Goal: Task Accomplishment & Management: Use online tool/utility

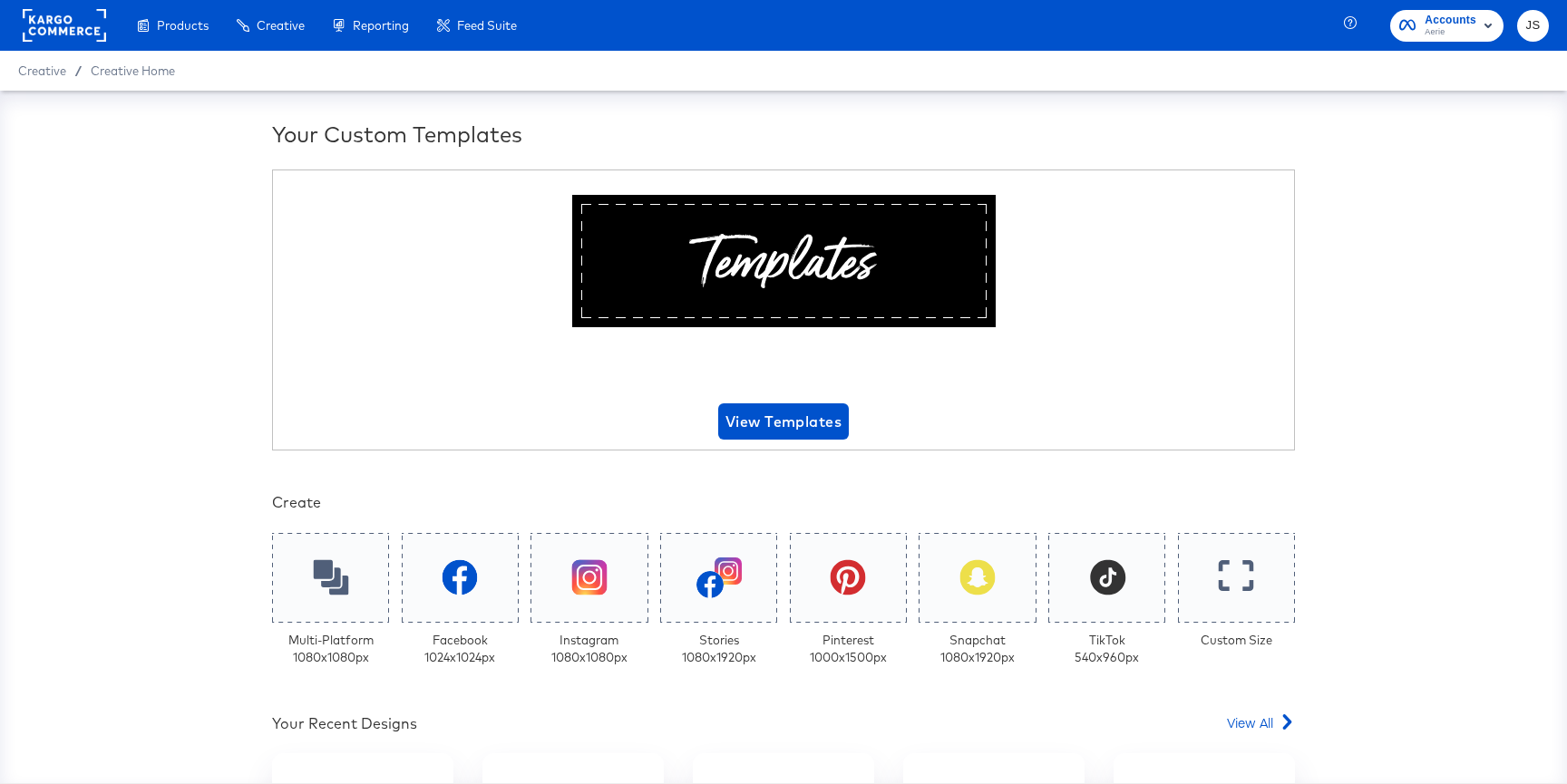
click at [1439, 35] on span "Aerie" at bounding box center [1450, 32] width 51 height 15
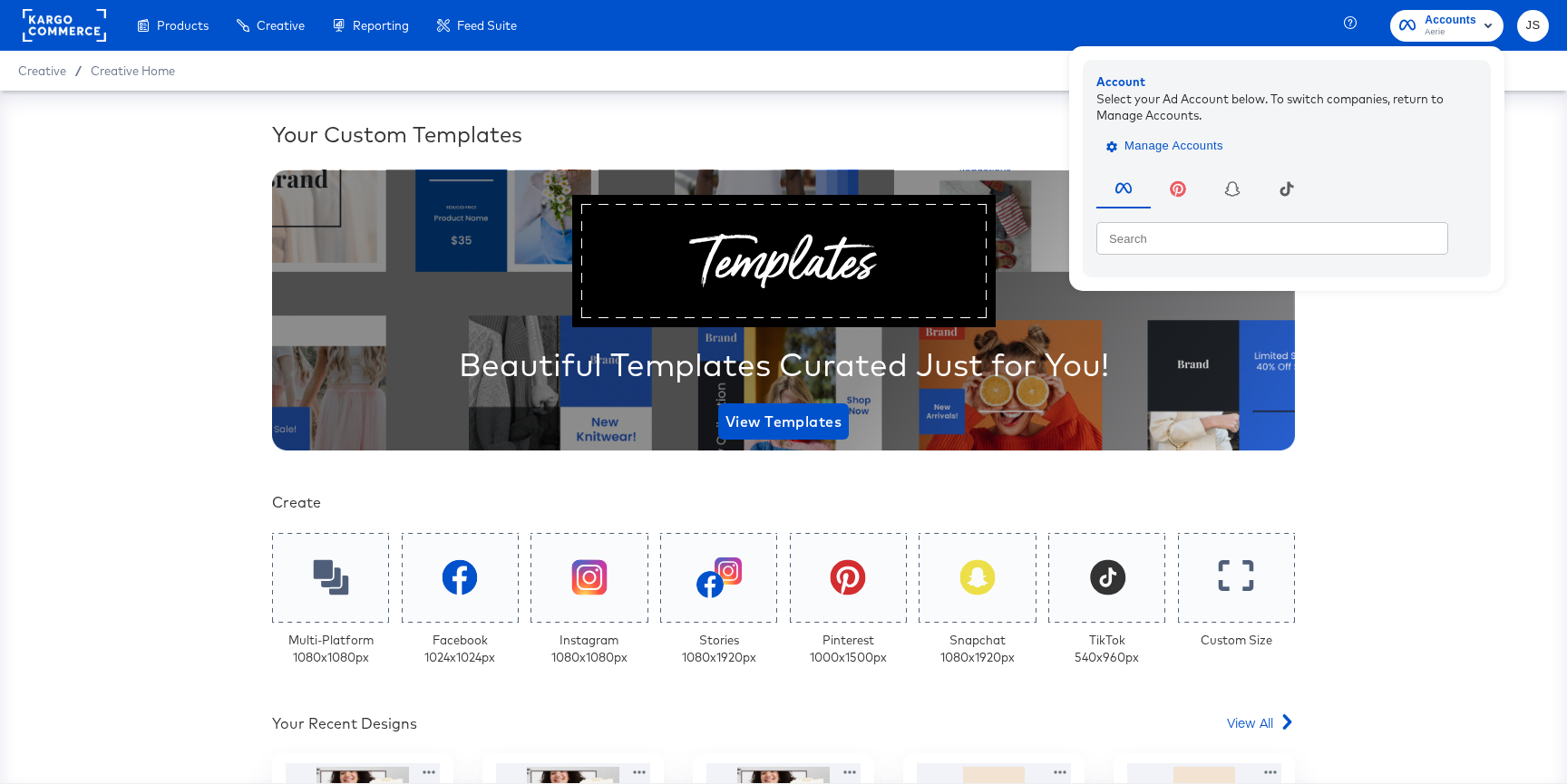
click at [1198, 138] on span "Manage Accounts" at bounding box center [1166, 146] width 113 height 21
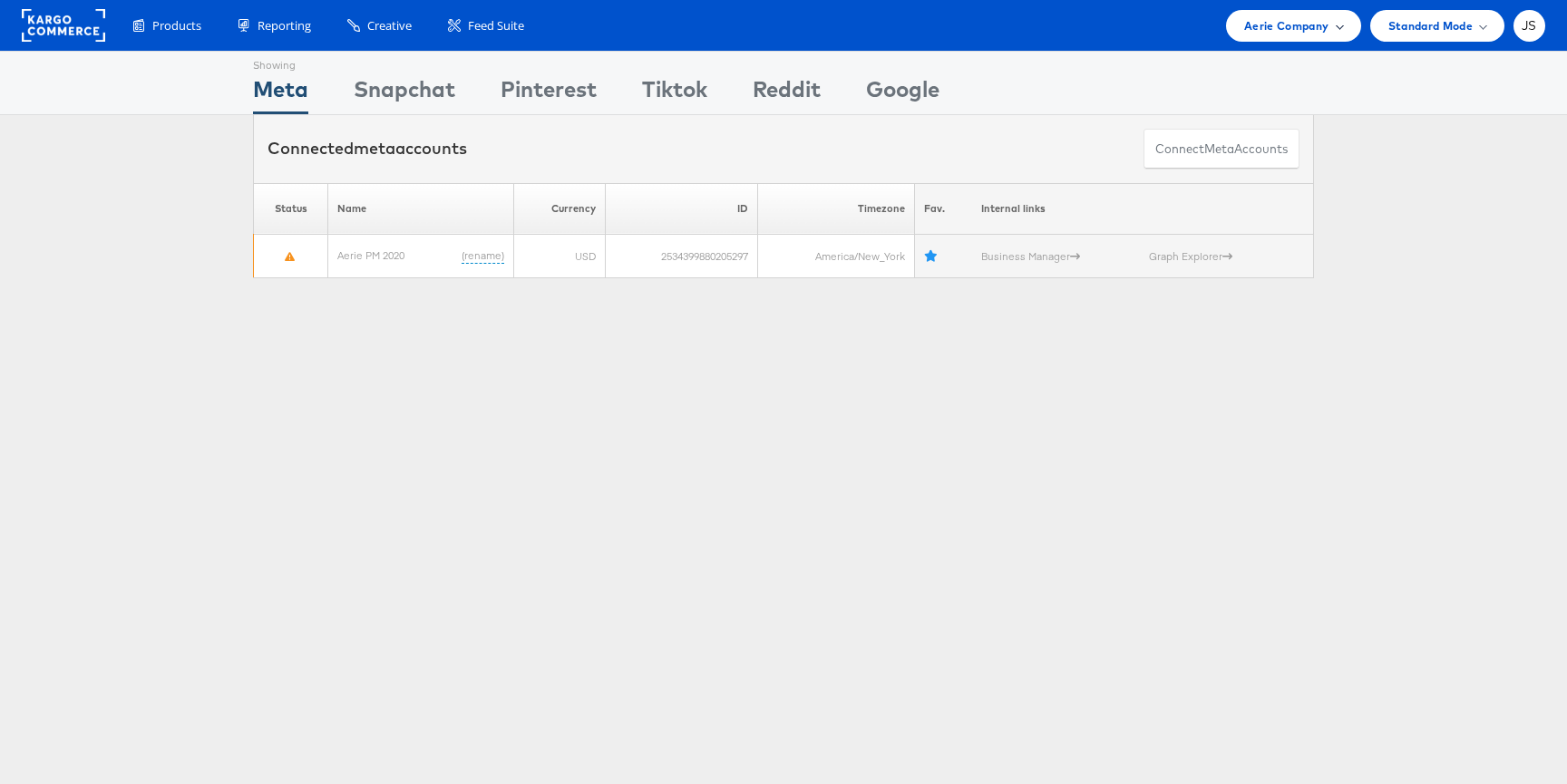
click at [1304, 30] on span "Aerie Company" at bounding box center [1285, 26] width 84 height 19
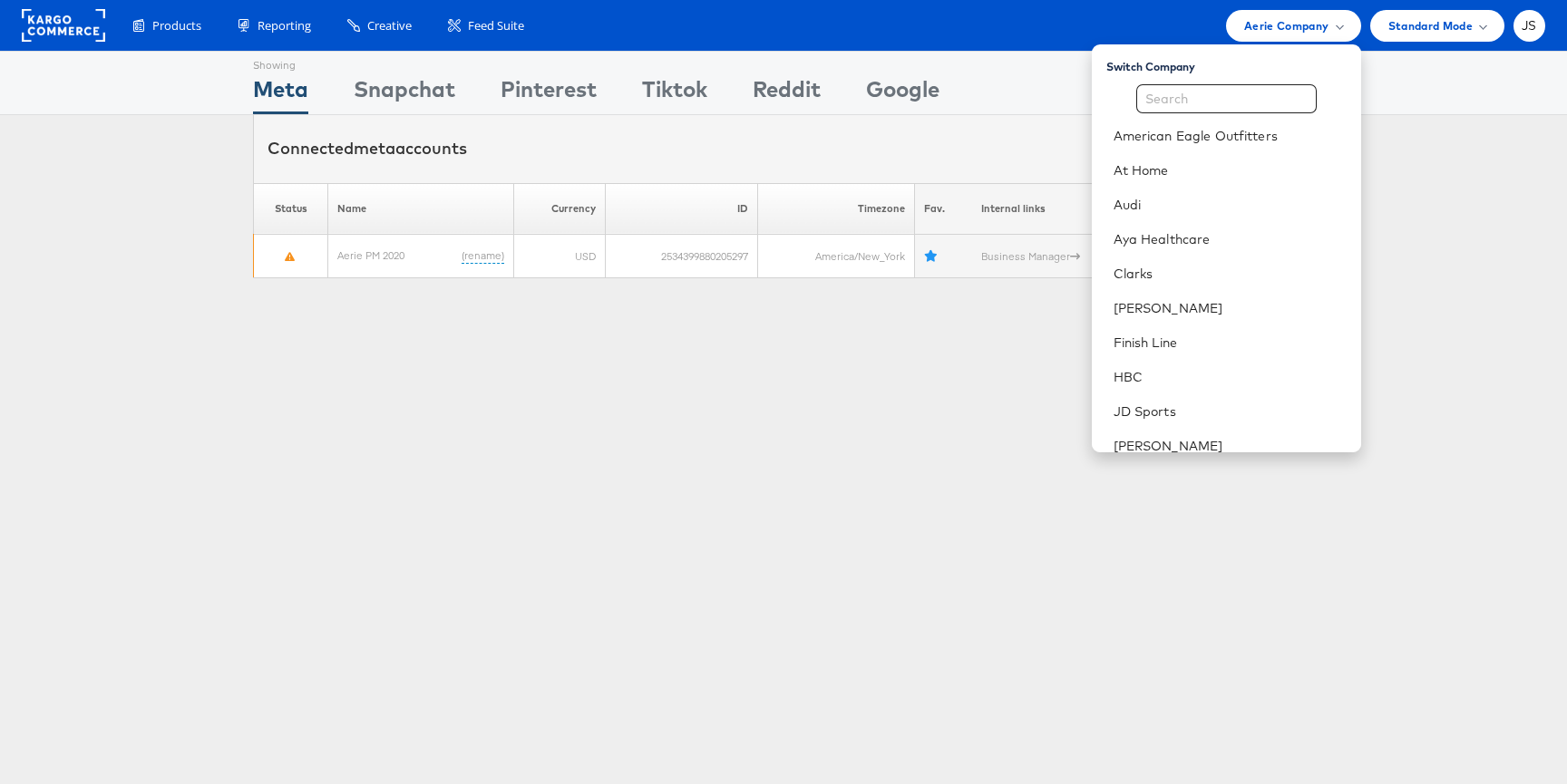
scroll to position [2, 0]
click at [1245, 100] on input "text" at bounding box center [1226, 97] width 180 height 29
type input "c"
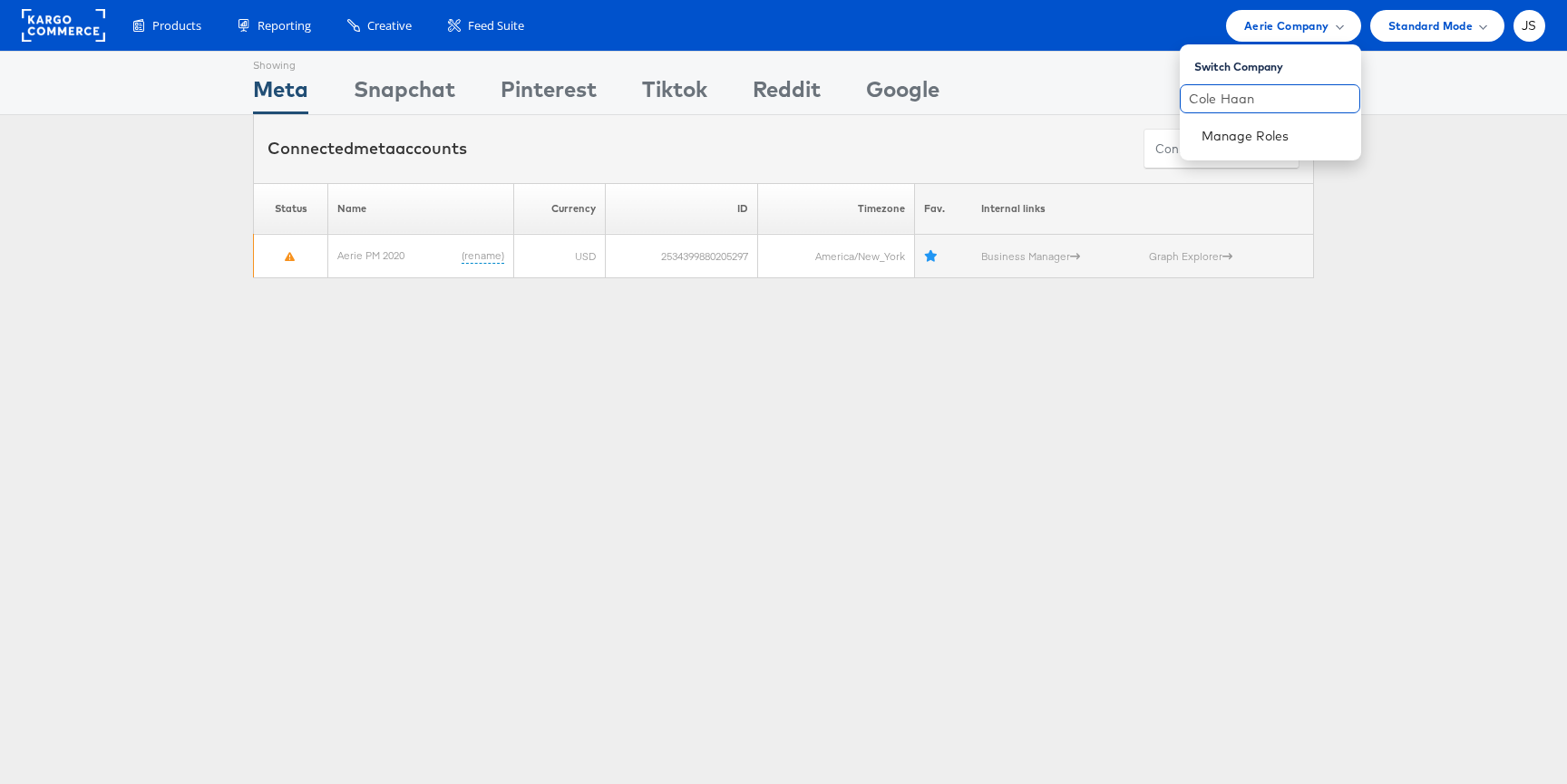
type input "Cole Haan"
click at [1065, 92] on div "Showing Meta Showing Snapchat Showing Pinterest Showing Tiktok Showing Reddit S…" at bounding box center [783, 82] width 1060 height 63
click at [1332, 28] on div "Aerie Company" at bounding box center [1292, 26] width 98 height 19
click at [1296, 28] on span "Aerie Company" at bounding box center [1285, 26] width 84 height 19
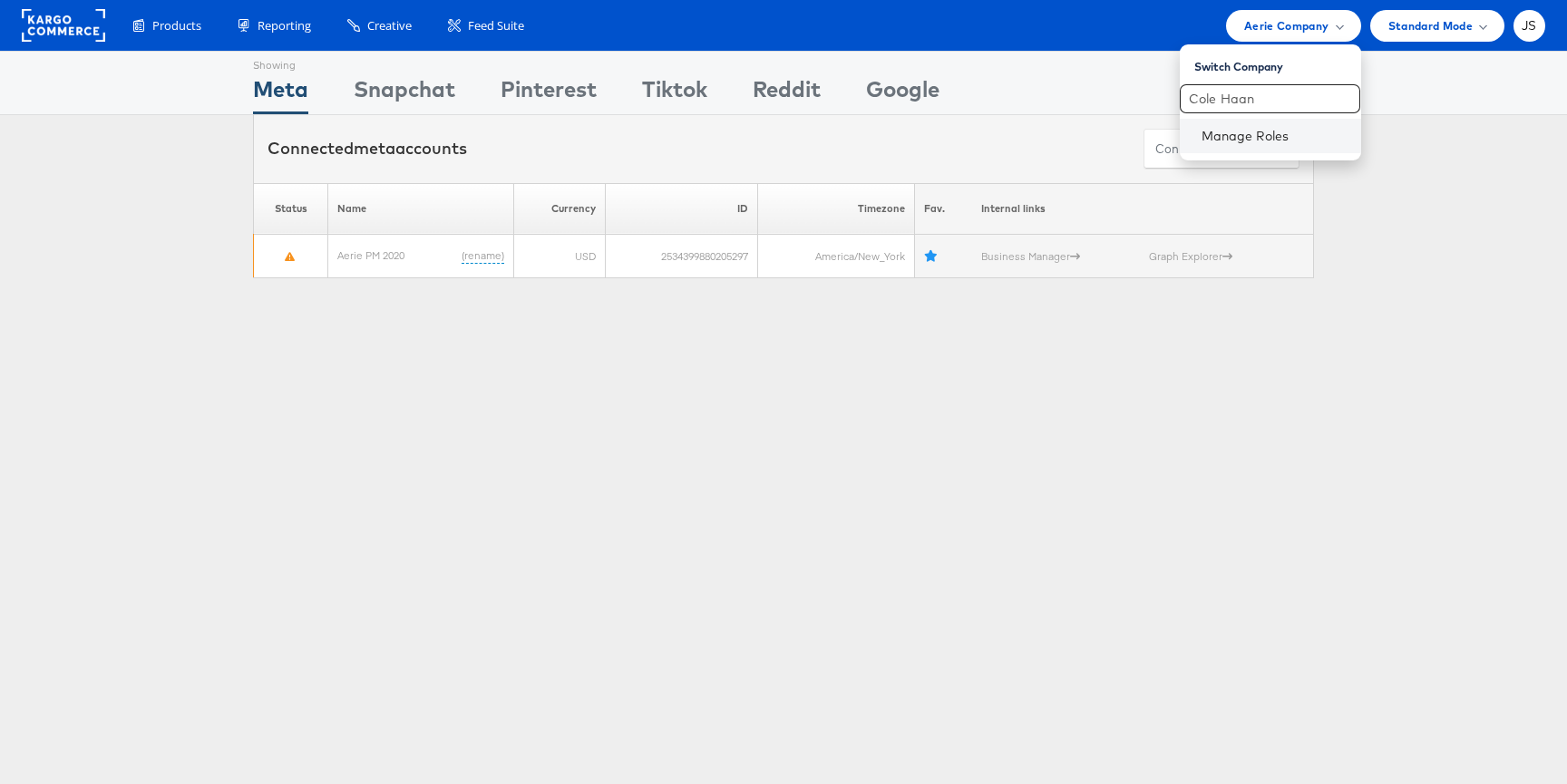
click at [1275, 126] on div "Manage Roles" at bounding box center [1270, 136] width 181 height 35
drag, startPoint x: 1295, startPoint y: 100, endPoint x: 1181, endPoint y: 97, distance: 114.0
click at [1180, 100] on div "Cole Haan" at bounding box center [1270, 99] width 181 height 29
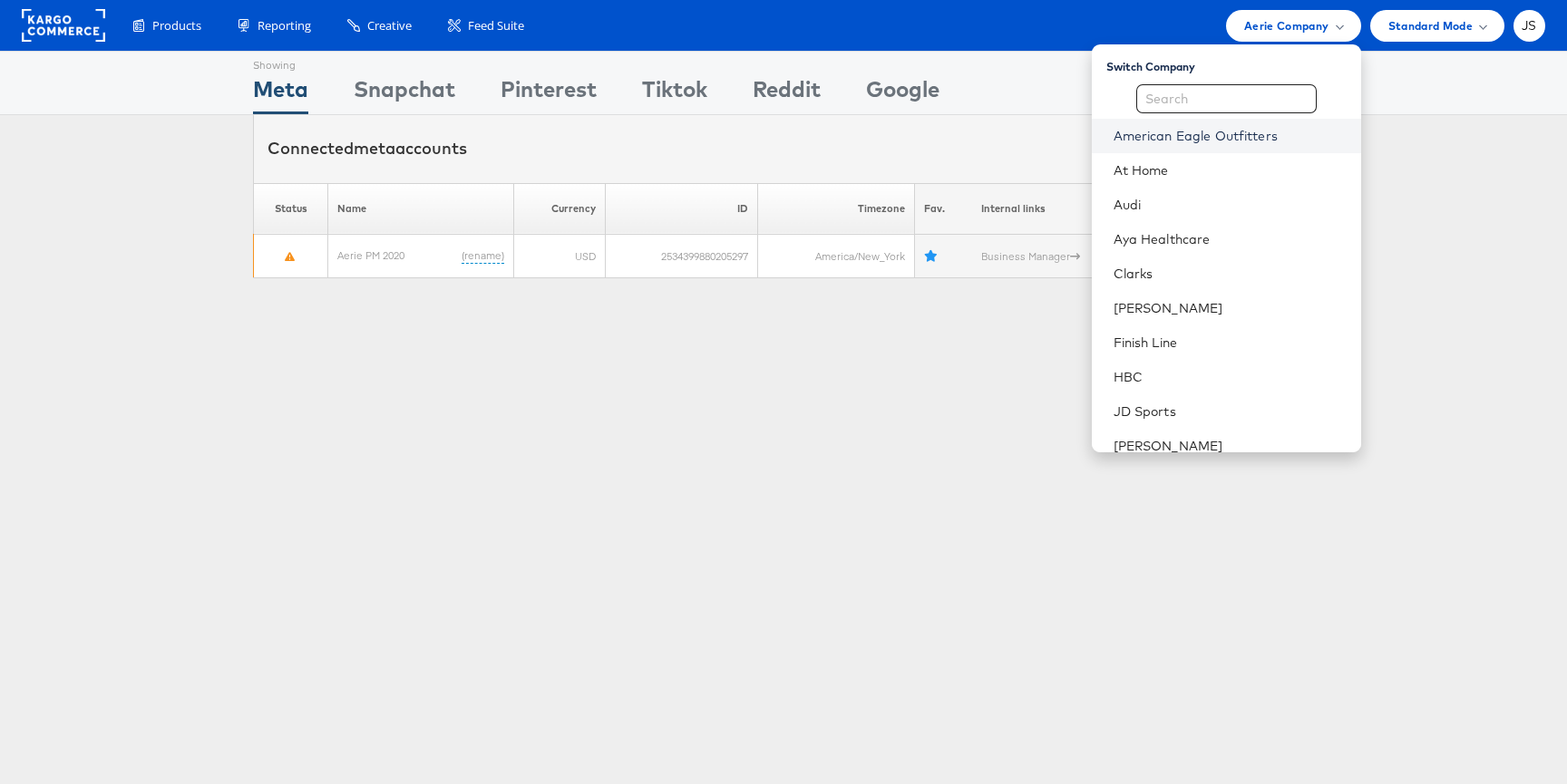
click at [1227, 138] on link "American Eagle Outfitters" at bounding box center [1230, 136] width 233 height 18
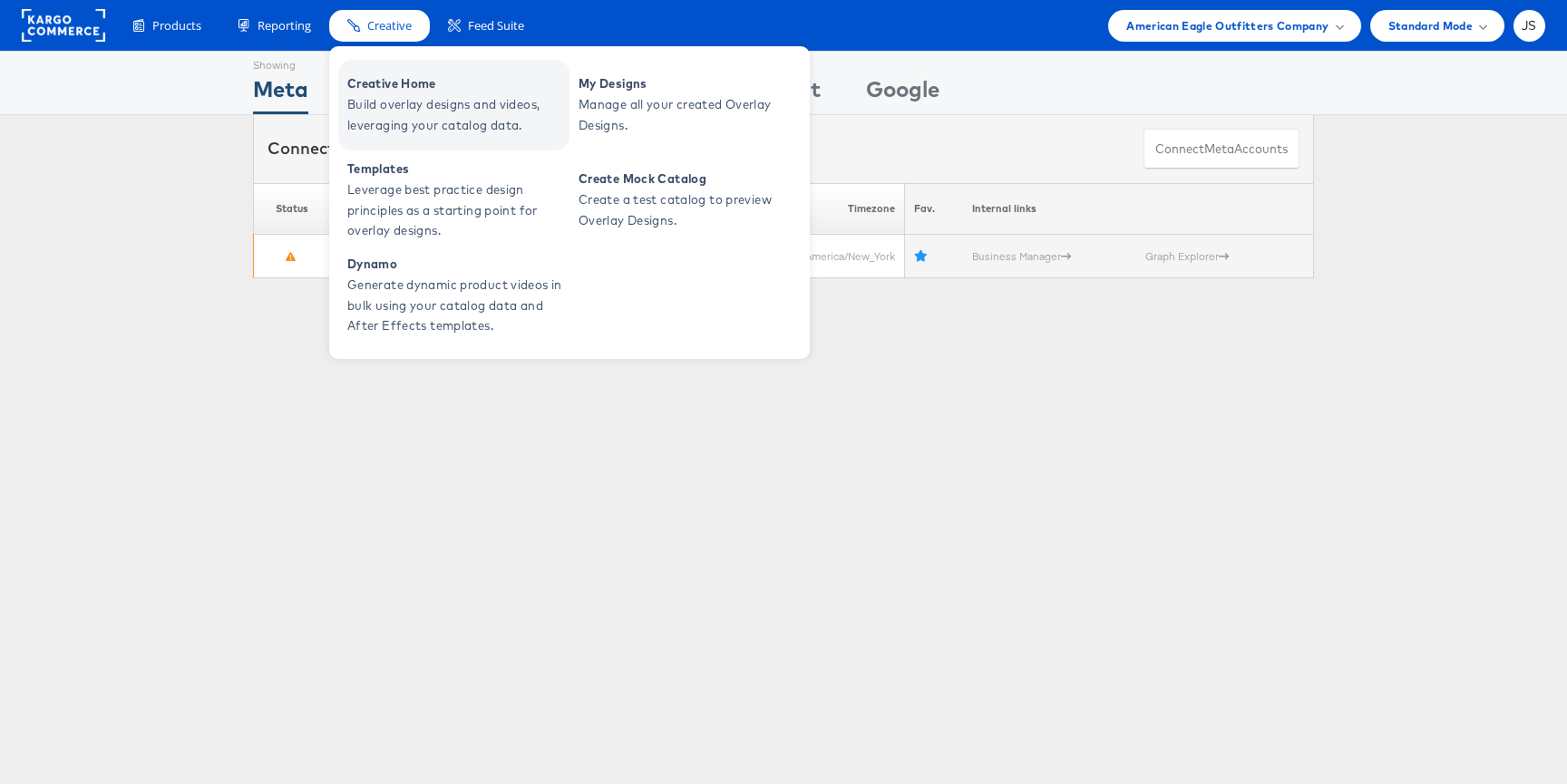
click at [407, 83] on span "Creative Home" at bounding box center [456, 84] width 218 height 21
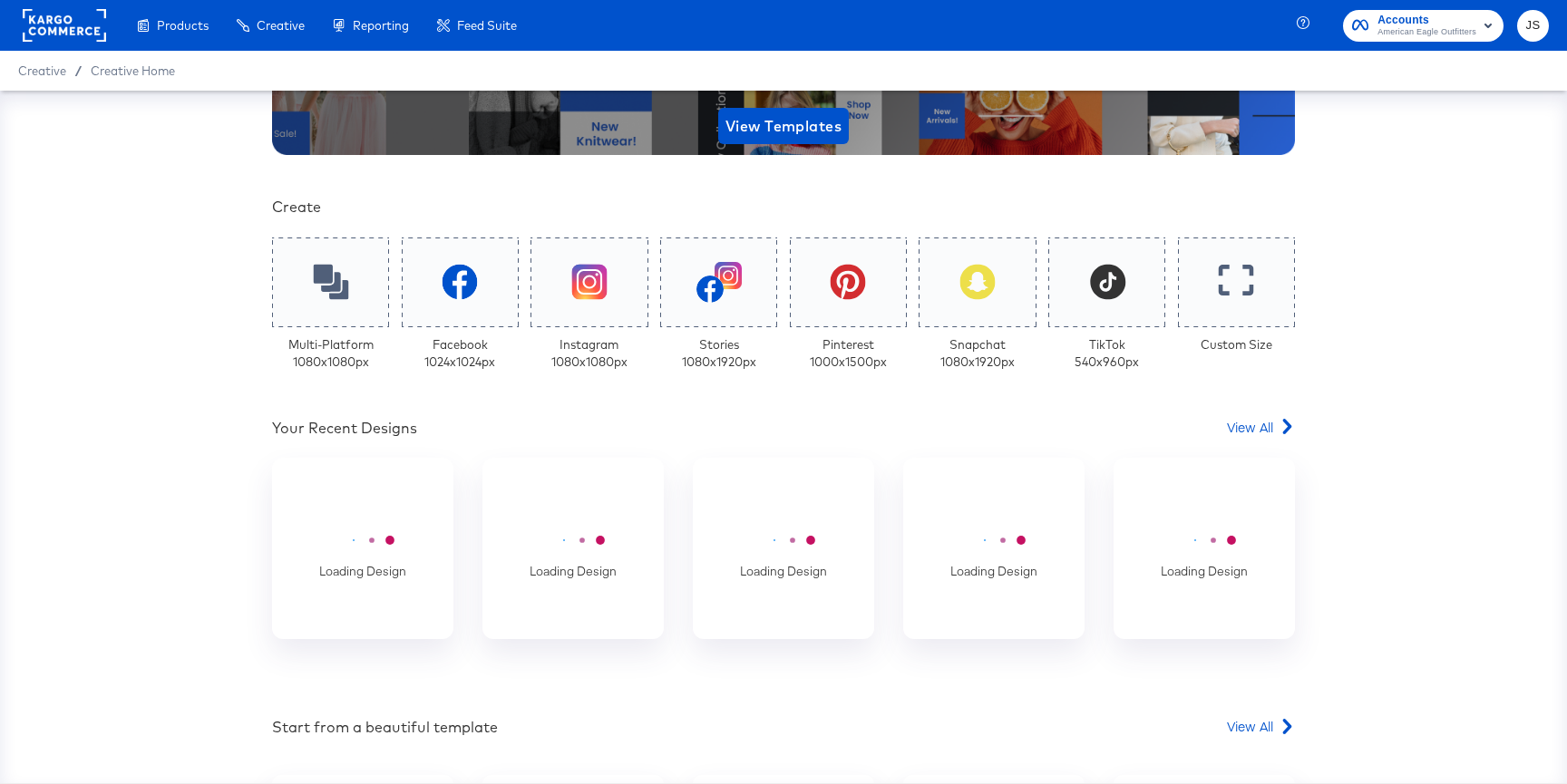
scroll to position [345, 0]
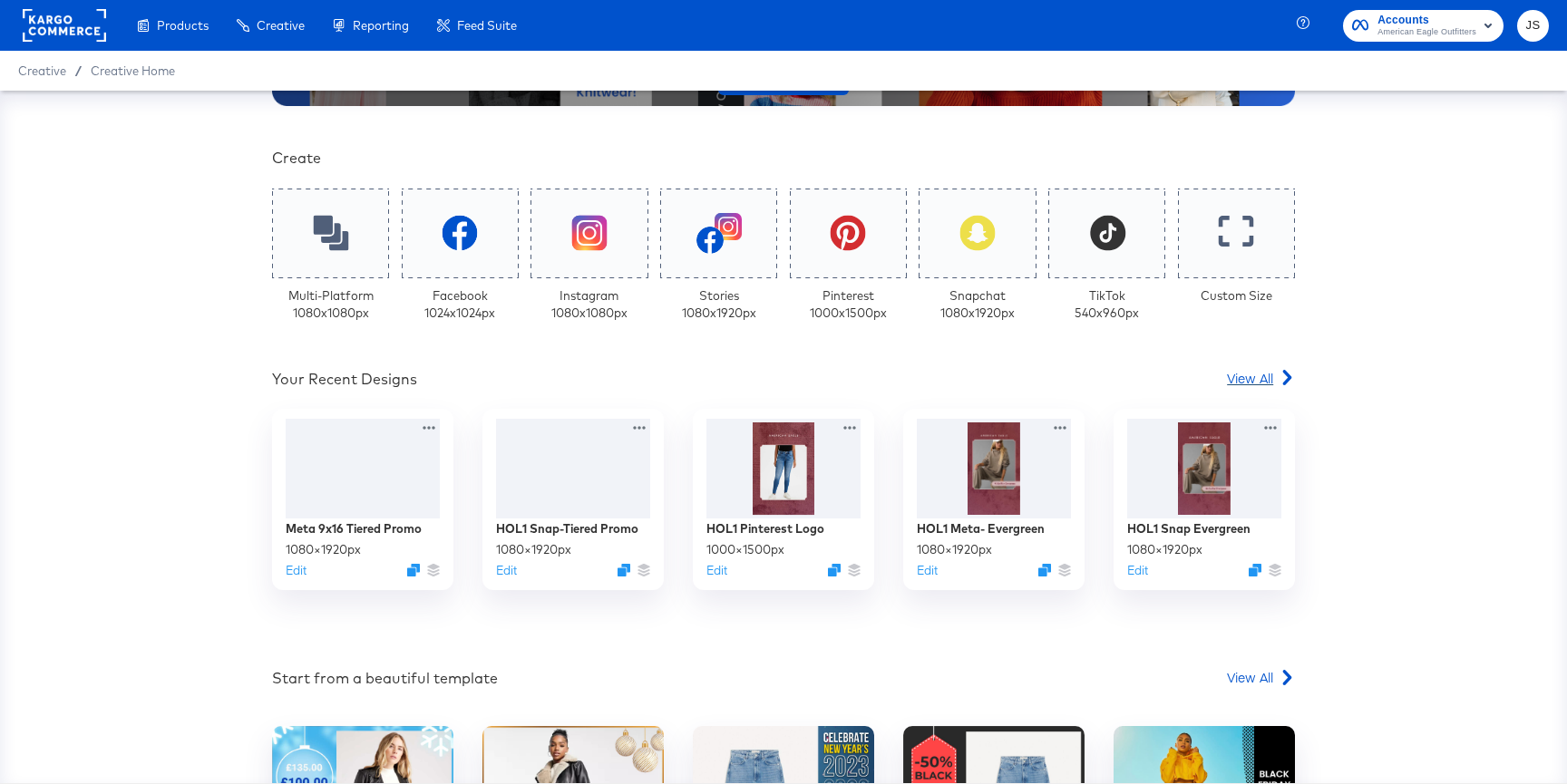
click at [1237, 379] on span "View All" at bounding box center [1250, 377] width 46 height 18
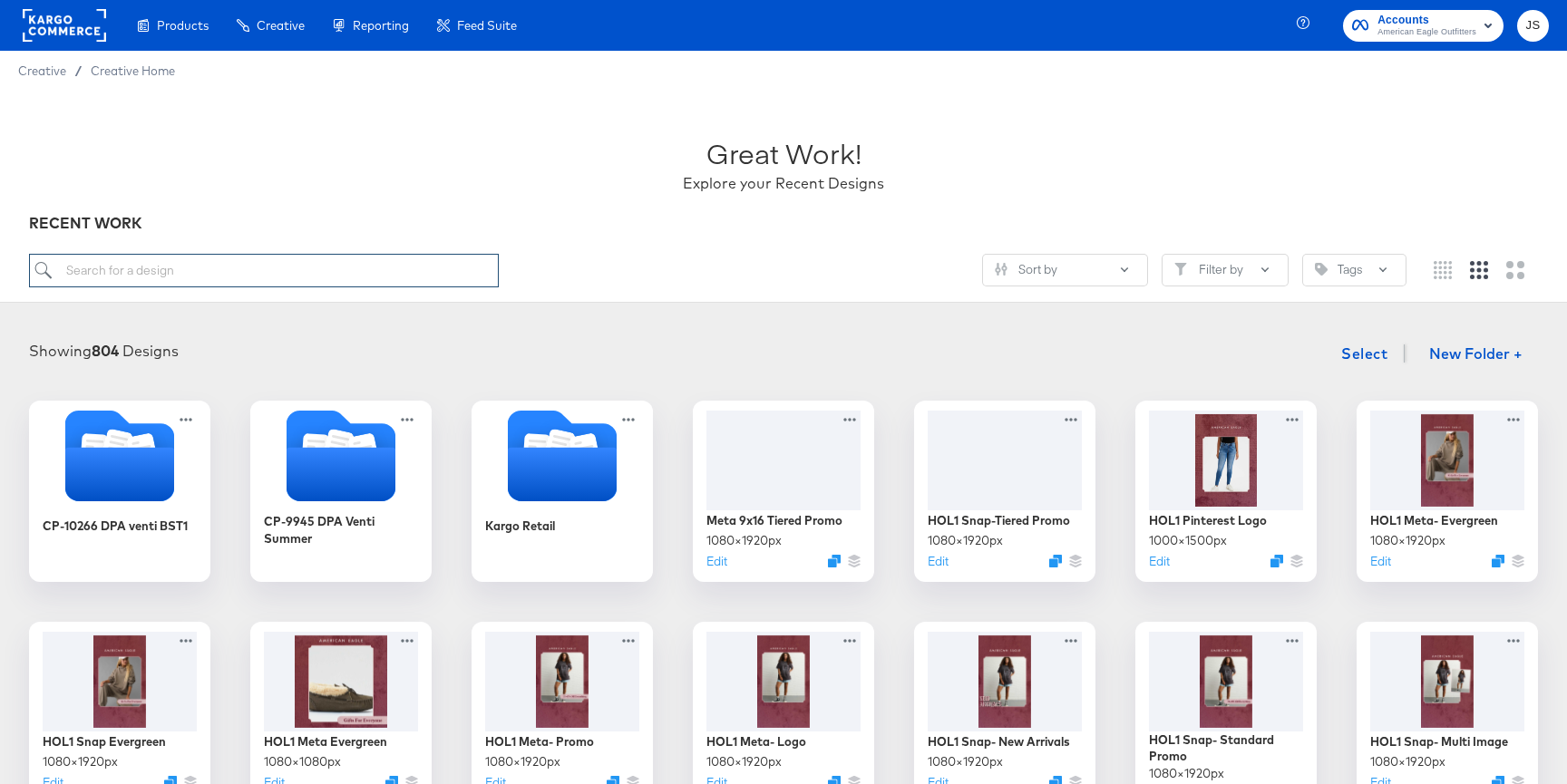
click at [460, 271] on input "search" at bounding box center [263, 270] width 470 height 34
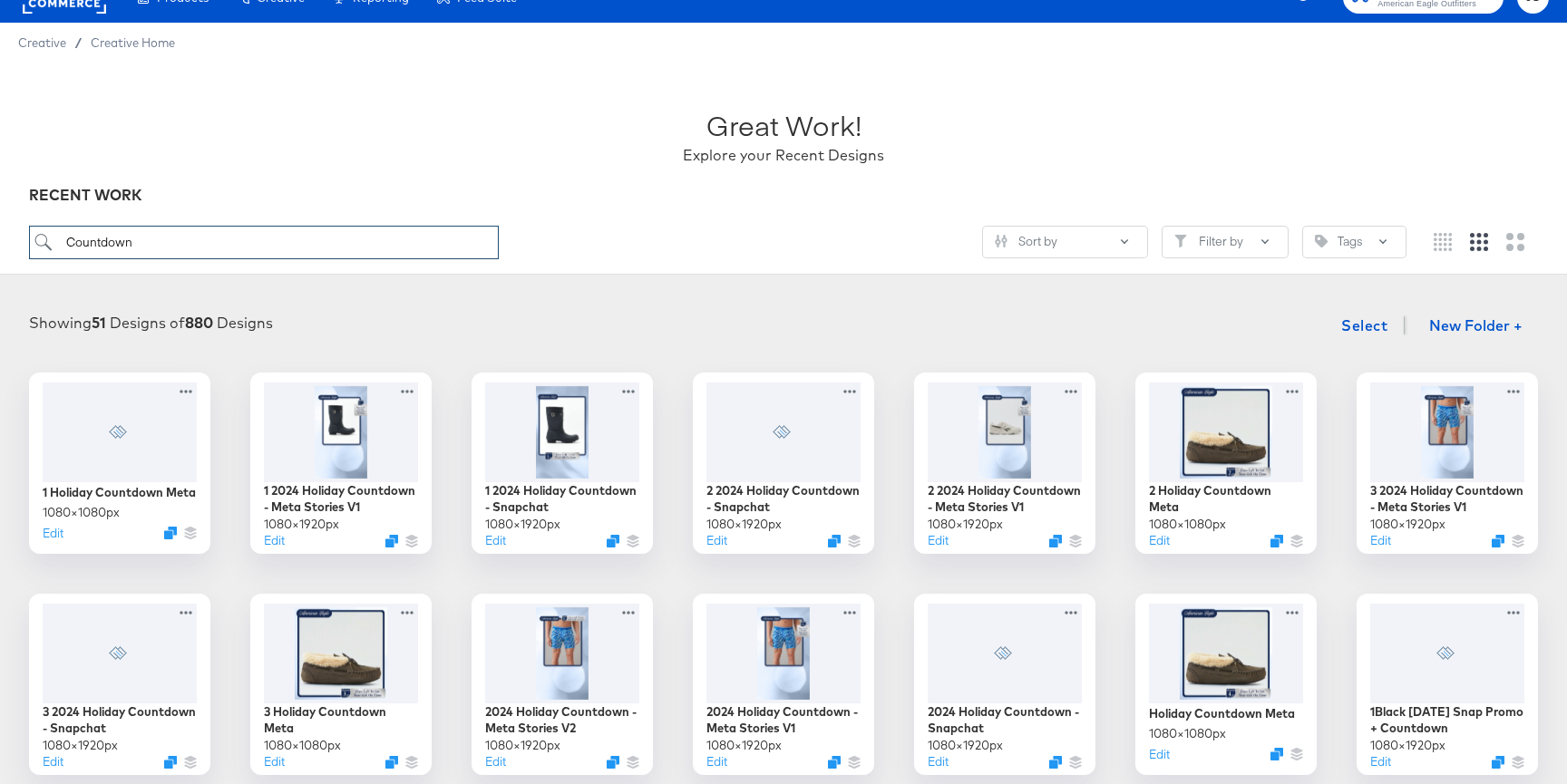
scroll to position [29, 0]
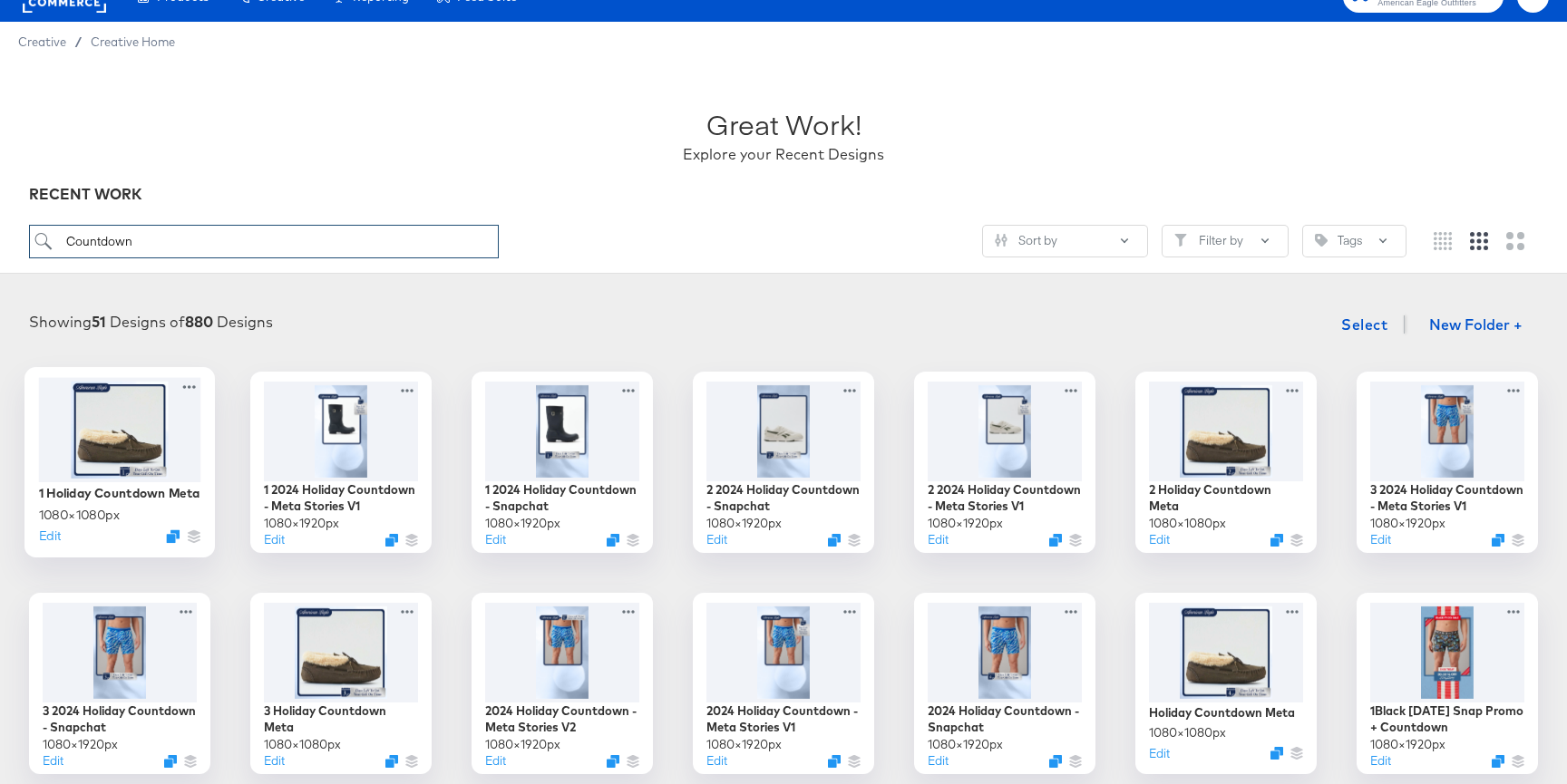
type input "Countdown"
click at [135, 426] on div at bounding box center [120, 429] width 163 height 105
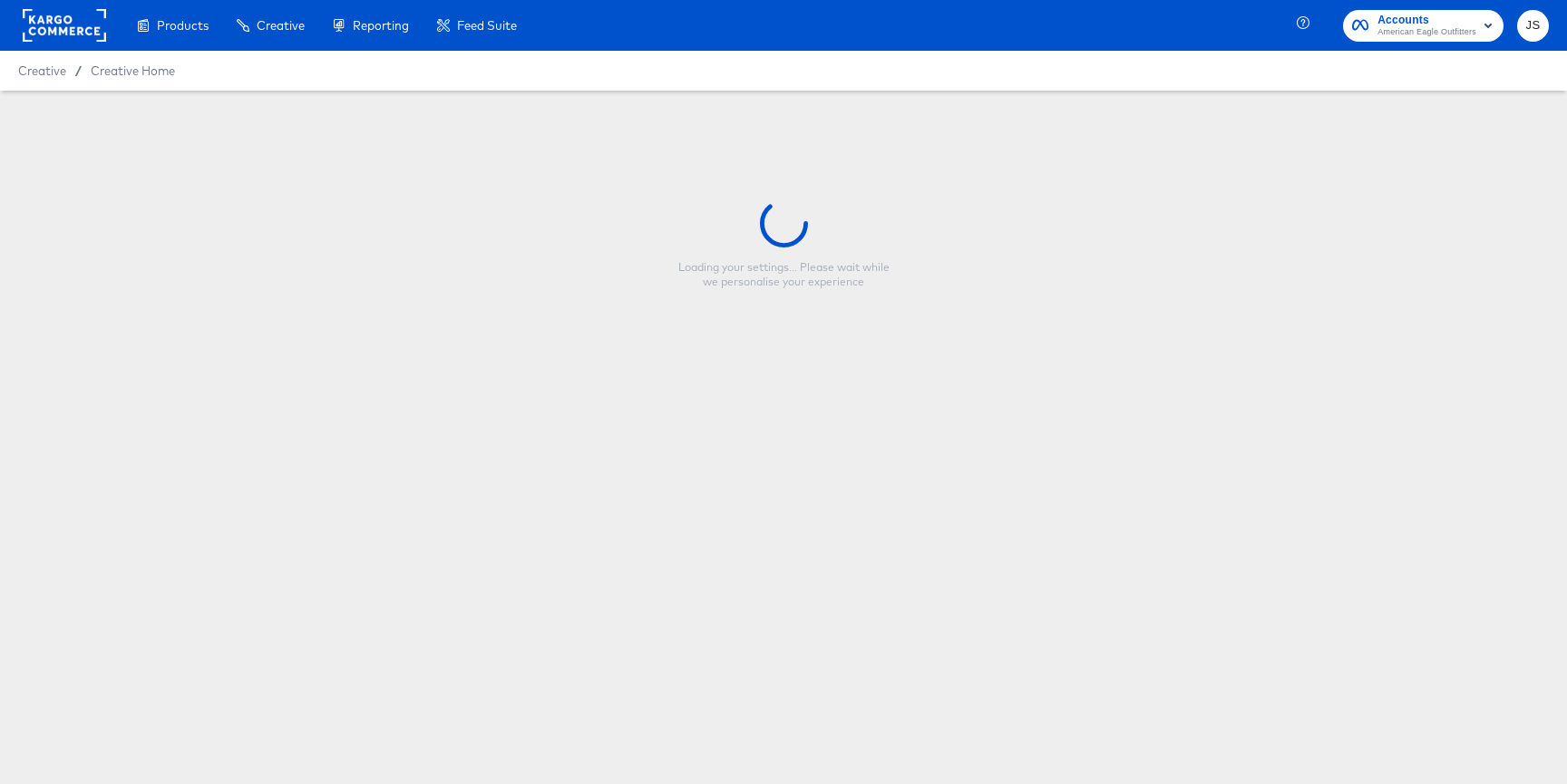
type input "1 Holiday Countdown Meta"
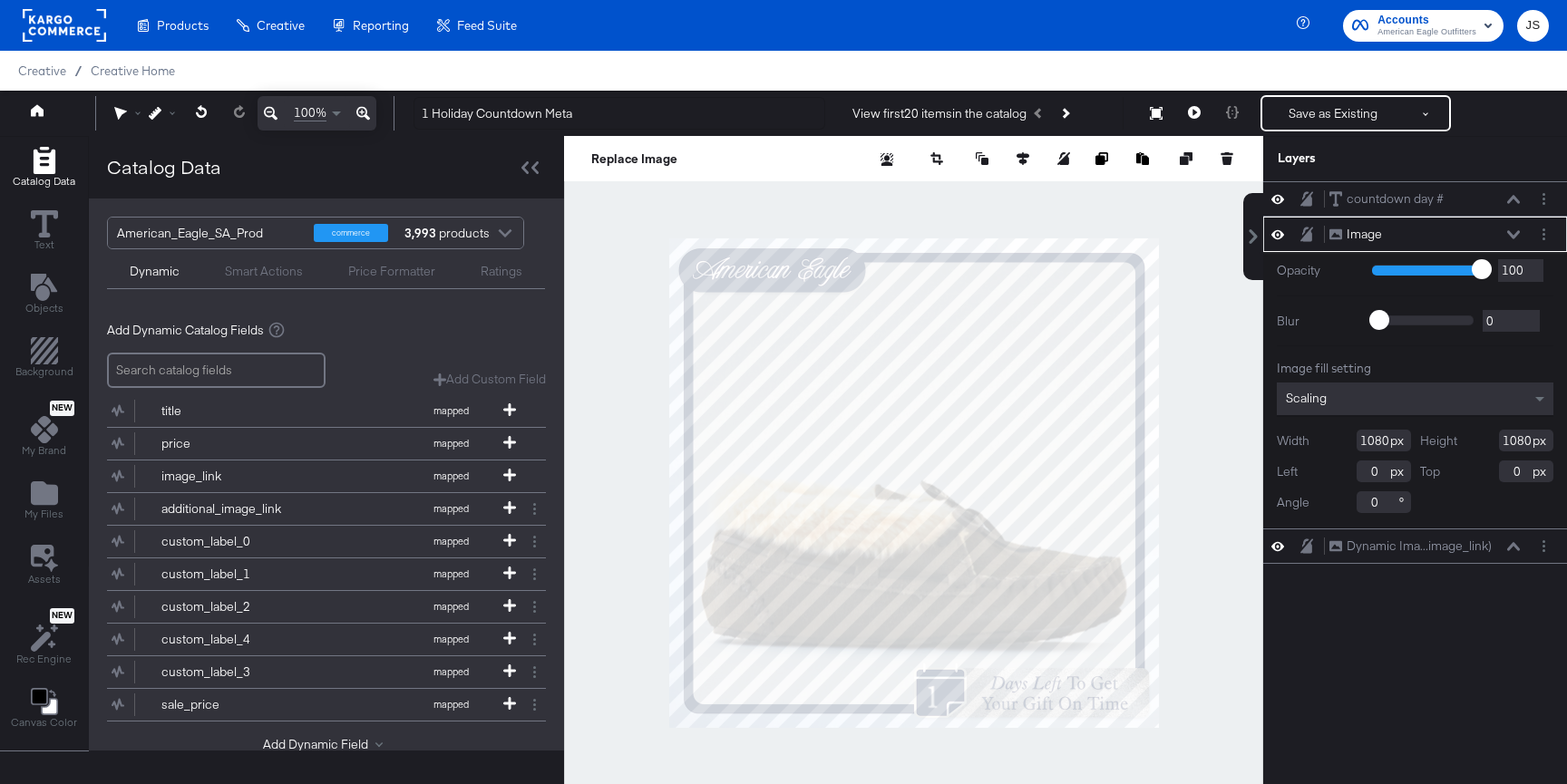
click at [1519, 234] on icon at bounding box center [1513, 234] width 13 height 9
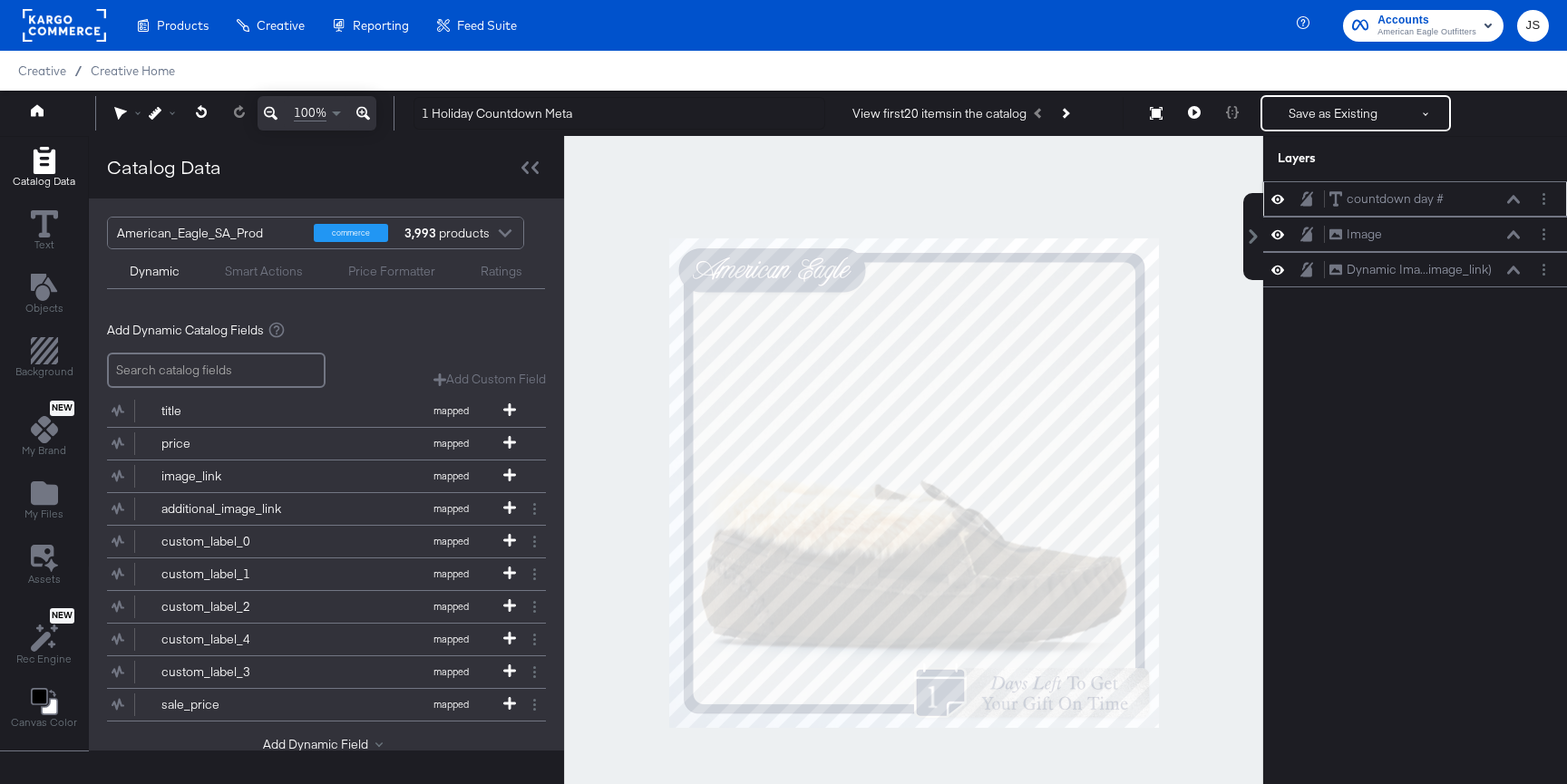
click at [1278, 195] on icon at bounding box center [1276, 199] width 13 height 15
click at [1278, 195] on icon at bounding box center [1276, 199] width 13 height 12
click at [1278, 195] on icon at bounding box center [1276, 199] width 13 height 15
click at [1278, 195] on icon at bounding box center [1276, 199] width 13 height 12
click at [1073, 108] on button "Next Product" at bounding box center [1064, 113] width 25 height 33
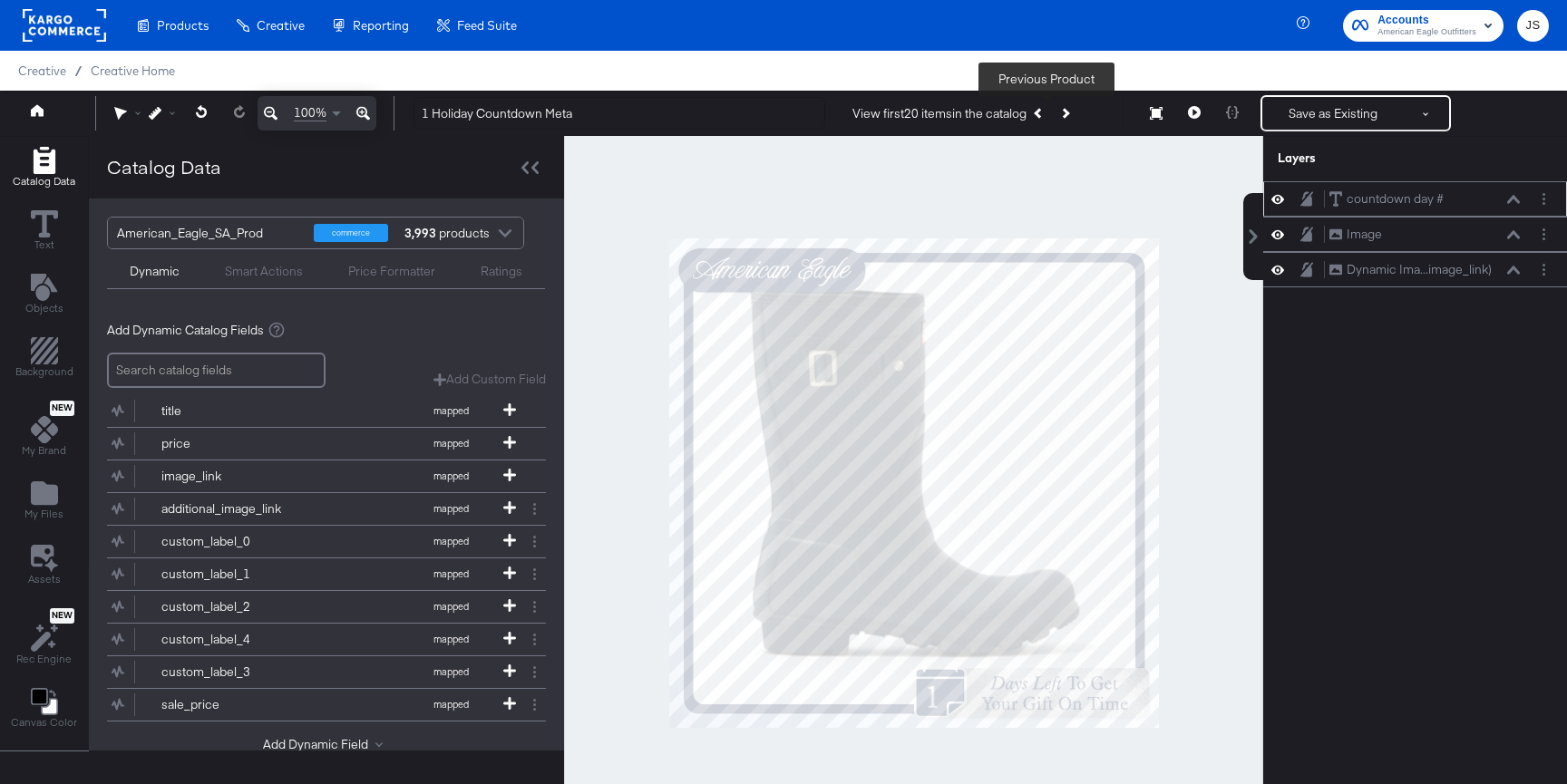
click at [1042, 114] on icon "Previous Product" at bounding box center [1039, 112] width 10 height 10
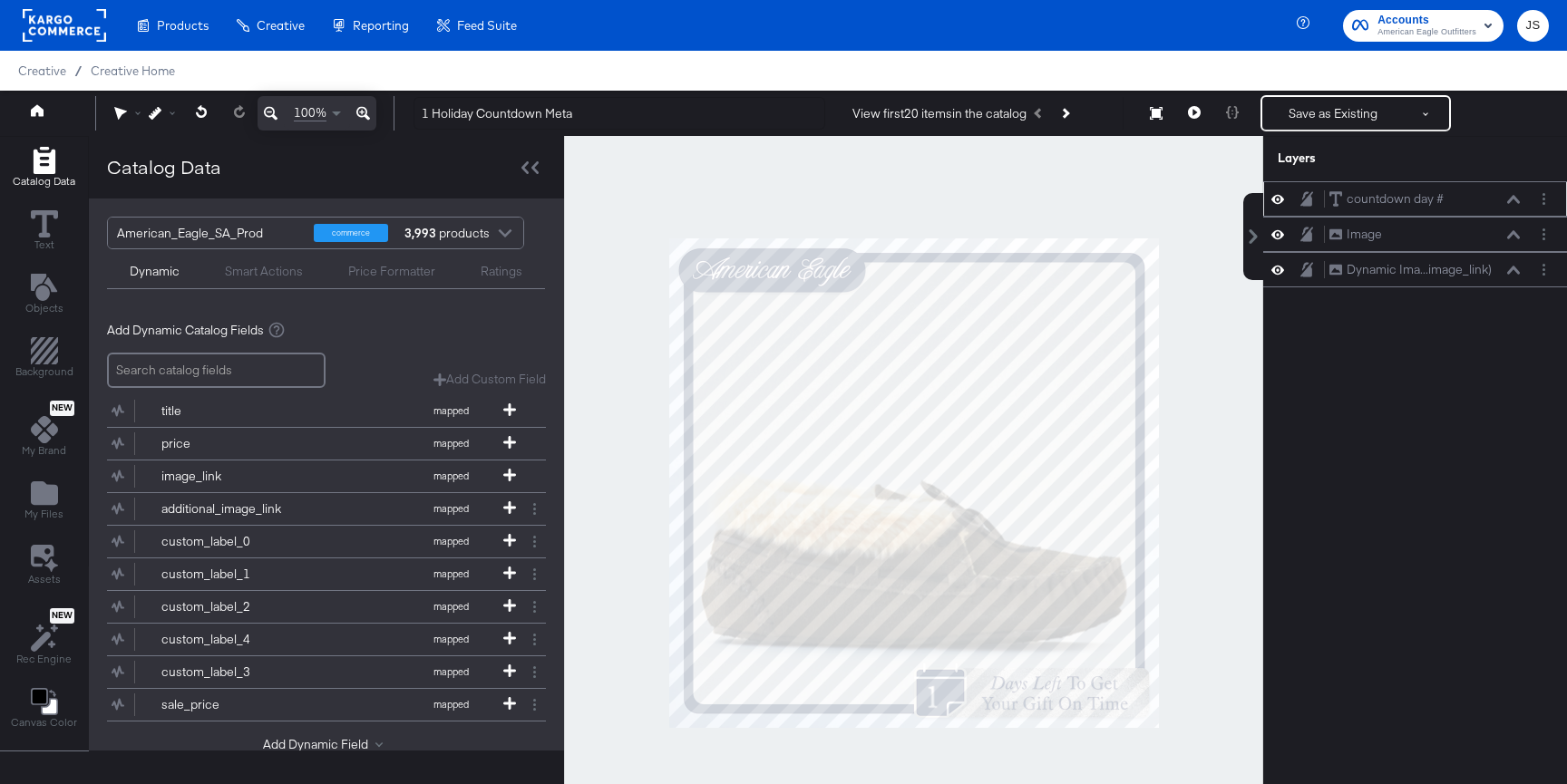
click at [1513, 205] on div "countdown day # countdown day #" at bounding box center [1424, 199] width 192 height 19
click at [1513, 196] on icon at bounding box center [1513, 198] width 13 height 8
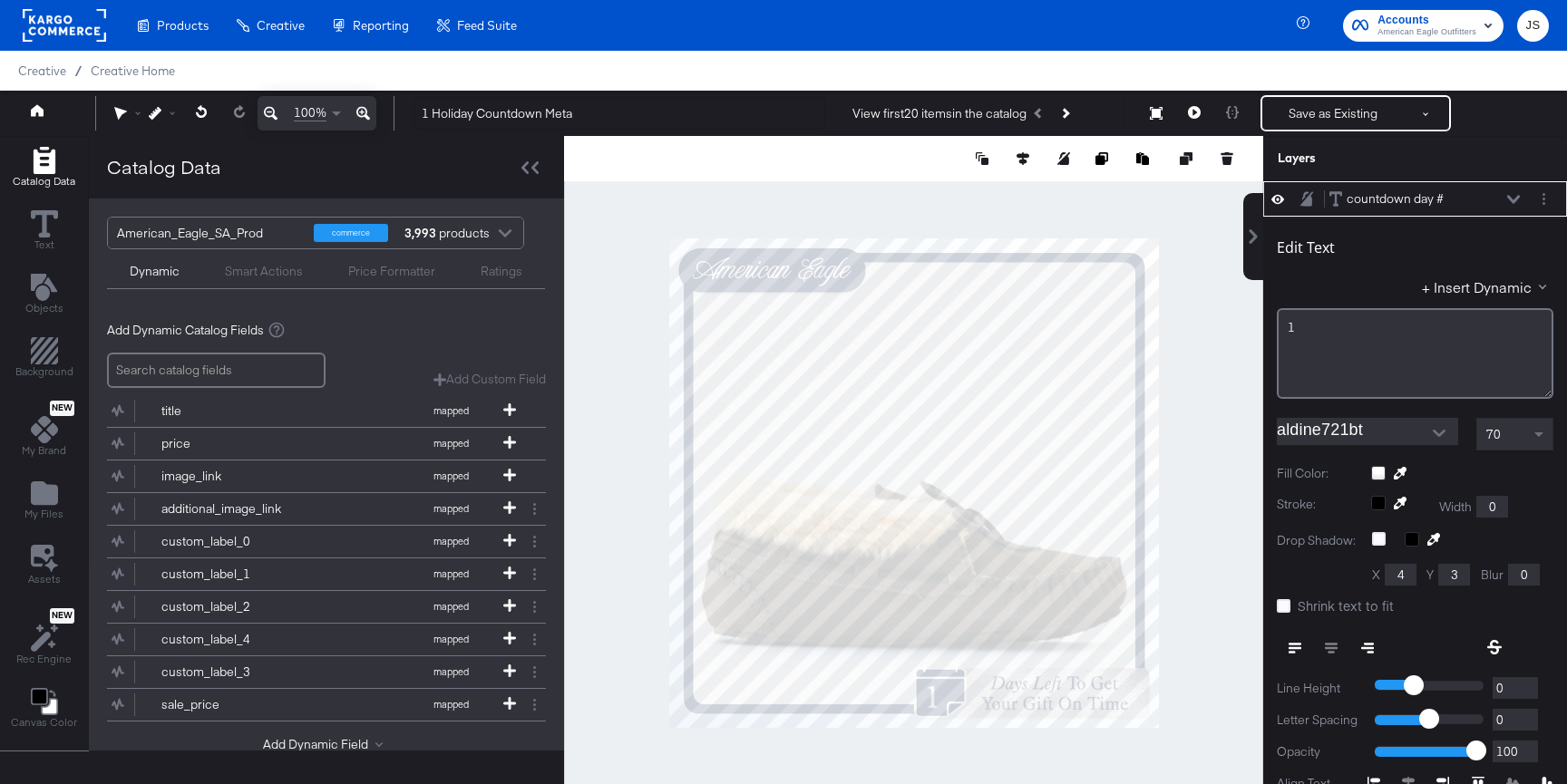
scroll to position [18, 0]
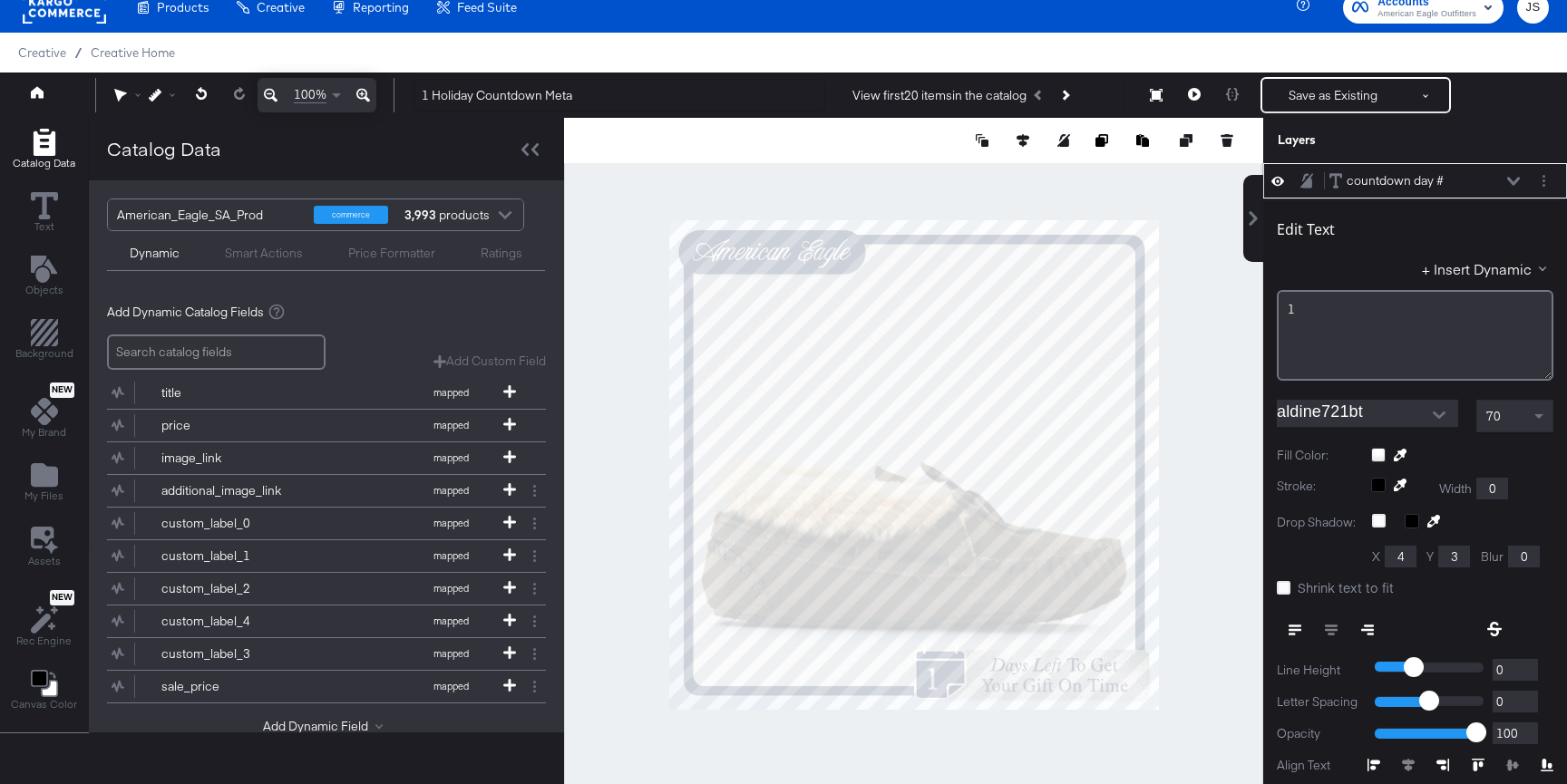
click at [1509, 177] on icon at bounding box center [1513, 181] width 13 height 9
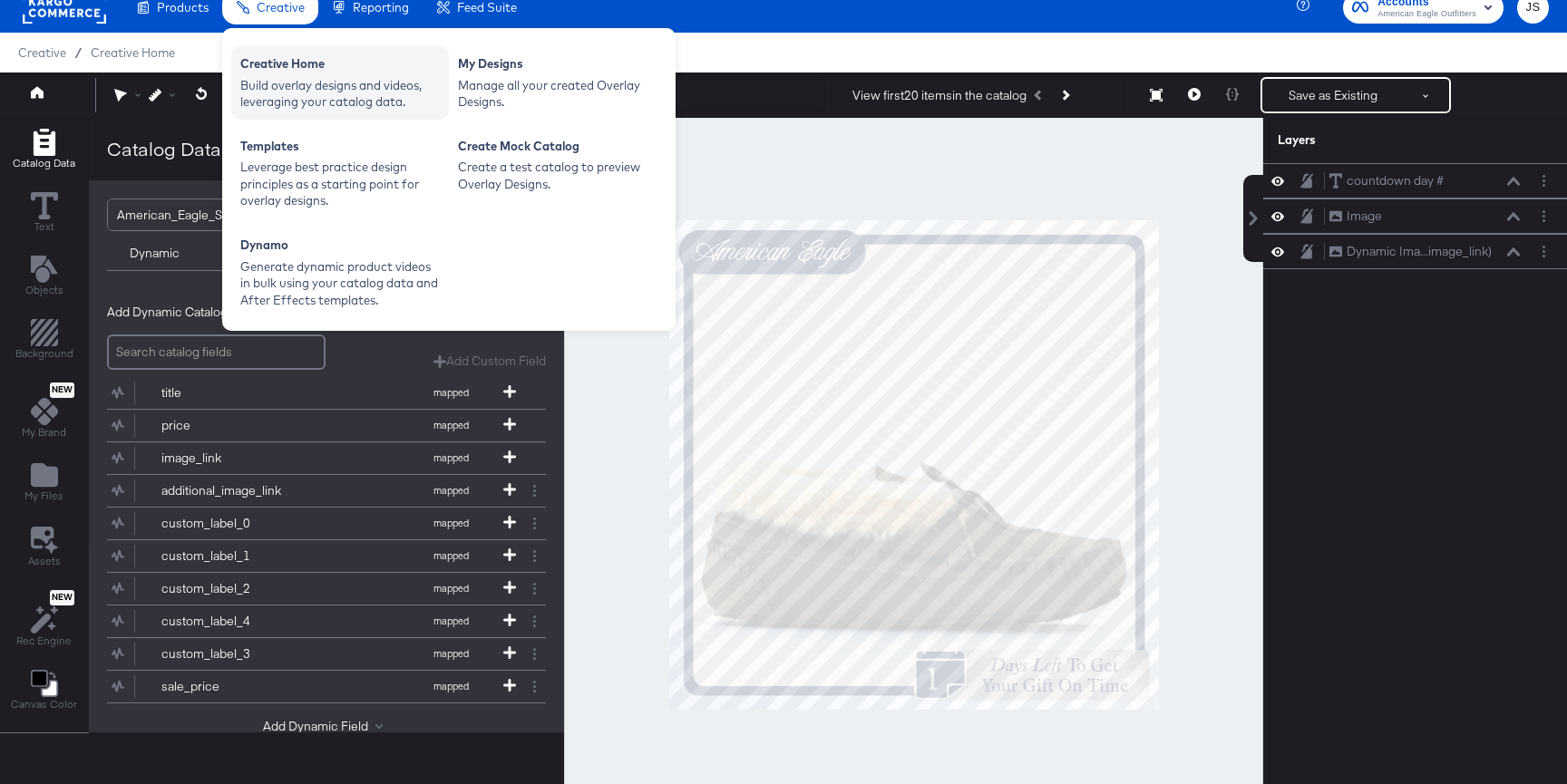
click at [291, 71] on div "Creative Home" at bounding box center [340, 66] width 200 height 21
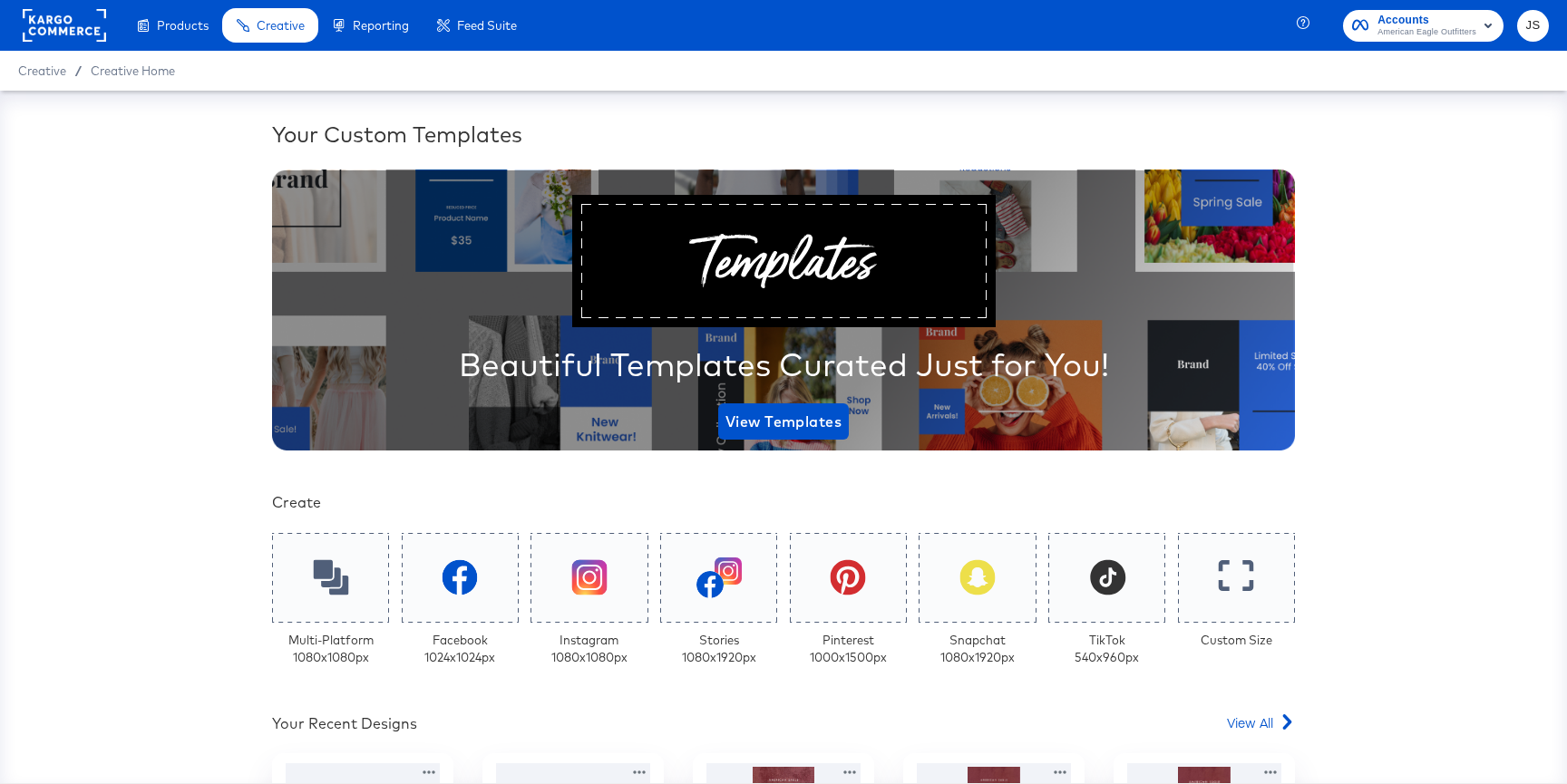
click at [1370, 29] on span "Accounts American Eagle Outfitters" at bounding box center [1423, 25] width 142 height 29
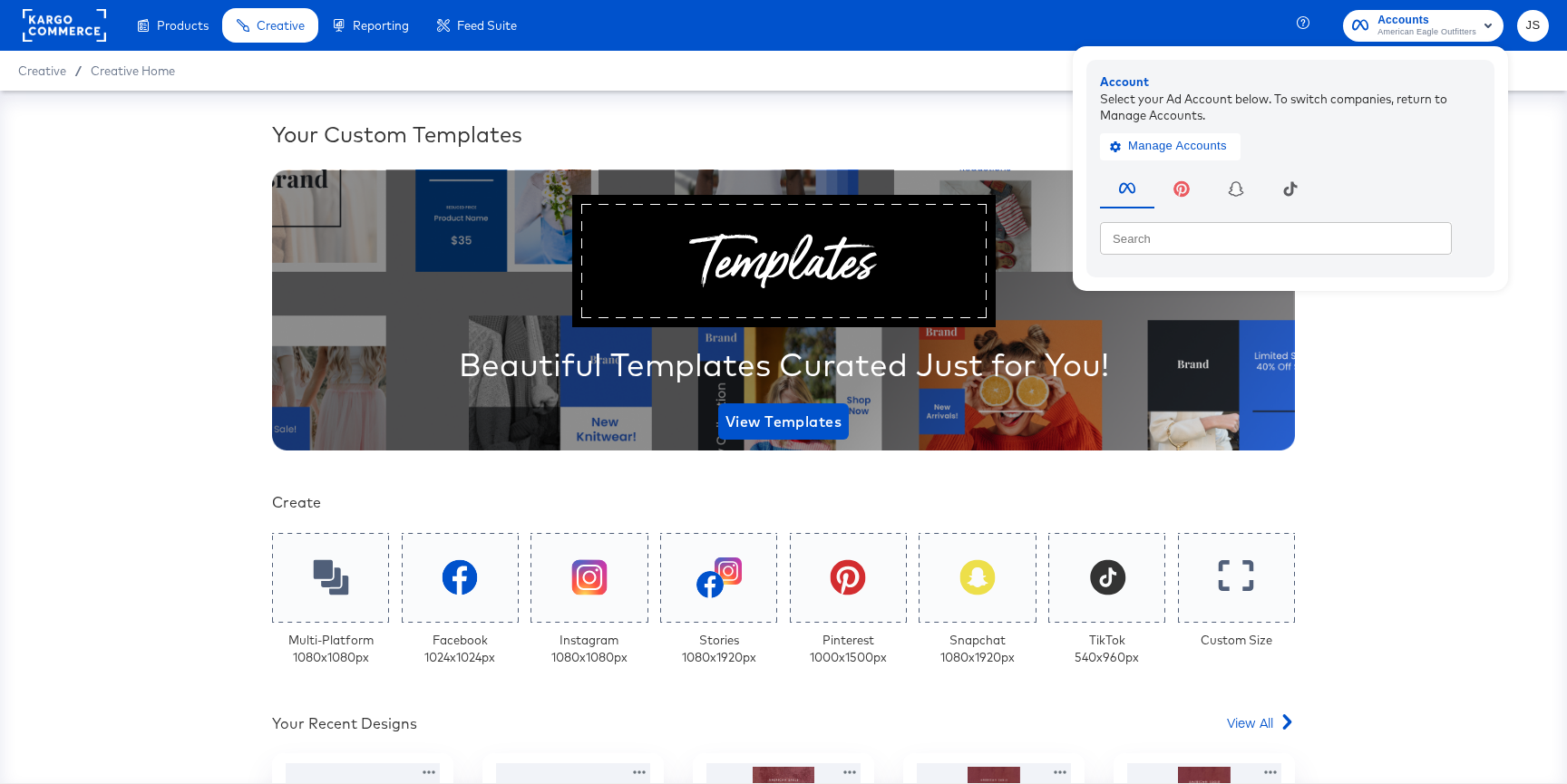
click at [1186, 124] on div "Manage Accounts" at bounding box center [1289, 140] width 381 height 36
click at [1187, 144] on span "Manage Accounts" at bounding box center [1170, 146] width 113 height 21
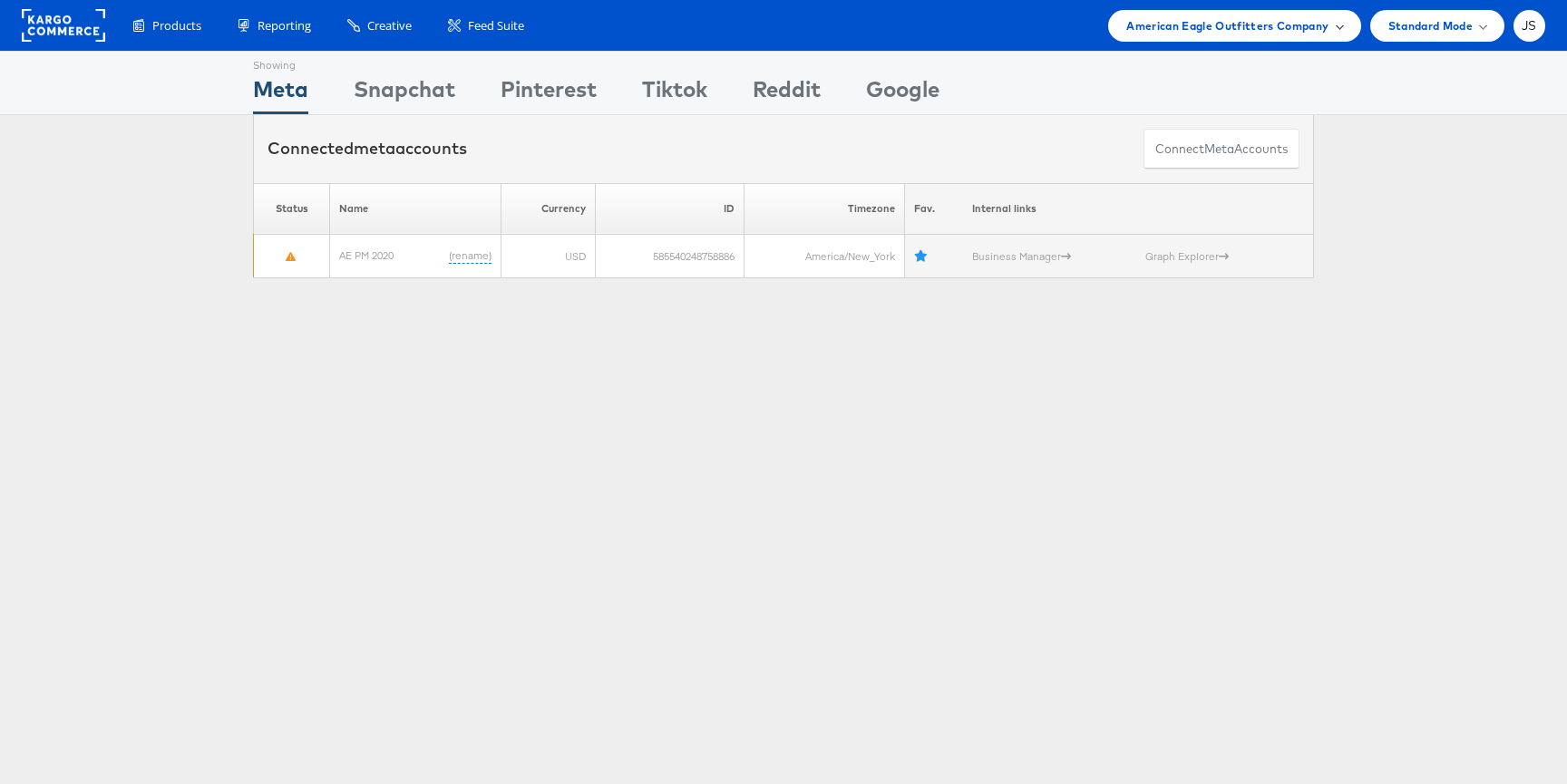
click at [1304, 23] on span "American Eagle Outfitters Company" at bounding box center [1227, 26] width 202 height 19
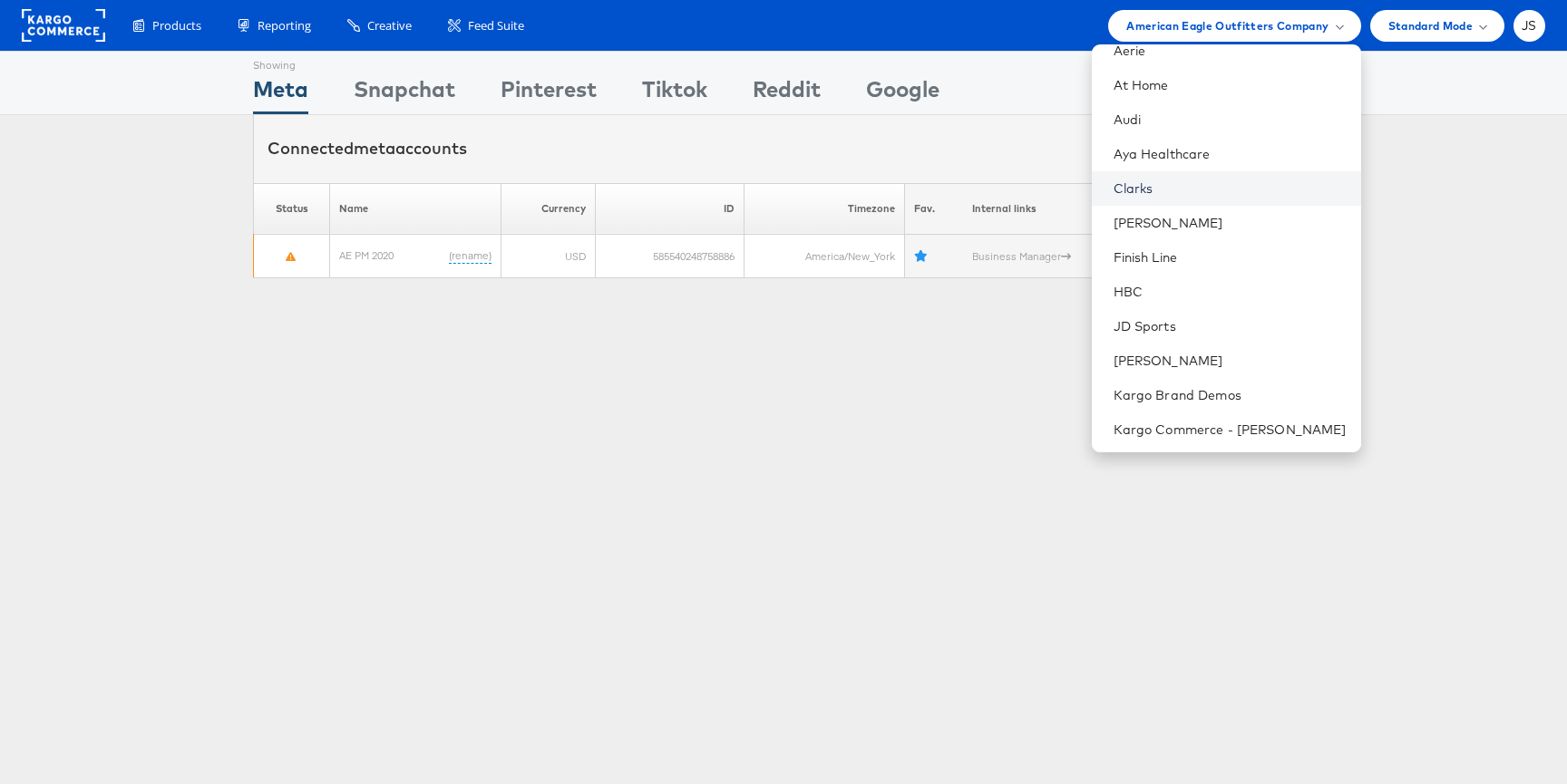
scroll to position [102, 0]
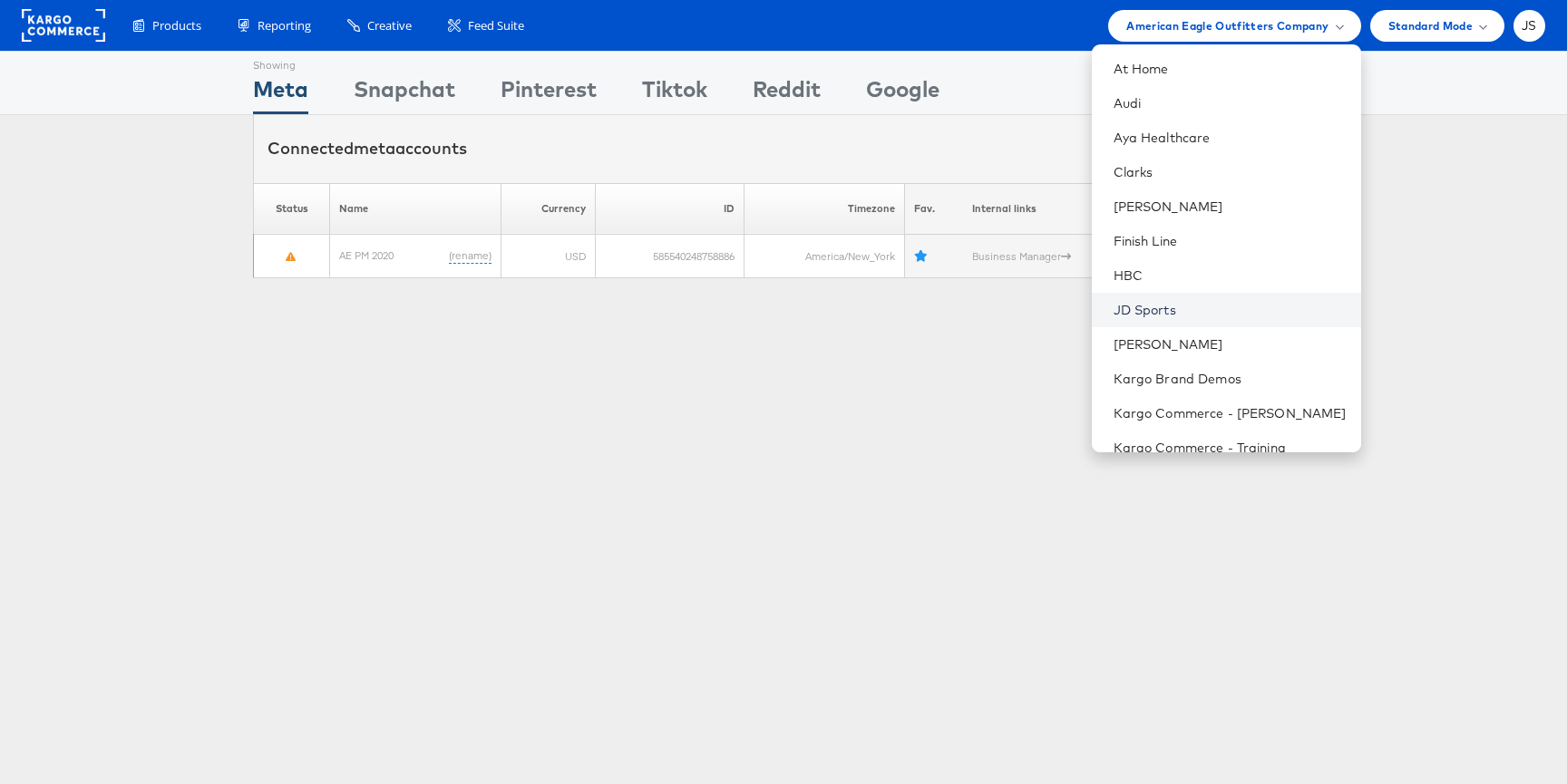
click at [1222, 306] on link "JD Sports" at bounding box center [1230, 310] width 233 height 18
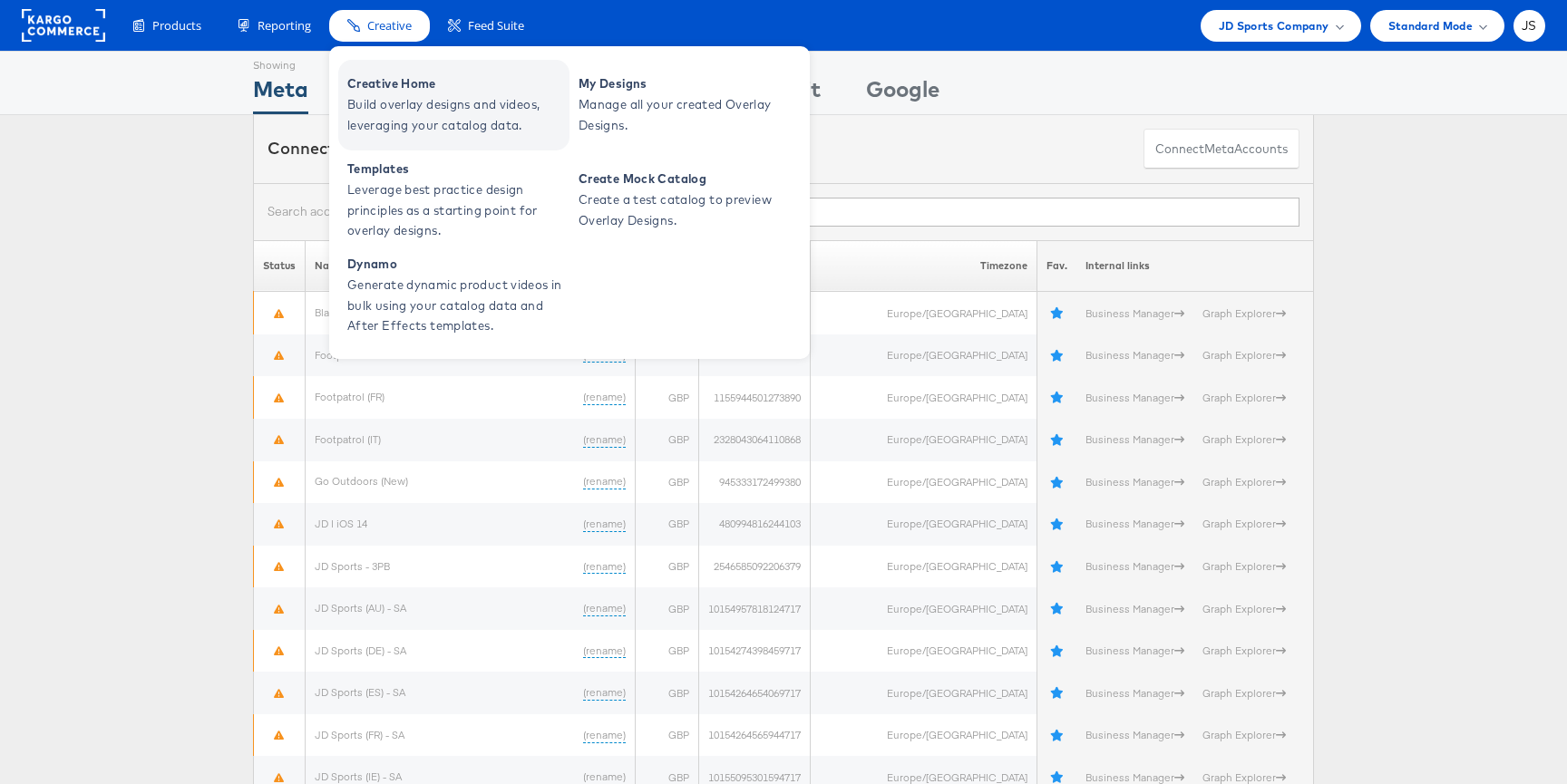
click at [398, 96] on span "Build overlay designs and videos, leveraging your catalog data." at bounding box center [456, 114] width 218 height 42
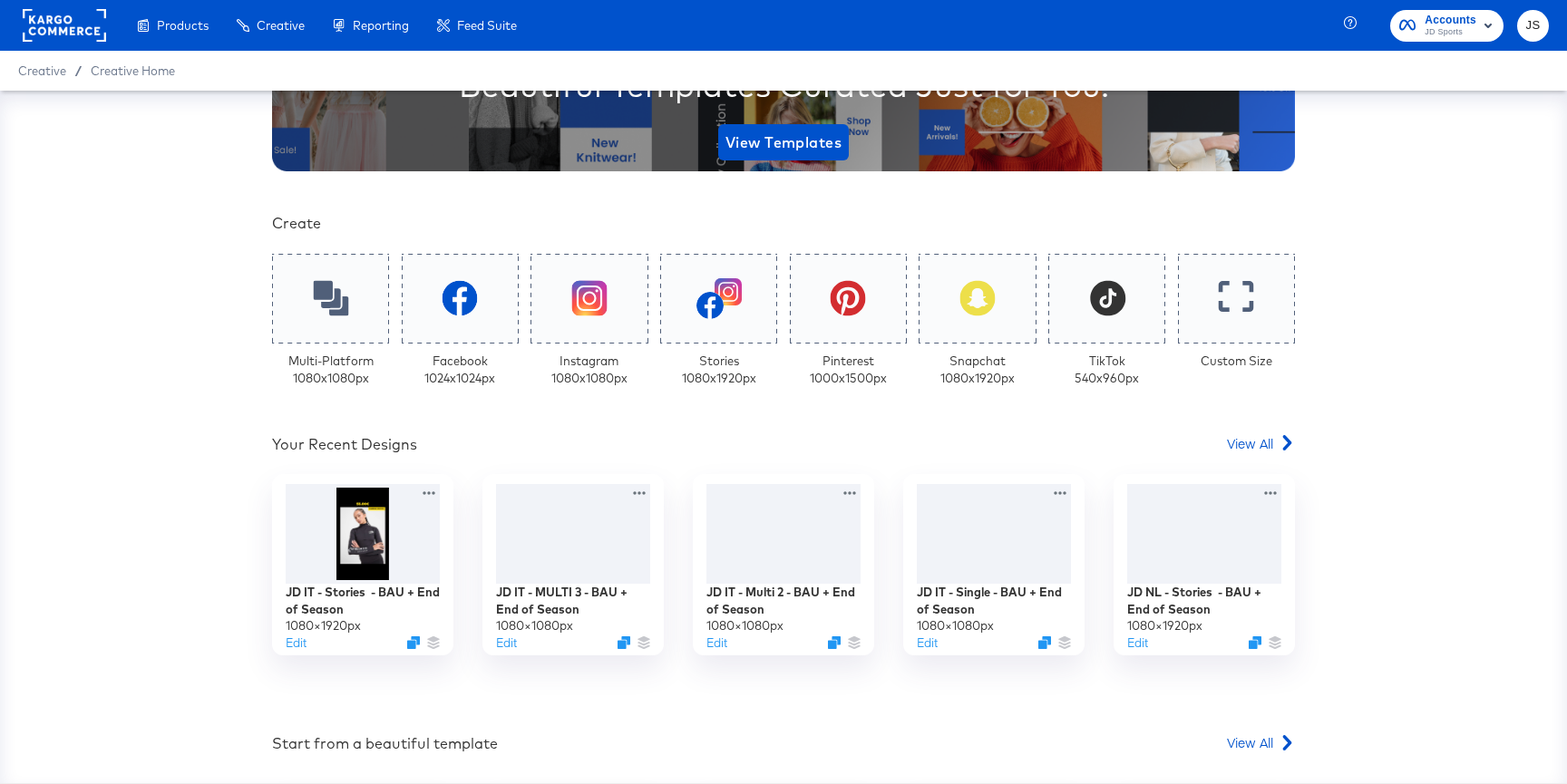
scroll to position [308, 0]
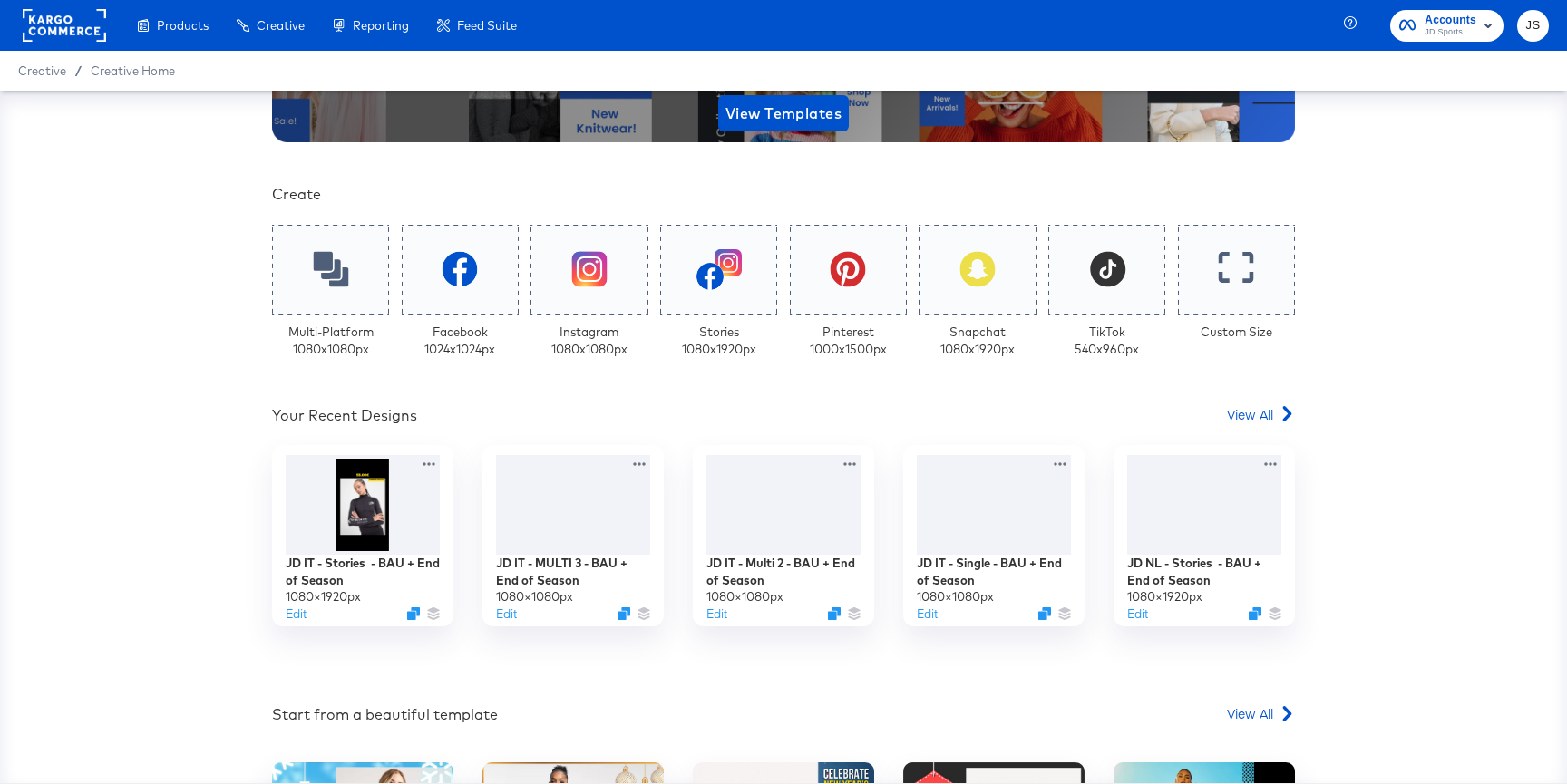
click at [1242, 418] on span "View All" at bounding box center [1250, 413] width 46 height 18
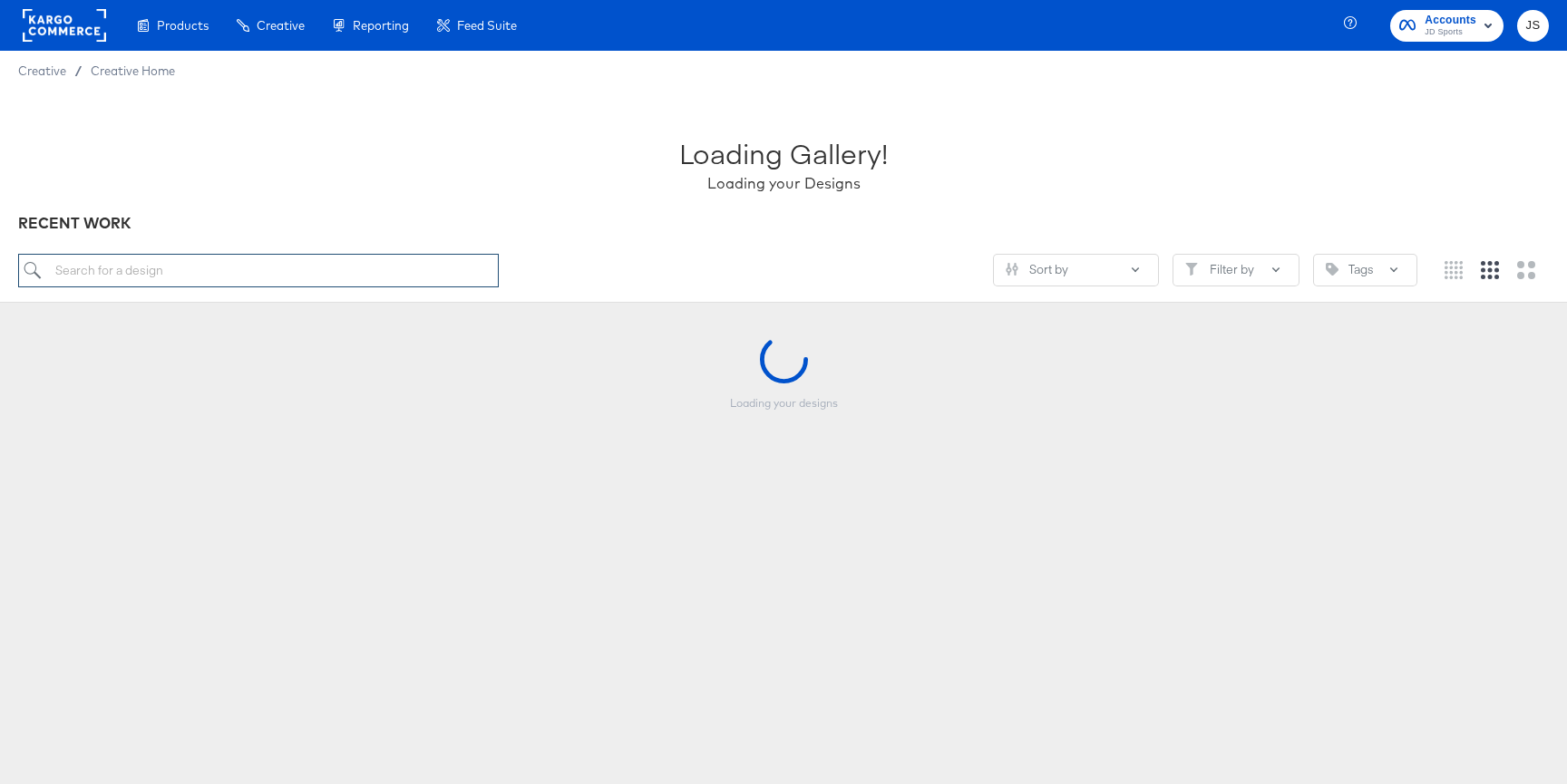
click at [400, 277] on input "search" at bounding box center [259, 270] width 480 height 34
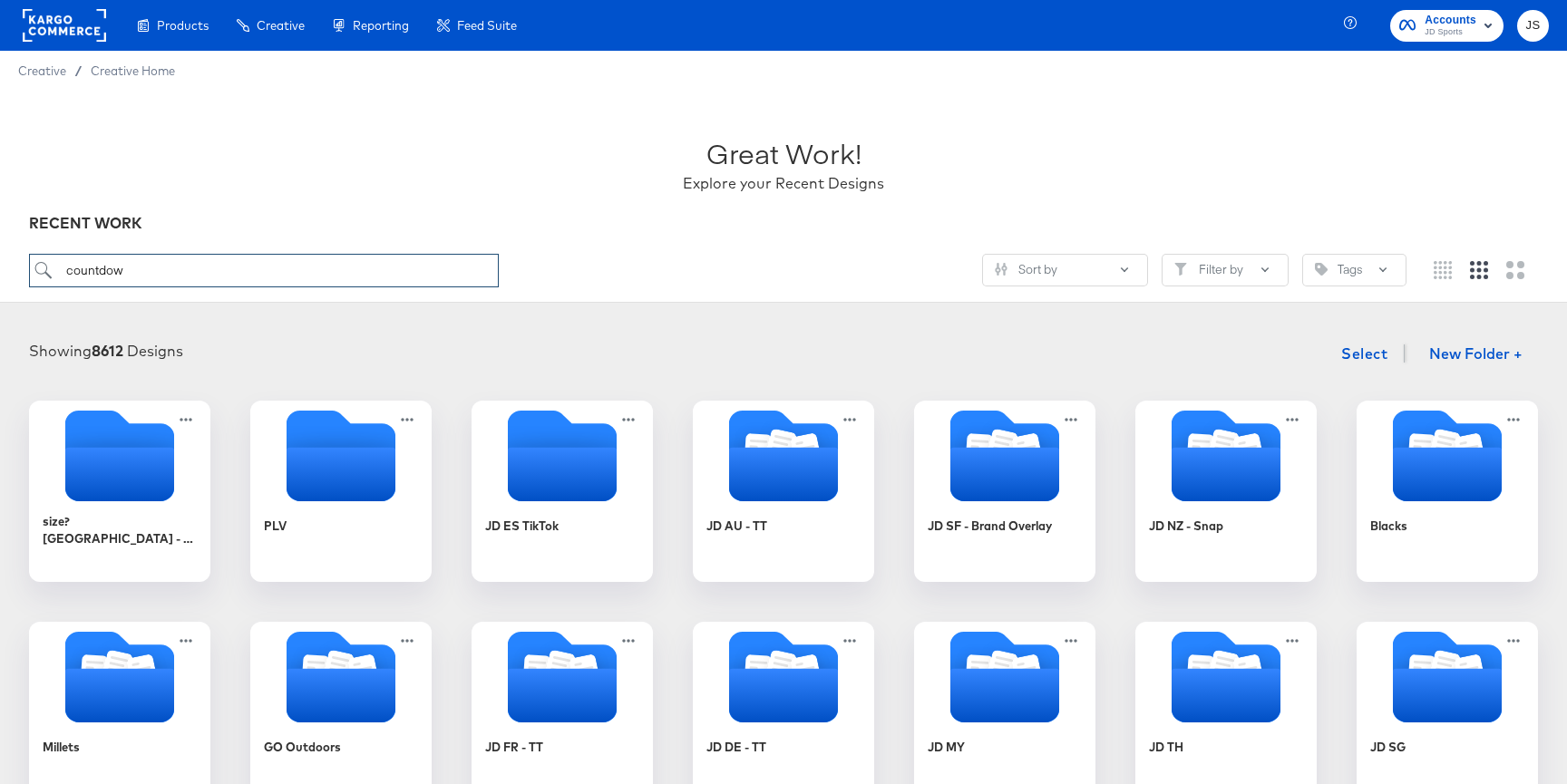
type input "countdow"
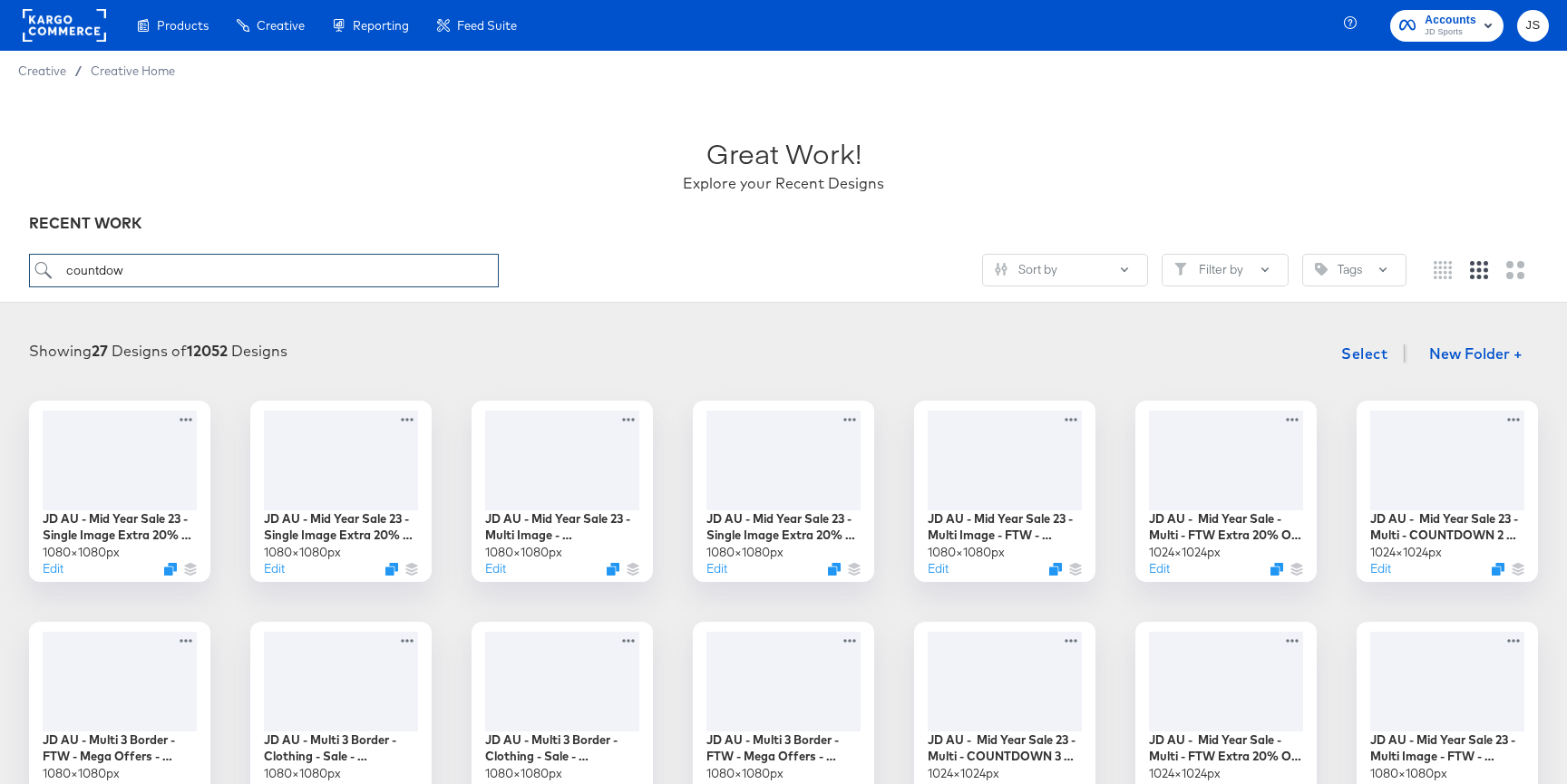
scroll to position [31, 0]
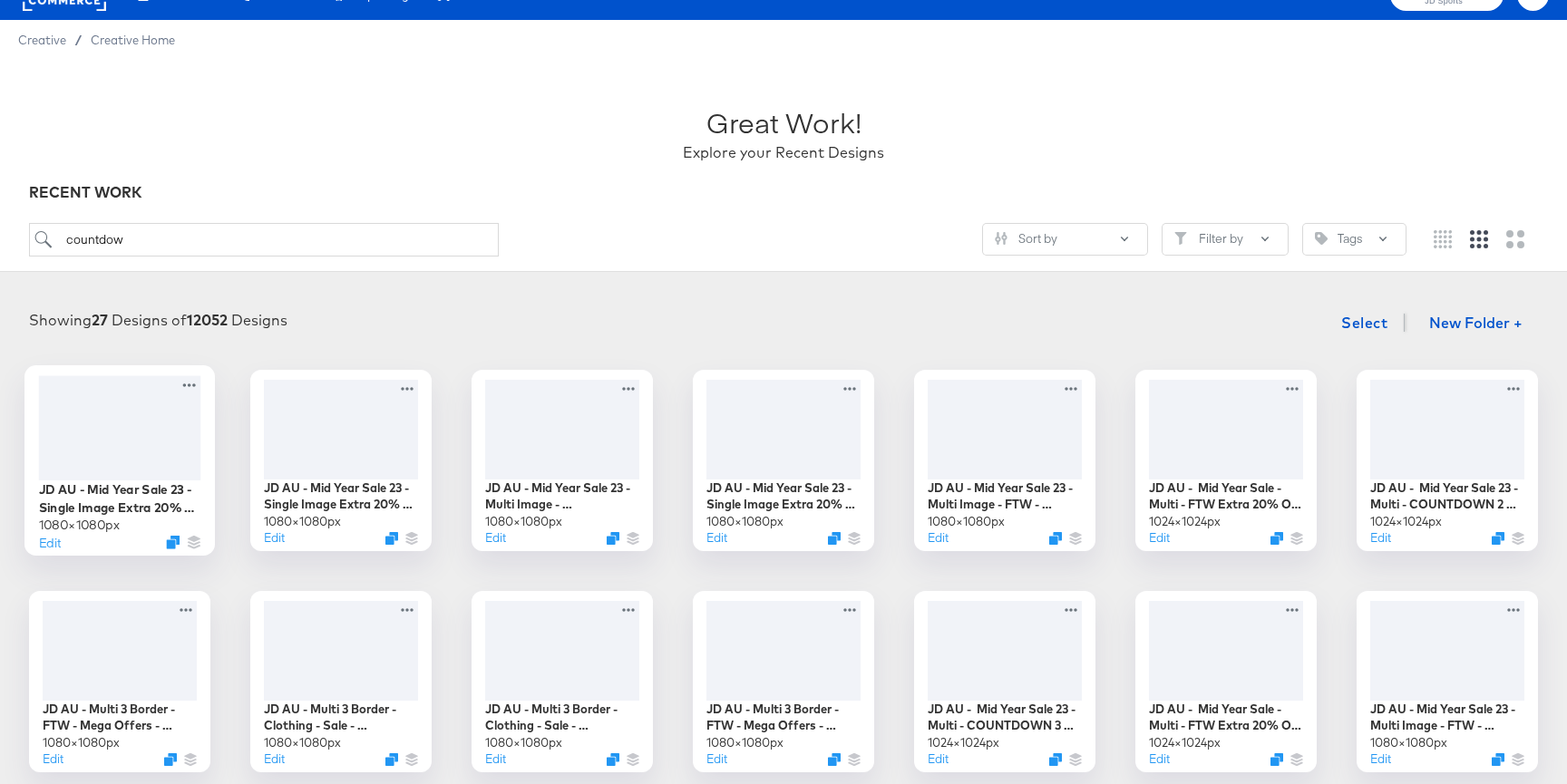
click at [146, 459] on div at bounding box center [120, 428] width 163 height 105
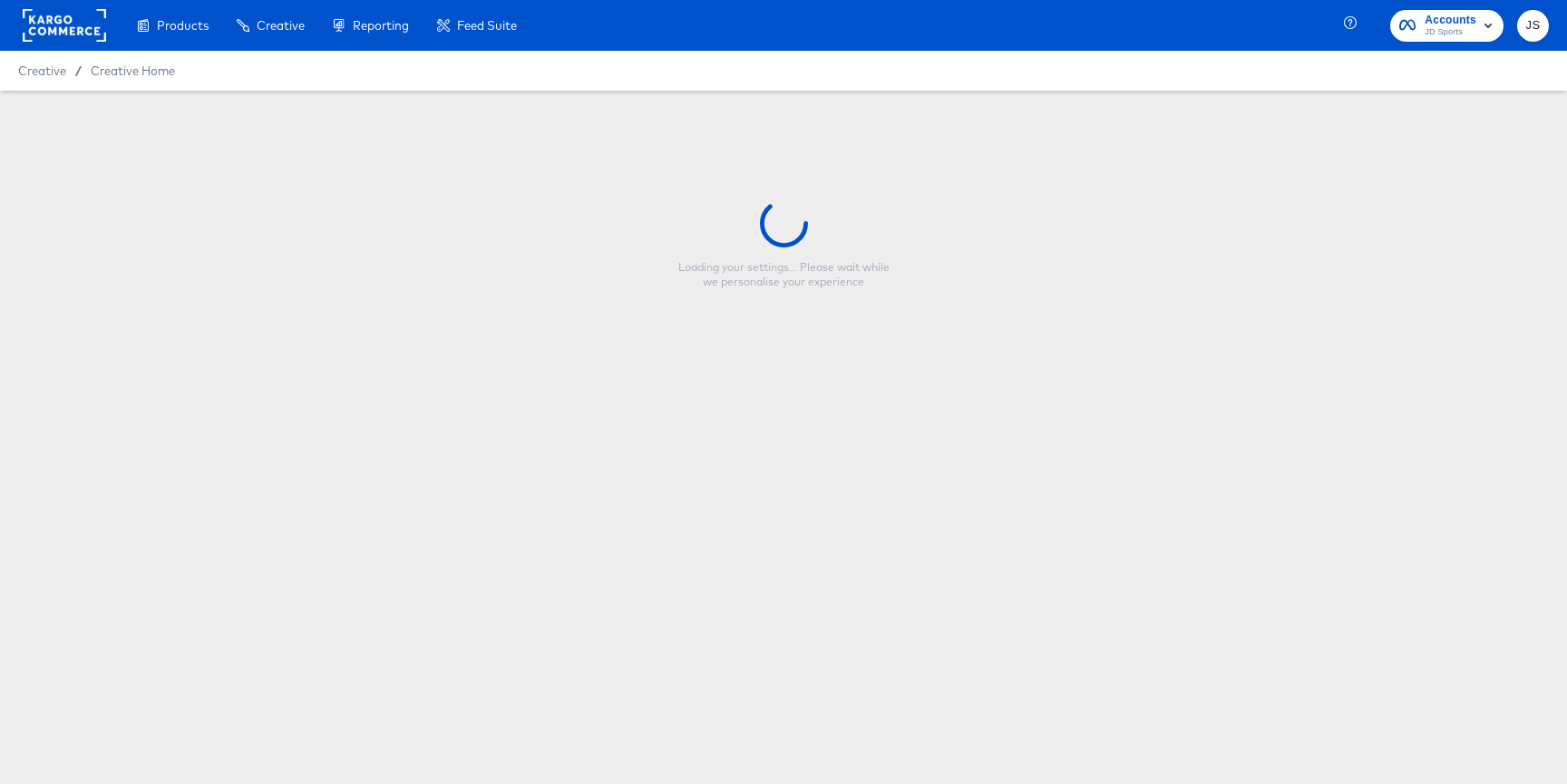
type input "JD AU - Mid Year Sale 23 - Single Image Extra 20% Off - Countdown 2 days"
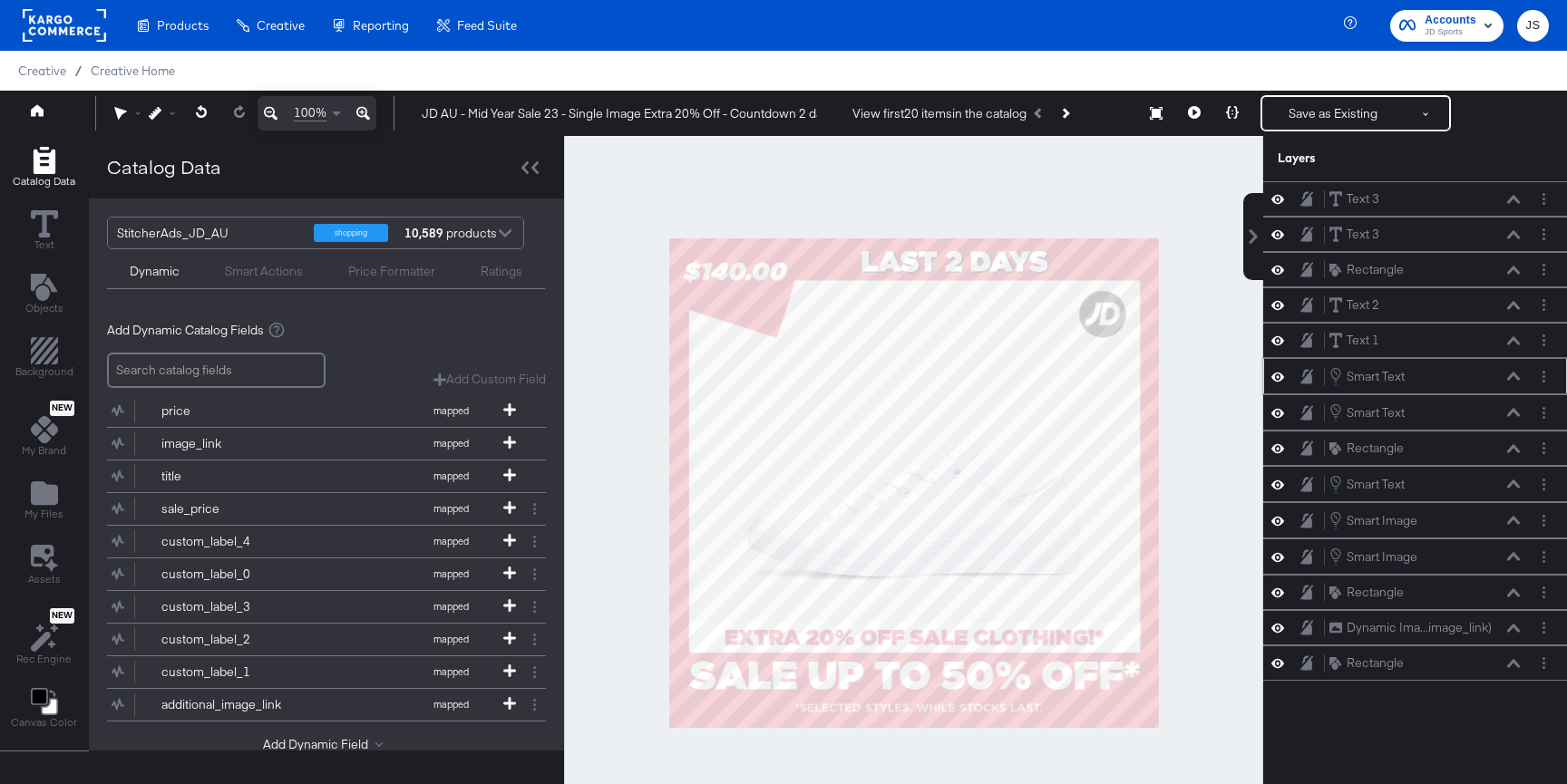
click at [1283, 380] on button at bounding box center [1276, 377] width 15 height 17
click at [1279, 377] on icon at bounding box center [1276, 377] width 13 height 12
click at [1279, 377] on icon at bounding box center [1276, 377] width 13 height 15
click at [1279, 377] on icon at bounding box center [1276, 377] width 13 height 12
click at [1275, 407] on icon at bounding box center [1276, 412] width 13 height 15
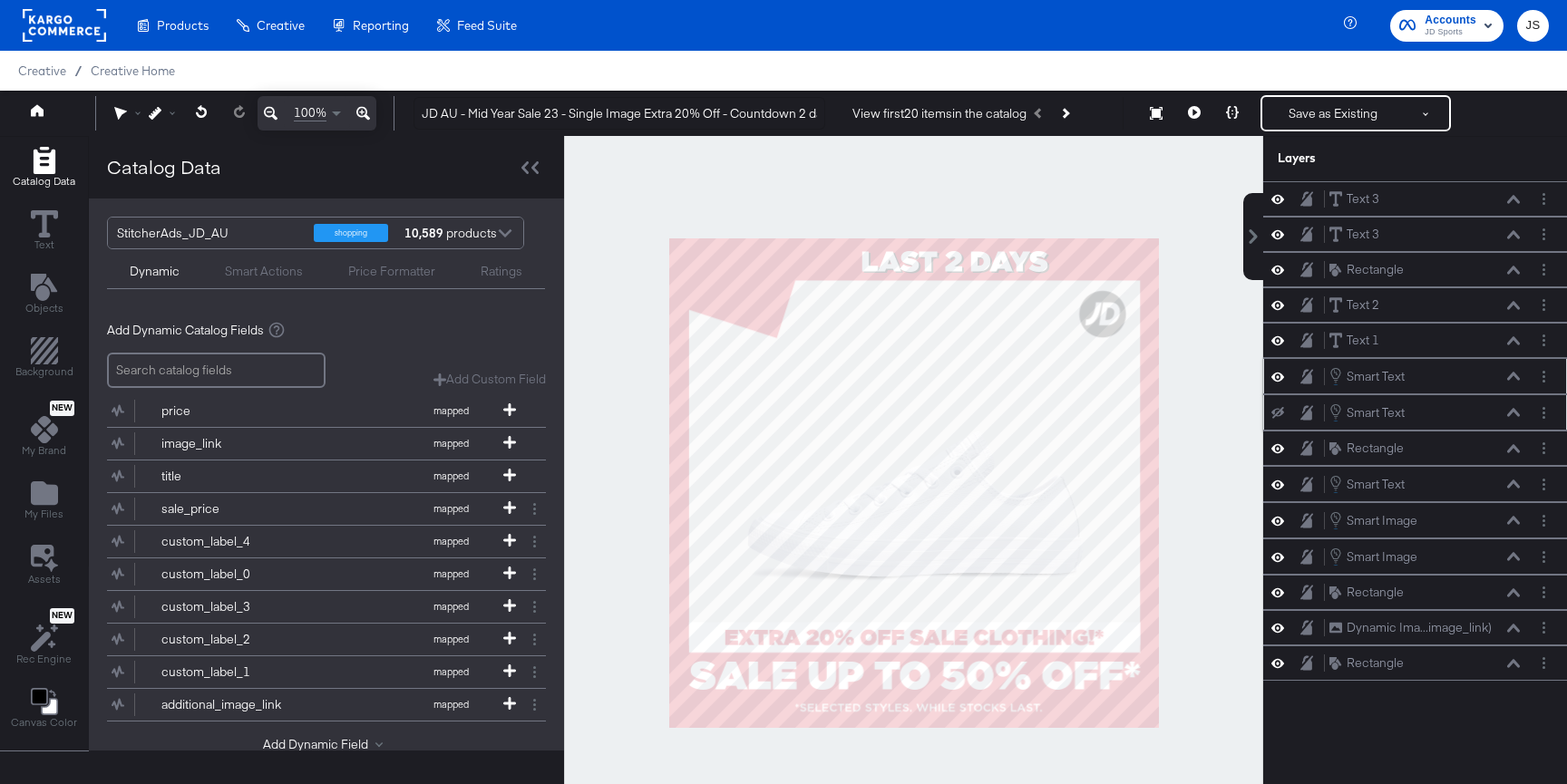
click at [1275, 407] on icon at bounding box center [1276, 412] width 13 height 12
click at [1279, 553] on icon at bounding box center [1276, 556] width 13 height 9
click at [1279, 553] on icon at bounding box center [1276, 557] width 13 height 12
click at [1276, 518] on icon at bounding box center [1276, 521] width 13 height 15
click at [1276, 518] on icon at bounding box center [1276, 521] width 13 height 12
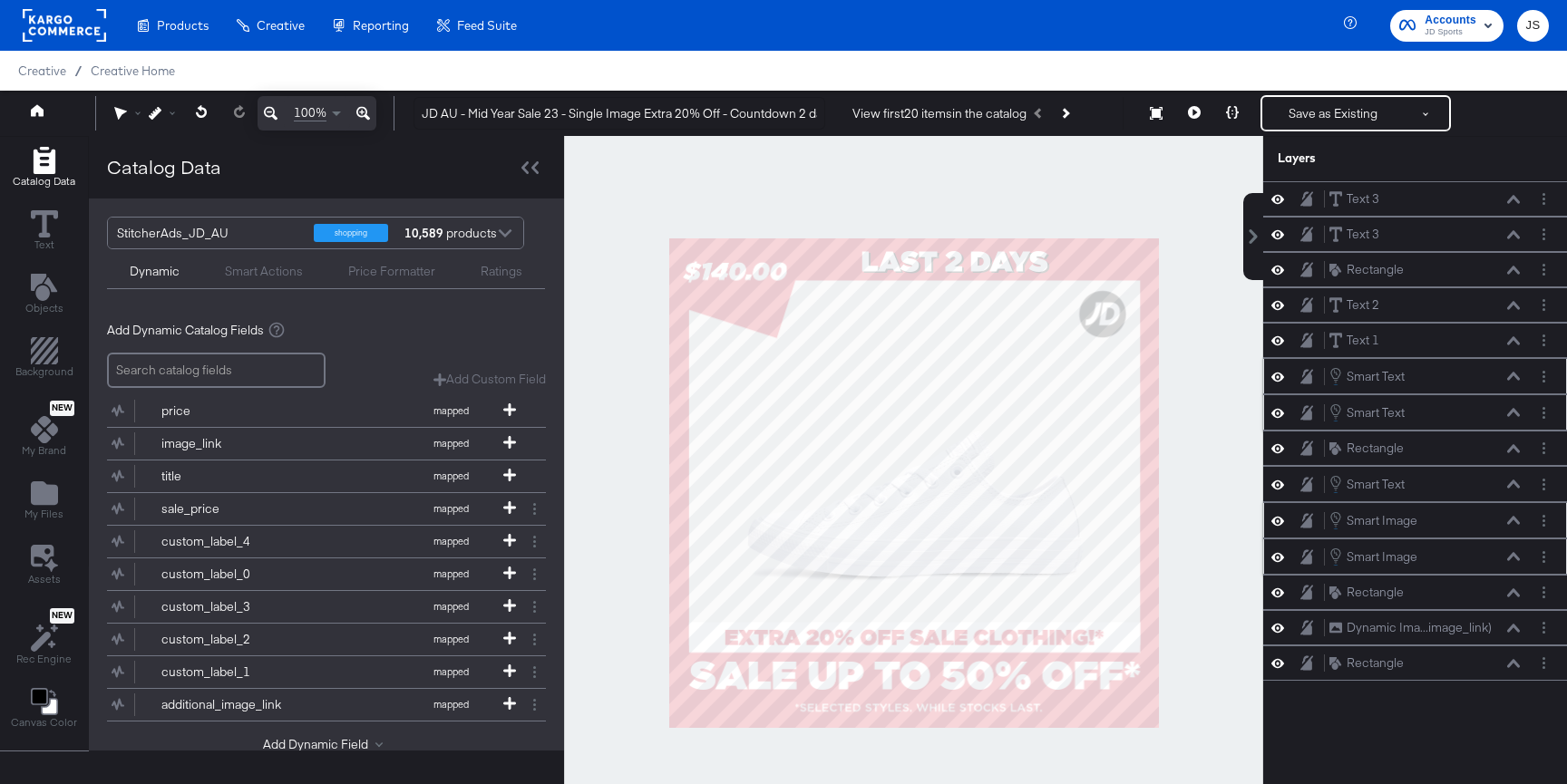
click at [1280, 528] on button at bounding box center [1276, 521] width 15 height 17
click at [1280, 528] on div "Smart Image Smart Image" at bounding box center [1414, 520] width 290 height 20
click at [1277, 513] on div at bounding box center [1282, 520] width 25 height 15
click at [1277, 521] on icon at bounding box center [1276, 521] width 13 height 12
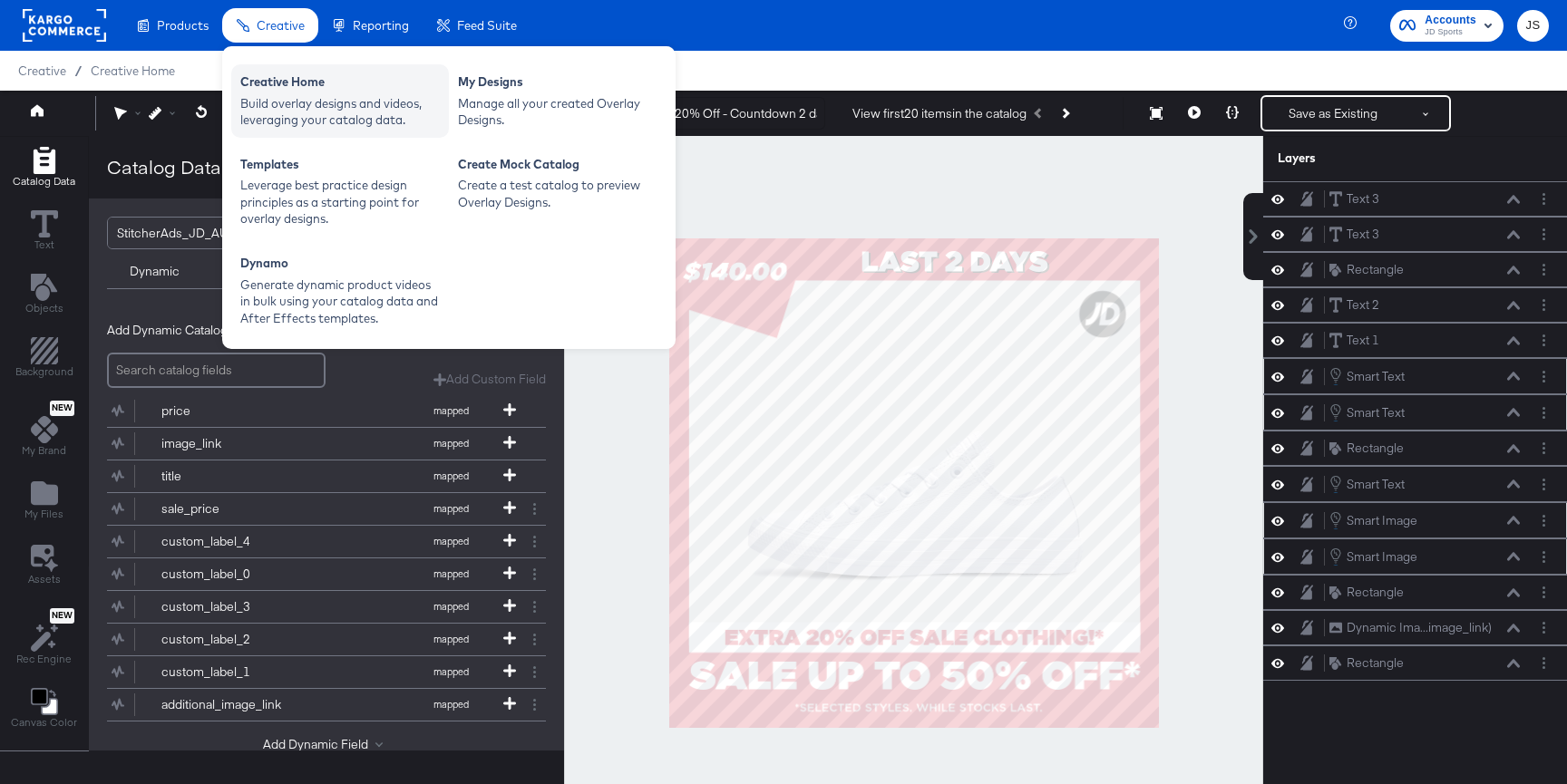
click at [322, 95] on div "Build overlay designs and videos, leveraging your catalog data." at bounding box center [340, 111] width 200 height 34
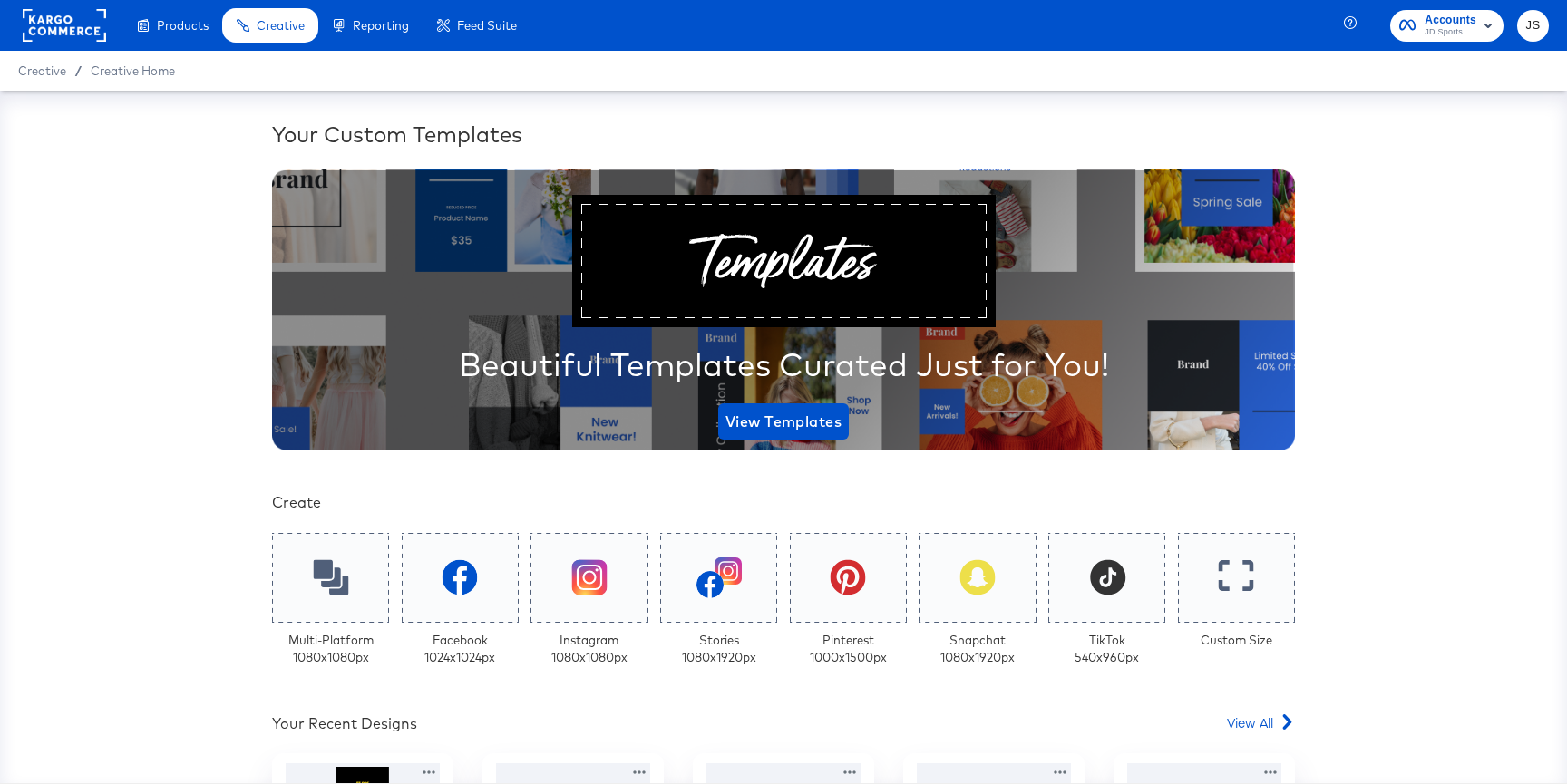
click at [1469, 25] on span "JD Sports" at bounding box center [1450, 32] width 51 height 15
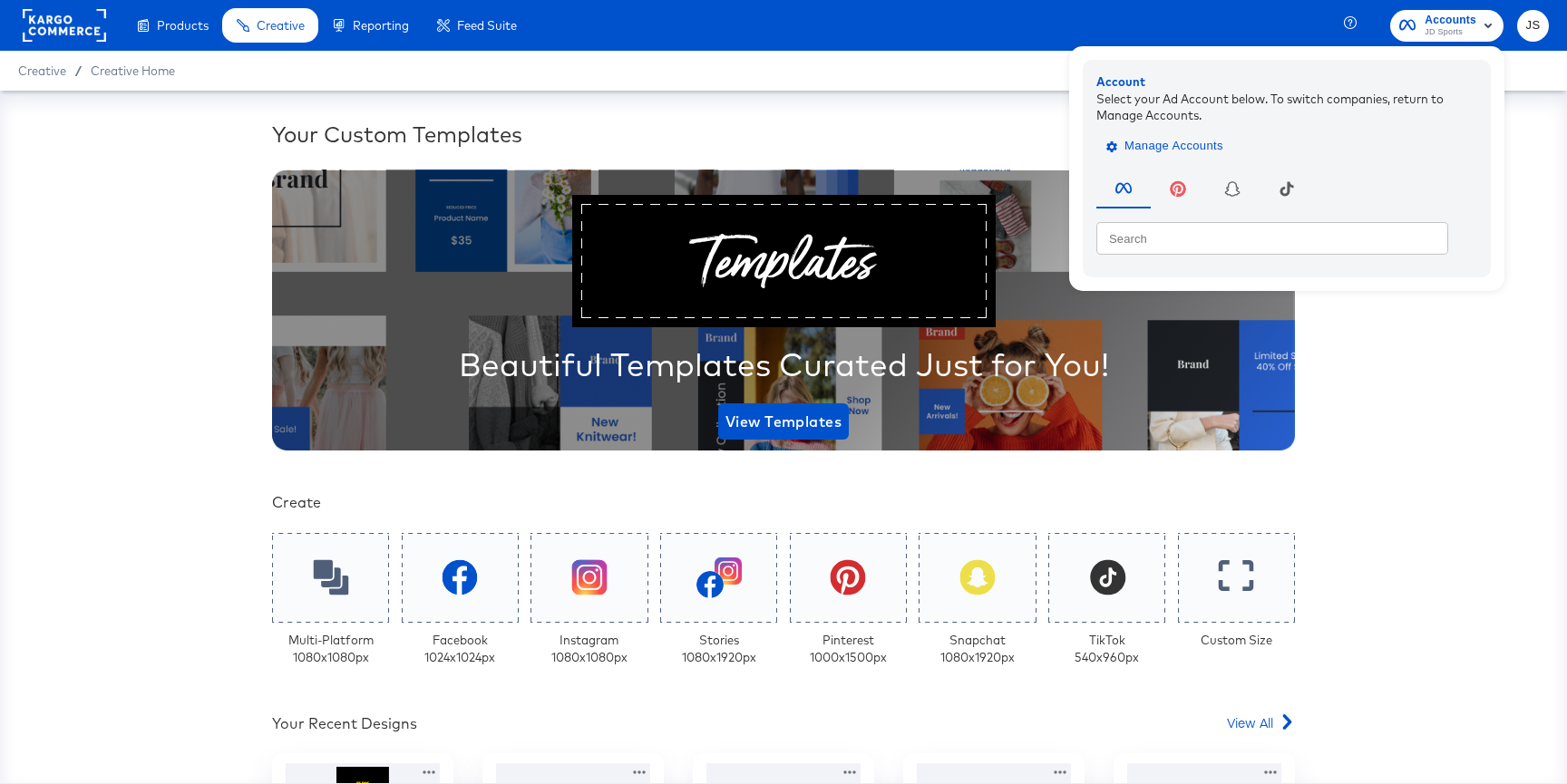
click at [1195, 142] on span "Manage Accounts" at bounding box center [1166, 146] width 113 height 21
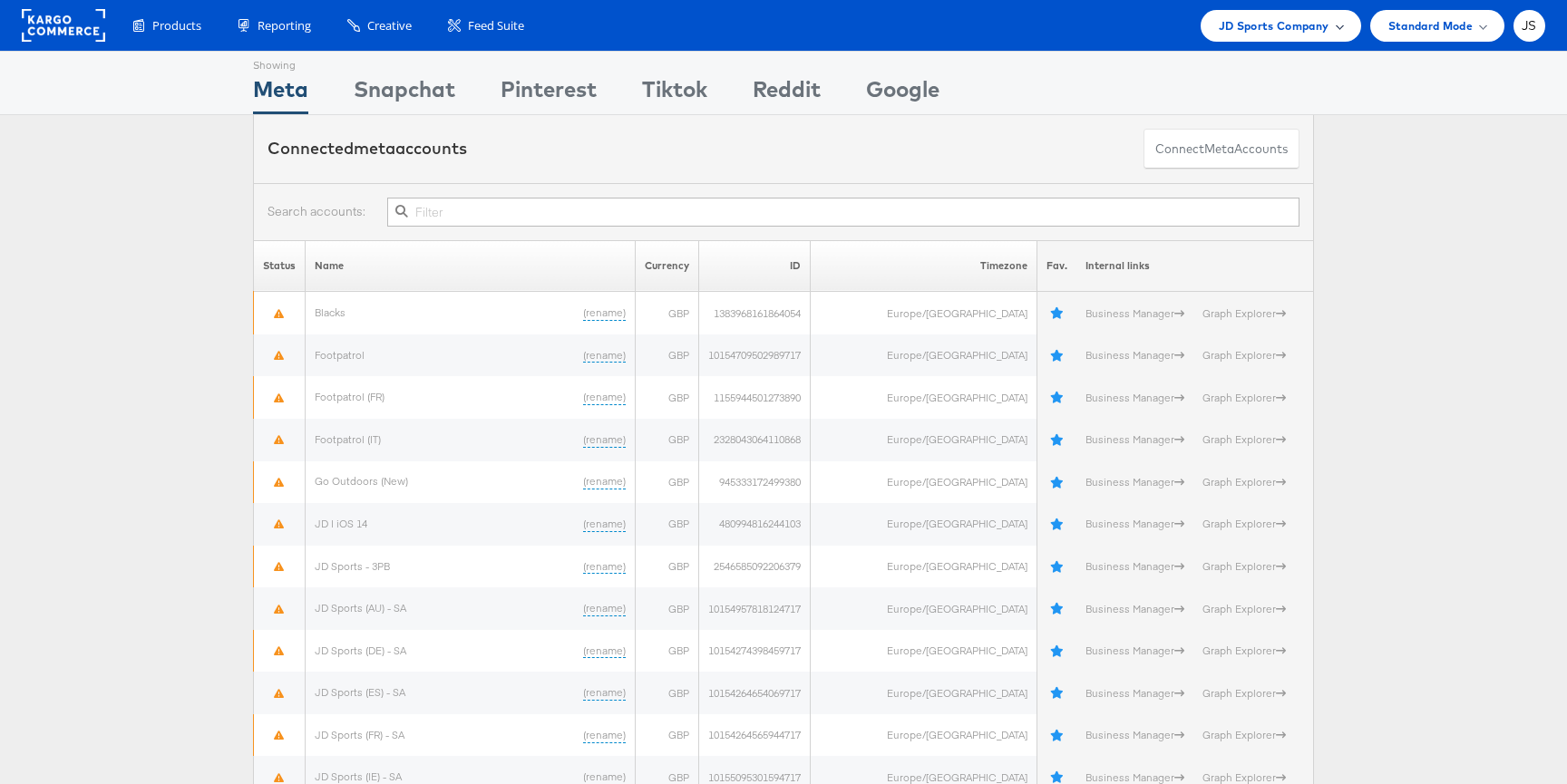
click at [1312, 31] on span "JD Sports Company" at bounding box center [1274, 26] width 110 height 19
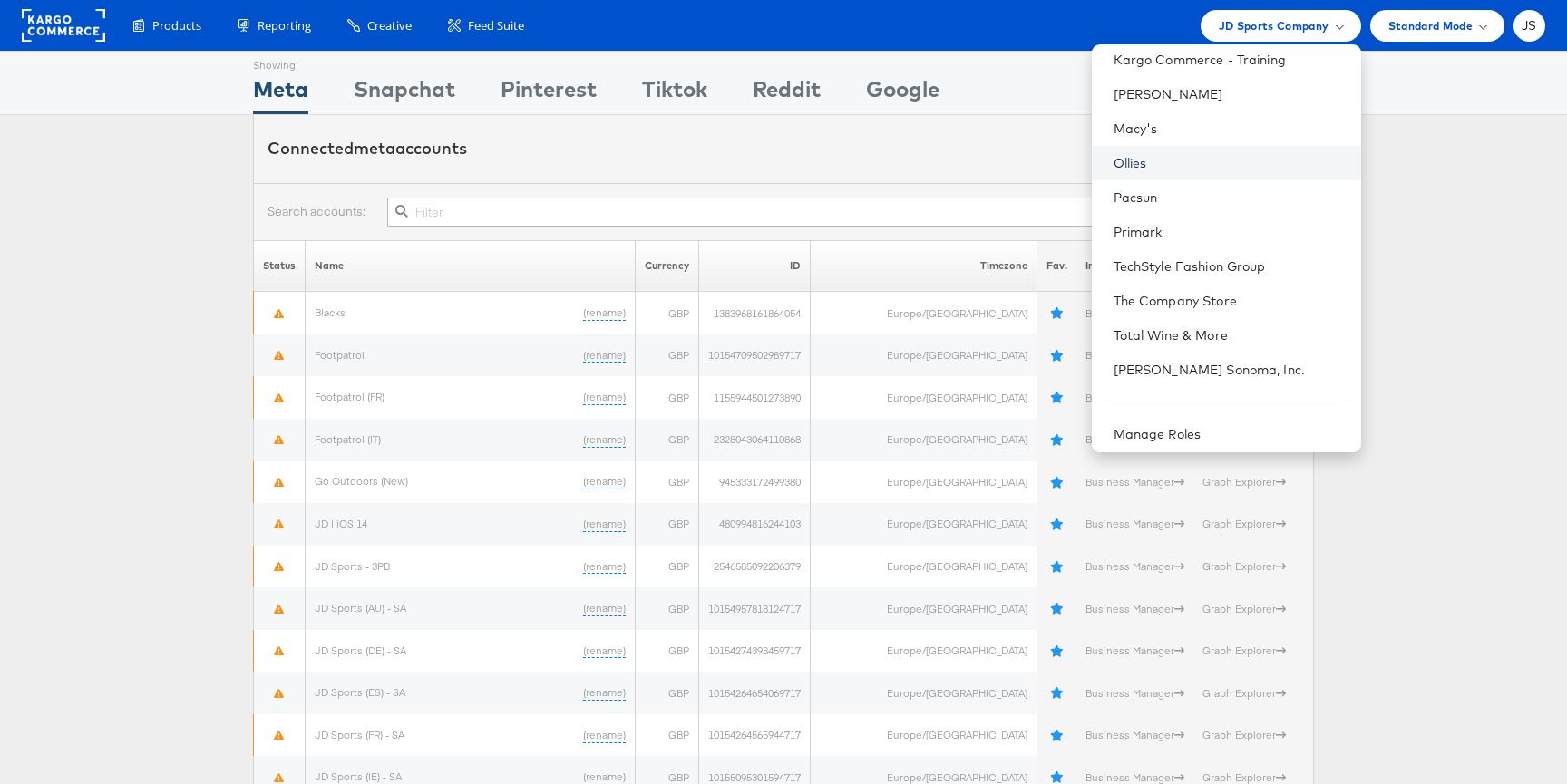
scroll to position [496, 0]
click at [1201, 423] on link "Manage Roles" at bounding box center [1157, 427] width 88 height 16
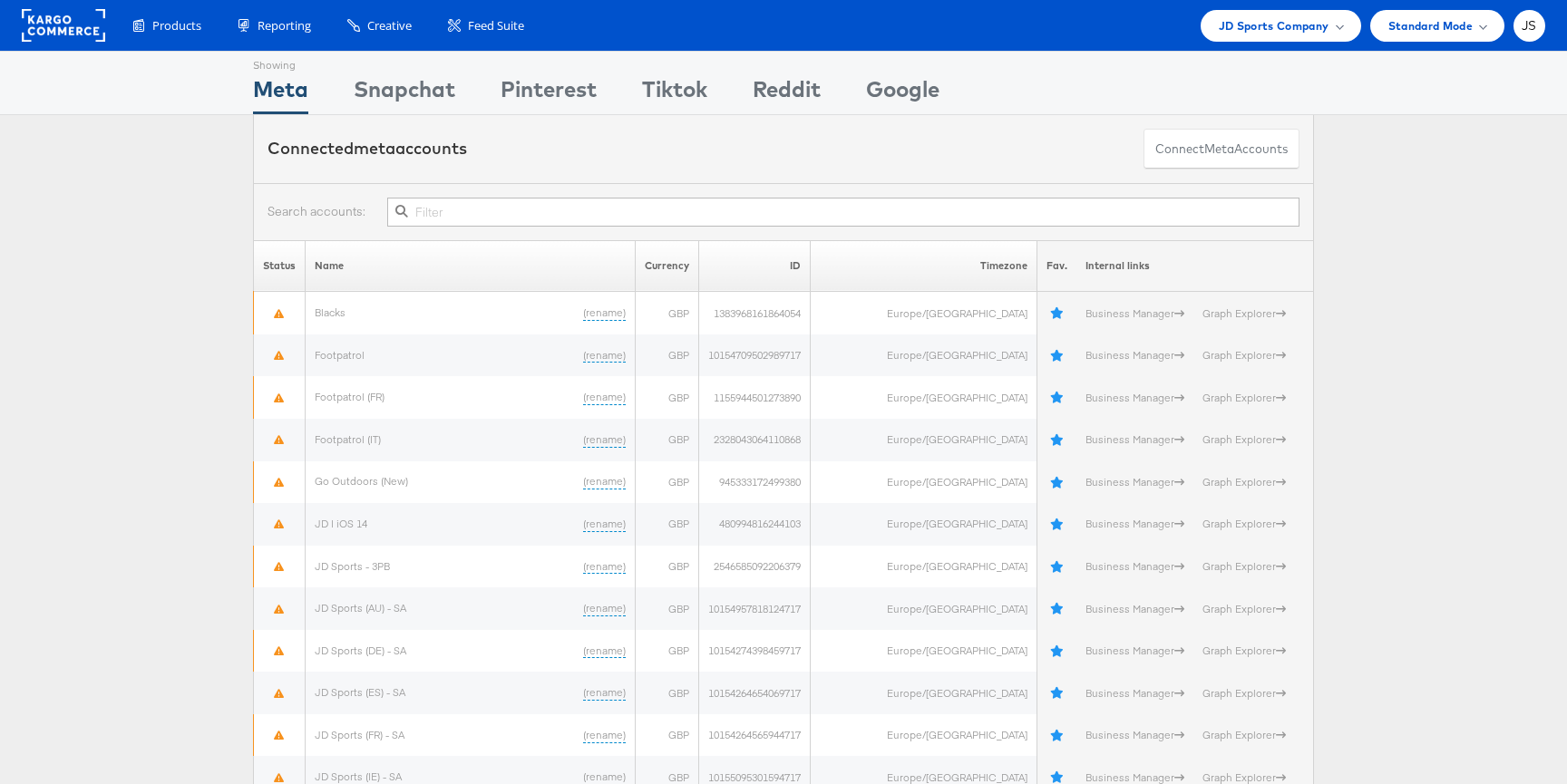
click at [1286, 62] on div "Showing Meta Showing [GEOGRAPHIC_DATA] Showing Pinterest Showing Tiktok Showing…" at bounding box center [783, 82] width 1060 height 63
click at [1270, 21] on span "JD Sports Company" at bounding box center [1274, 26] width 110 height 19
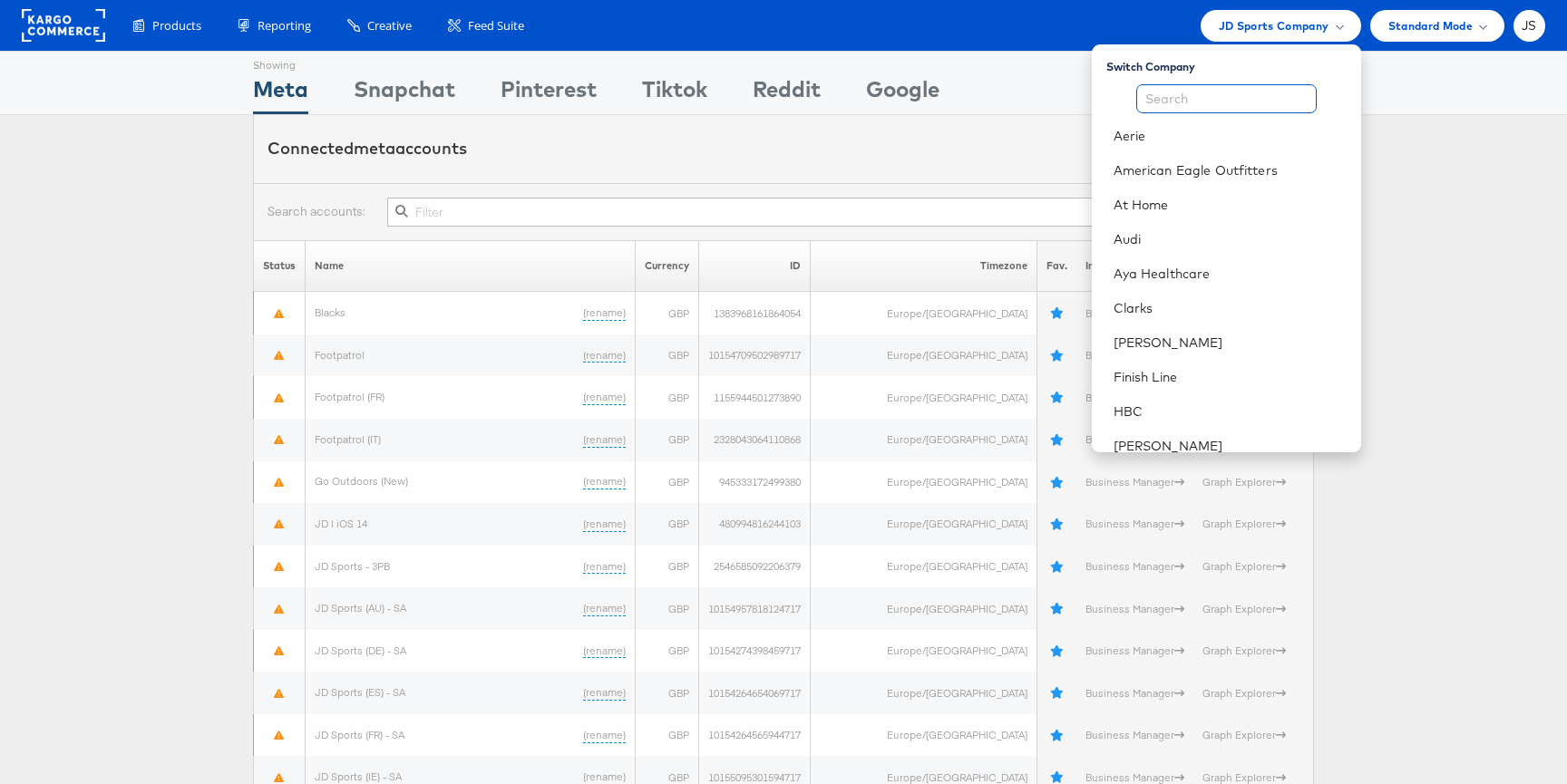
click at [1228, 85] on input "text" at bounding box center [1226, 99] width 180 height 29
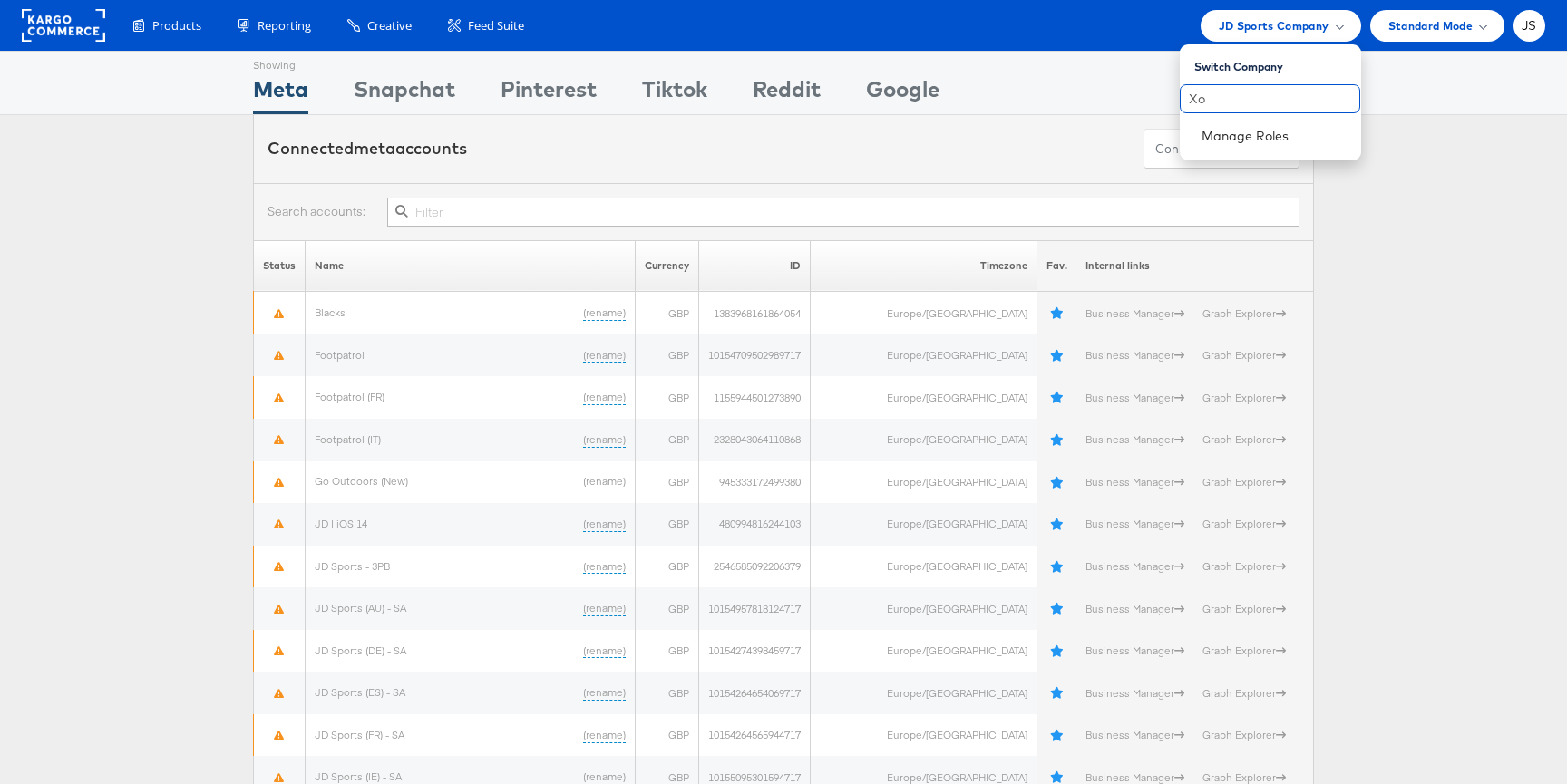
type input "X"
type input "Soma"
drag, startPoint x: 1299, startPoint y: 115, endPoint x: 1170, endPoint y: 106, distance: 129.3
click at [1229, 104] on div "Showing Meta Showing Snapchat Showing Pinterest Showing Tiktok Showing Reddit S…" at bounding box center [783, 82] width 1060 height 63
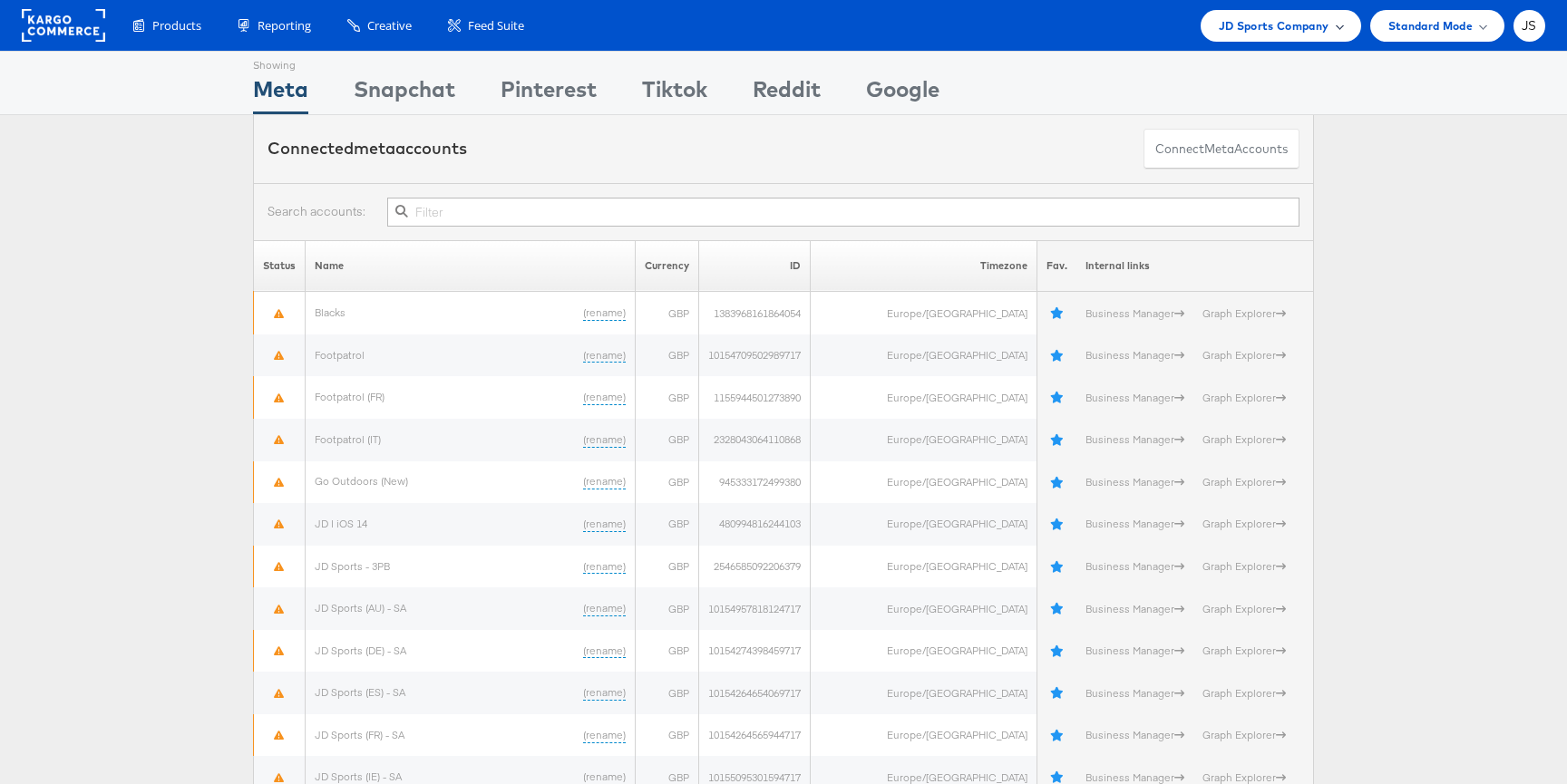
click at [1256, 26] on span "JD Sports Company" at bounding box center [1274, 26] width 110 height 19
click at [1242, 101] on input "Soma" at bounding box center [1270, 99] width 180 height 29
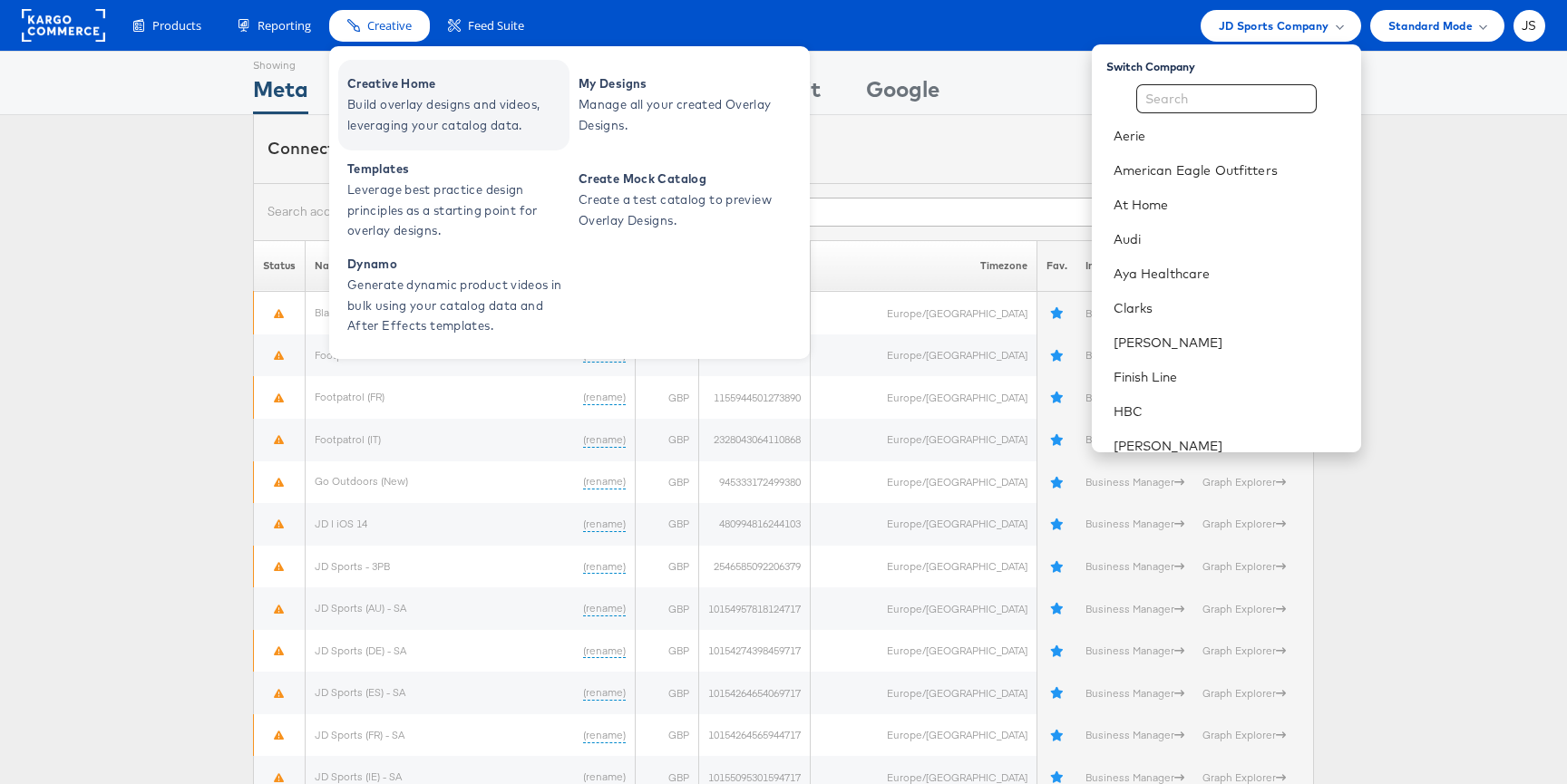
click at [405, 79] on span "Creative Home" at bounding box center [456, 84] width 218 height 21
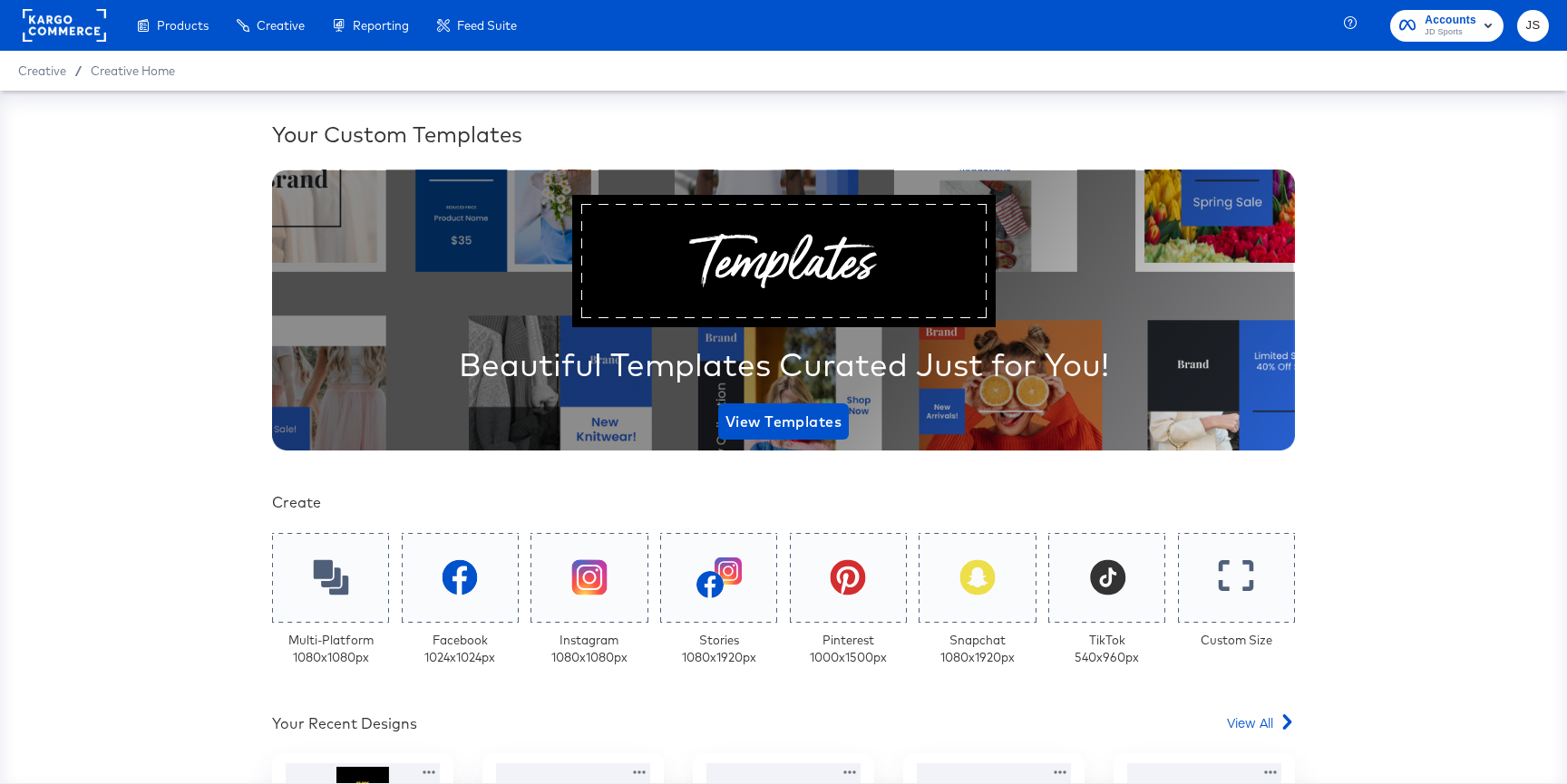
click at [1461, 32] on span "JD Sports" at bounding box center [1450, 32] width 51 height 15
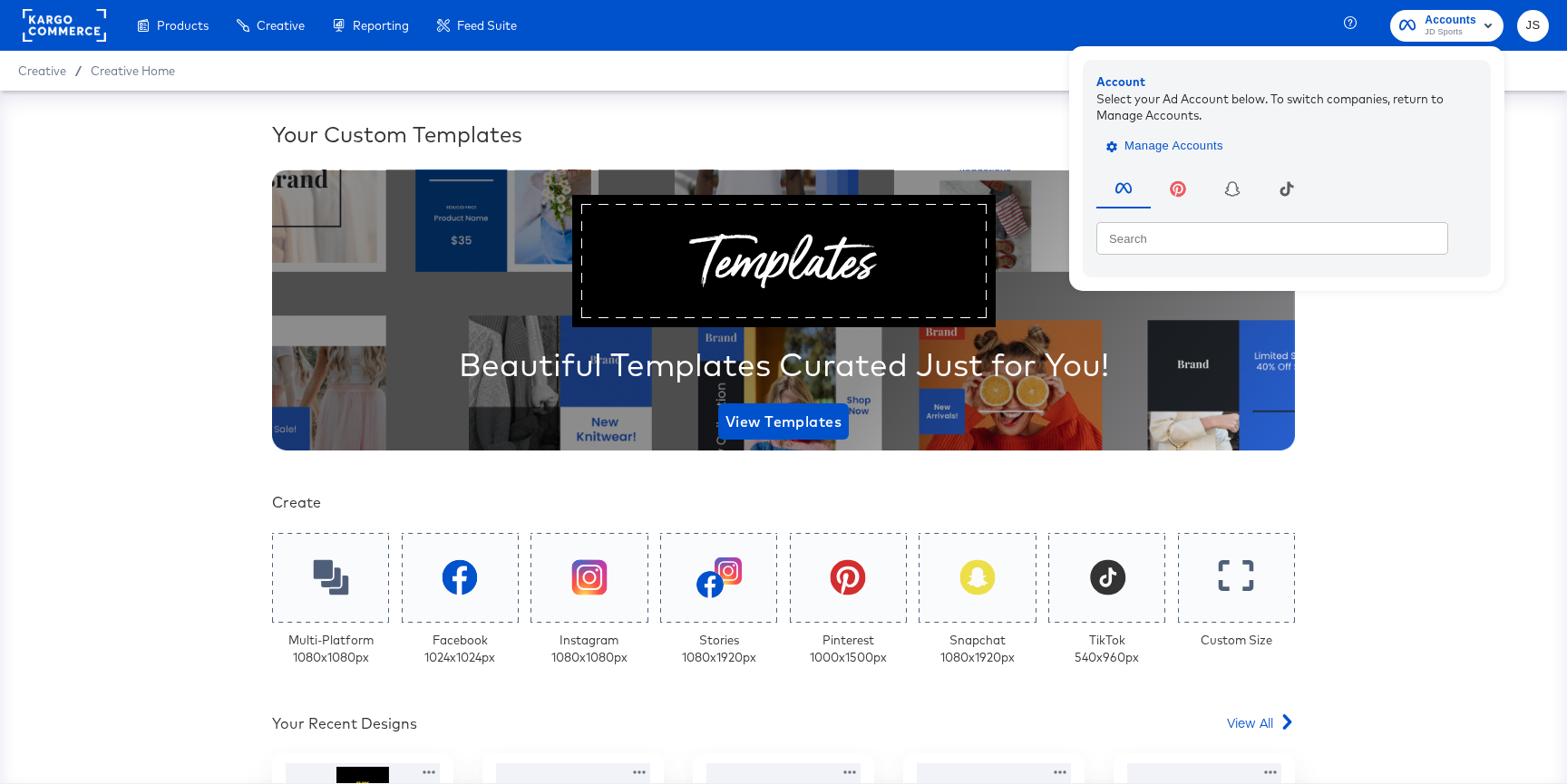
click at [1220, 142] on span "Manage Accounts" at bounding box center [1166, 146] width 113 height 21
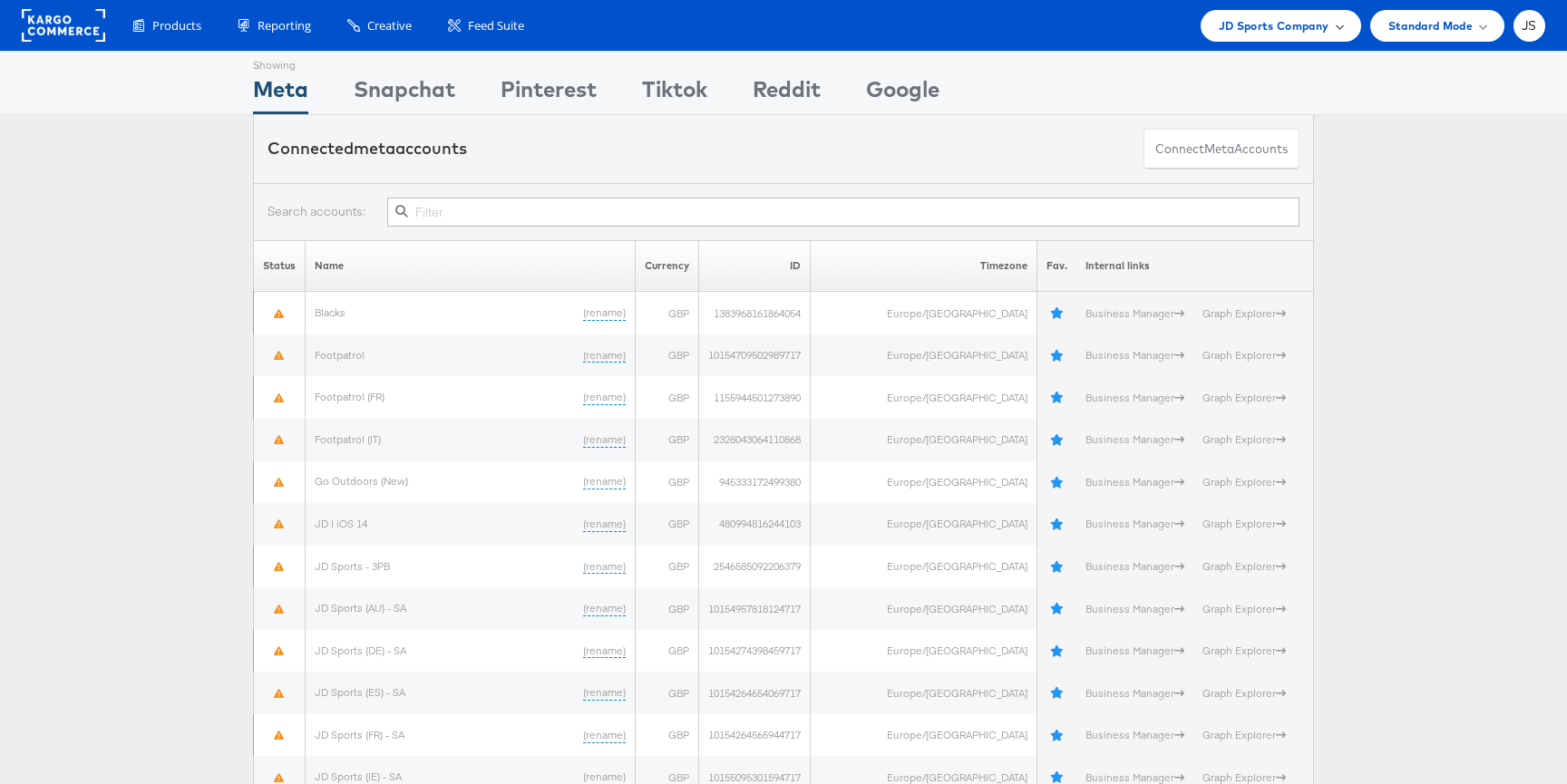
click at [1290, 28] on span "JD Sports Company" at bounding box center [1274, 26] width 110 height 19
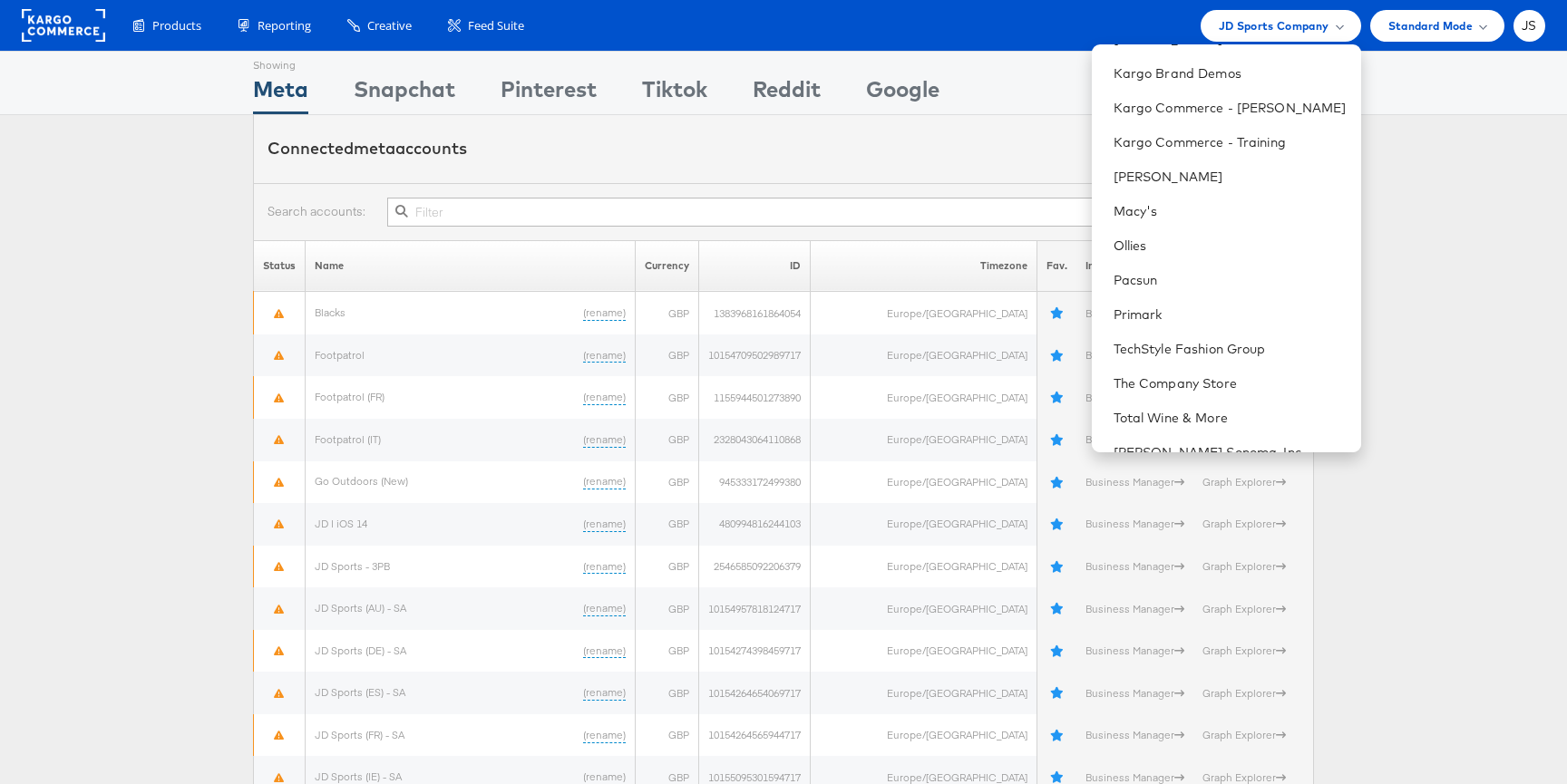
scroll to position [496, 0]
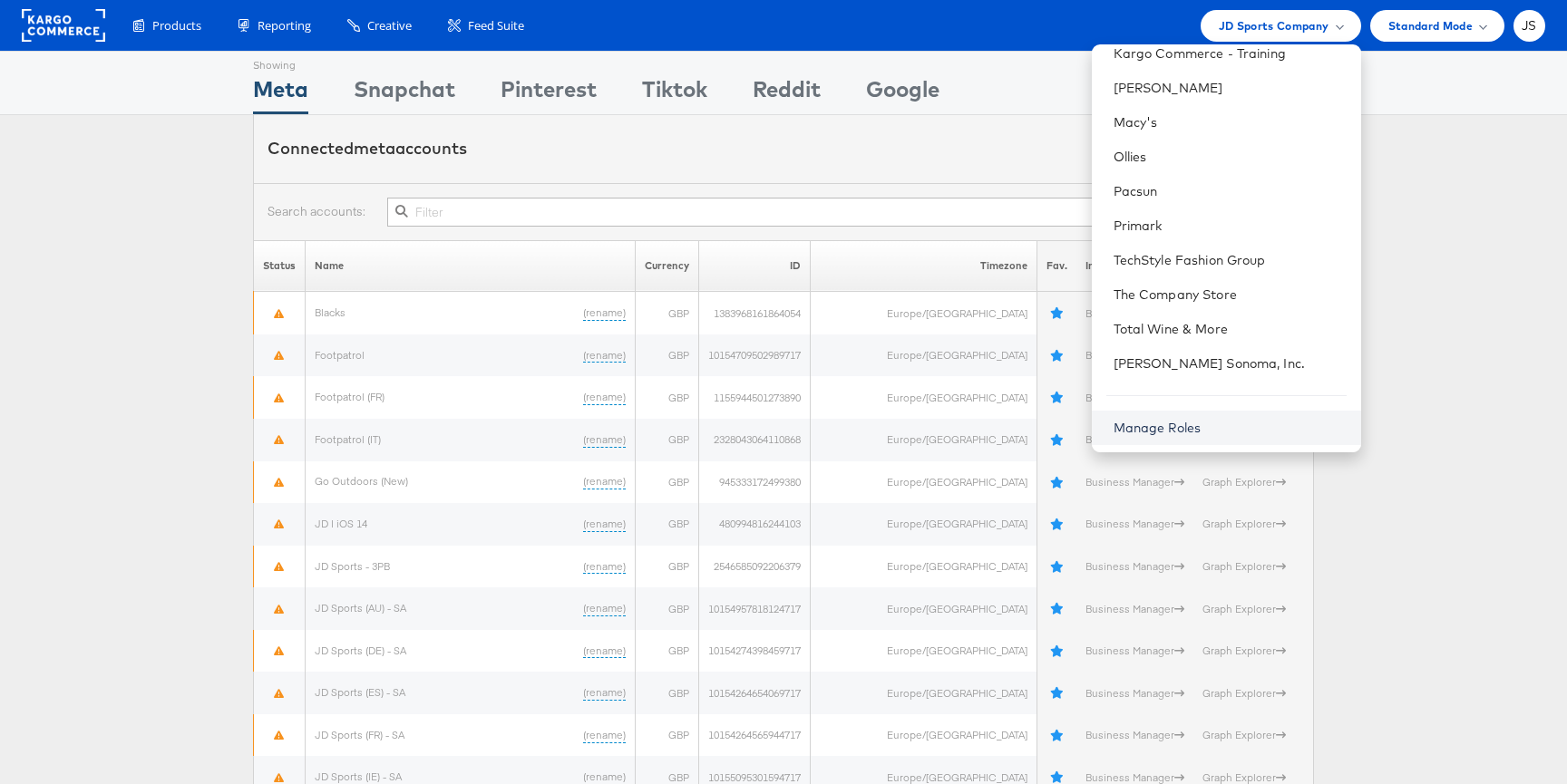
click at [1185, 426] on link "Manage Roles" at bounding box center [1157, 427] width 88 height 16
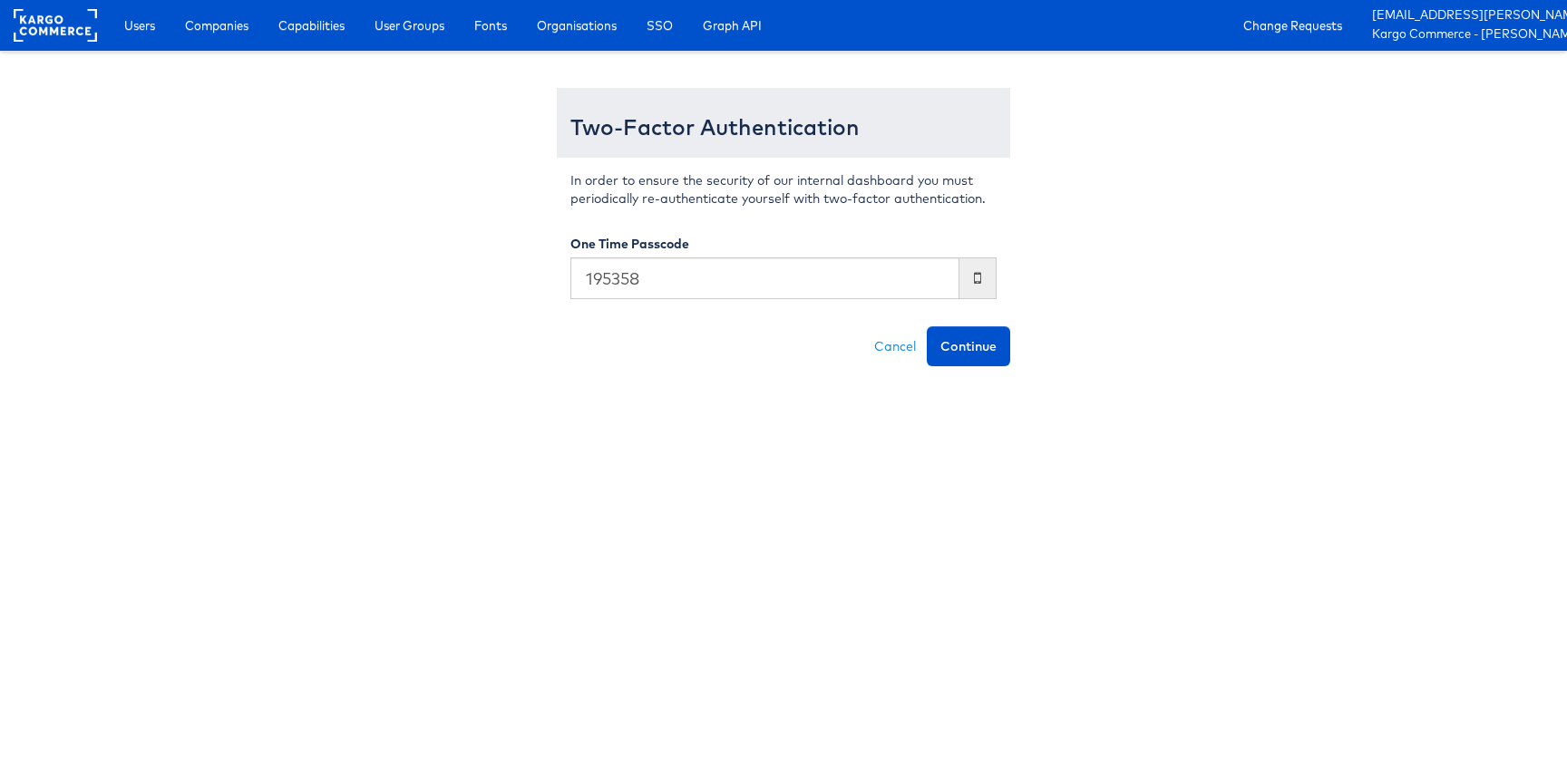
type input "195358"
click at [927, 326] on button "Continue" at bounding box center [968, 346] width 83 height 40
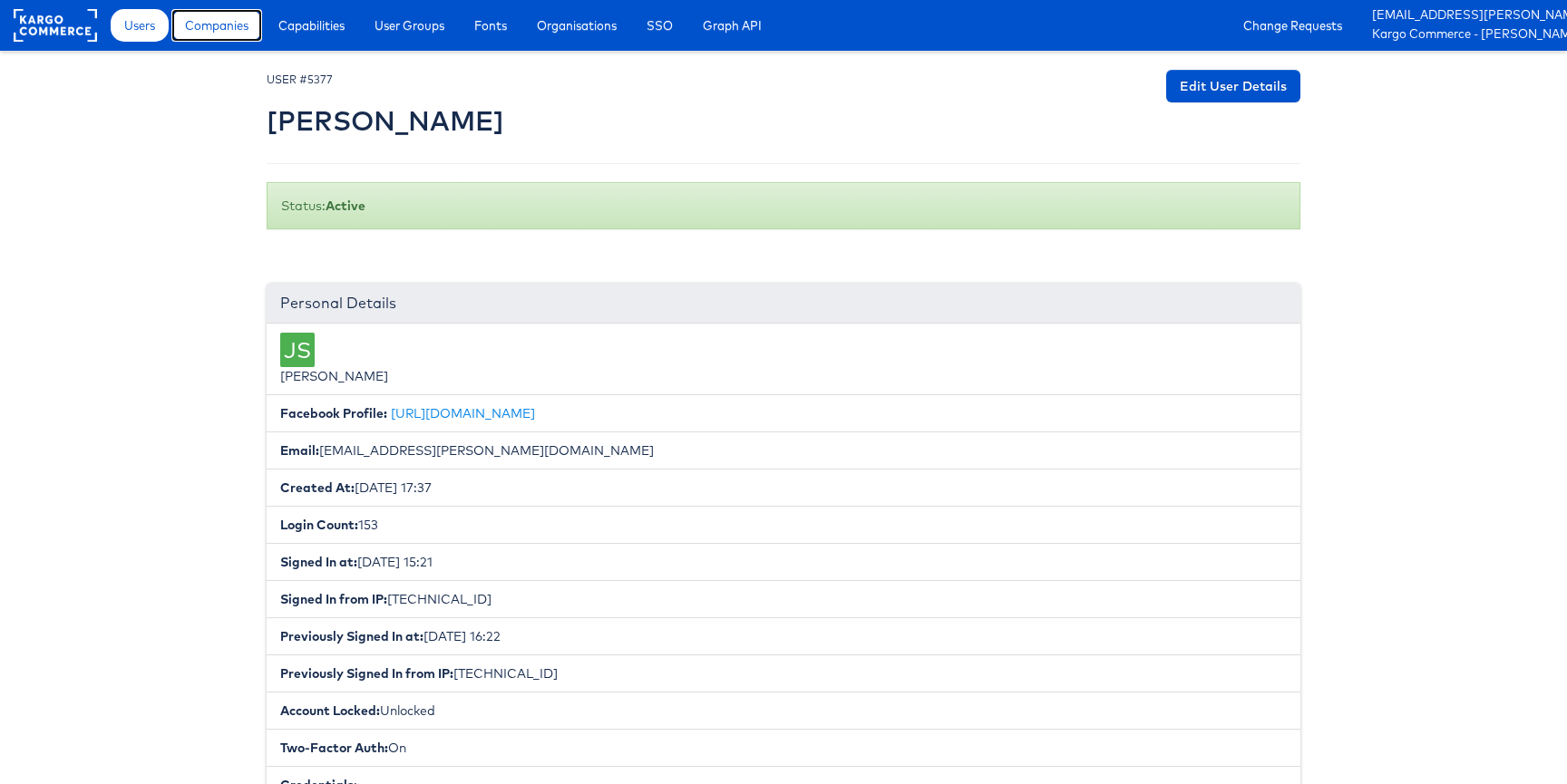
click at [249, 36] on link "Companies" at bounding box center [217, 25] width 91 height 33
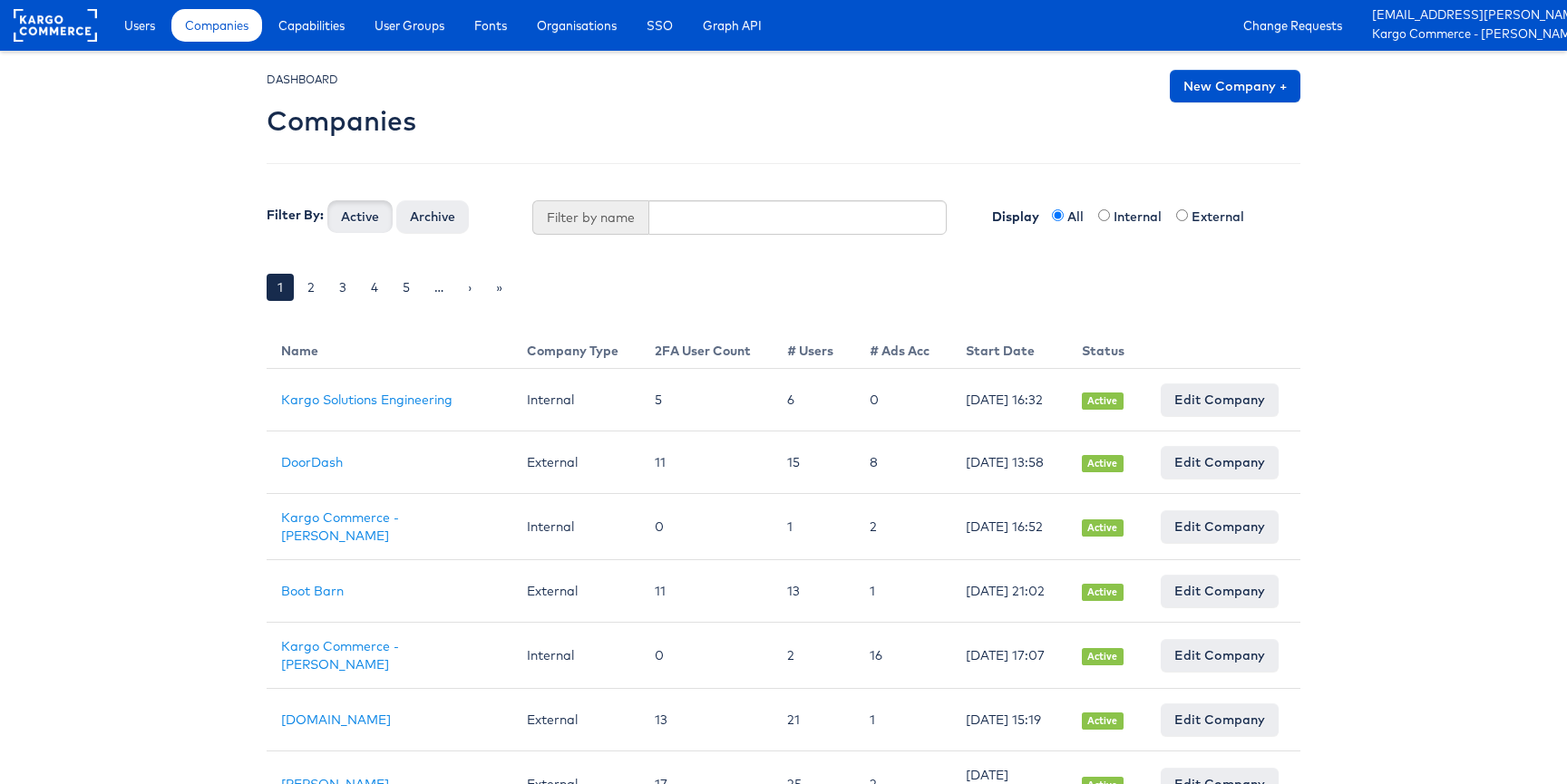
click at [672, 237] on div "DASHBOARD Companies New Company + Filter By: Active Archive Filter by name Disp…" at bounding box center [783, 198] width 1033 height 257
click at [672, 212] on input "text" at bounding box center [797, 218] width 299 height 35
type input "Urban Outfitters"
click at [327, 200] on button "Active" at bounding box center [359, 217] width 65 height 33
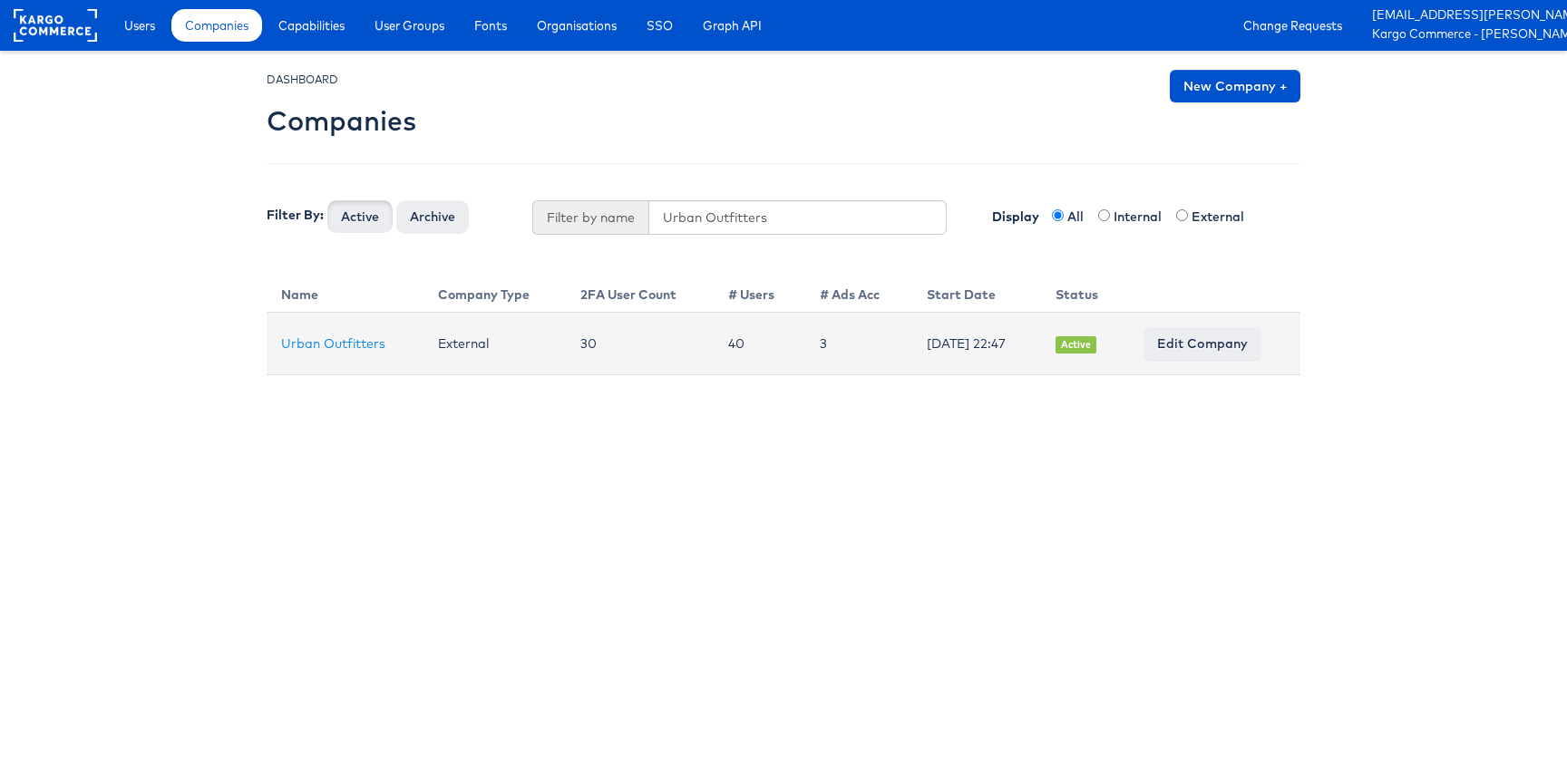
click at [1091, 347] on span "Active" at bounding box center [1076, 345] width 42 height 17
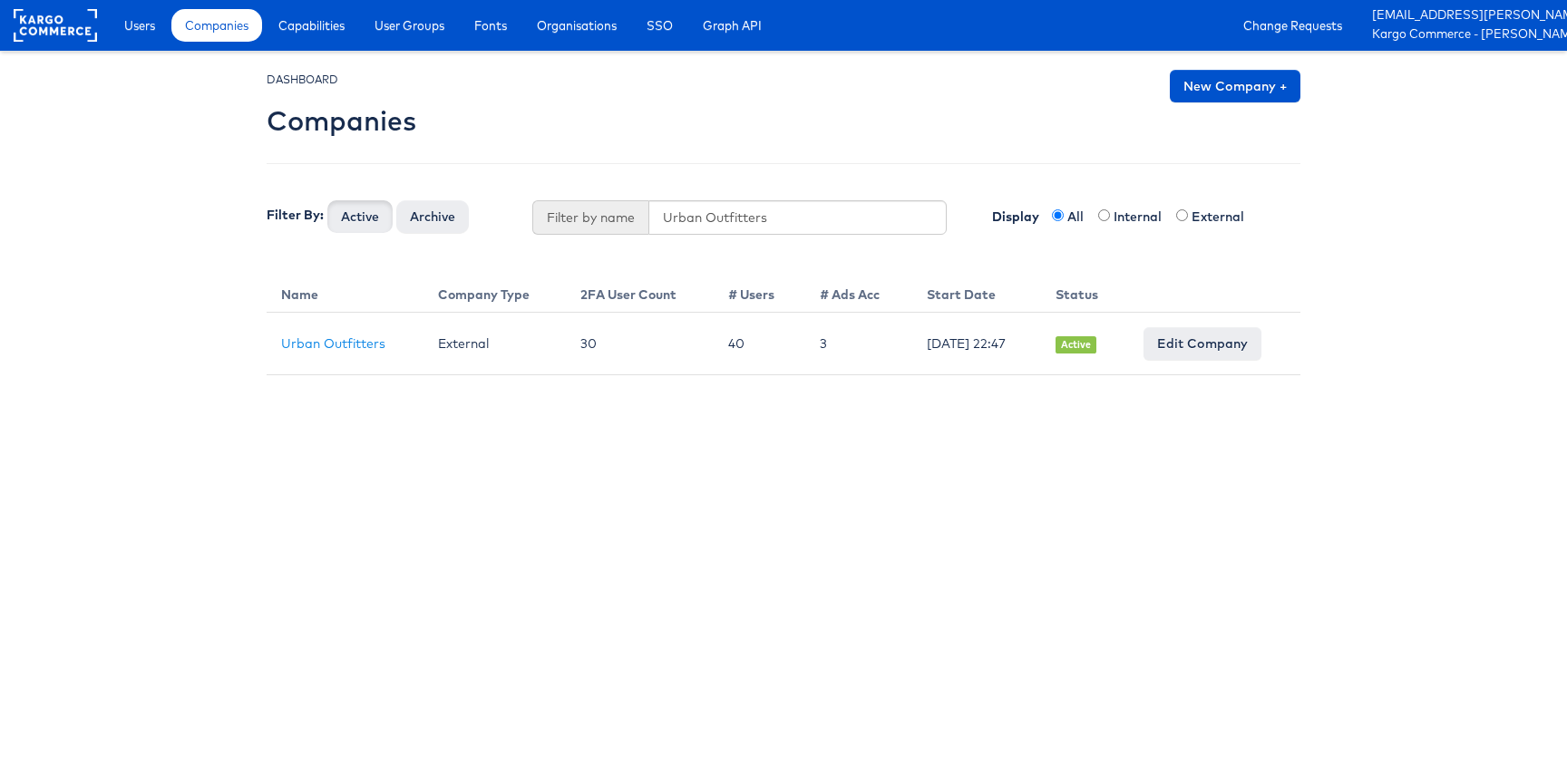
click at [1096, 376] on html "Users Companies Capabilities User Groups Fonts Organisations SSO Graph API Chan…" at bounding box center [784, 188] width 1567 height 376
click at [242, 22] on span "Companies" at bounding box center [217, 25] width 64 height 18
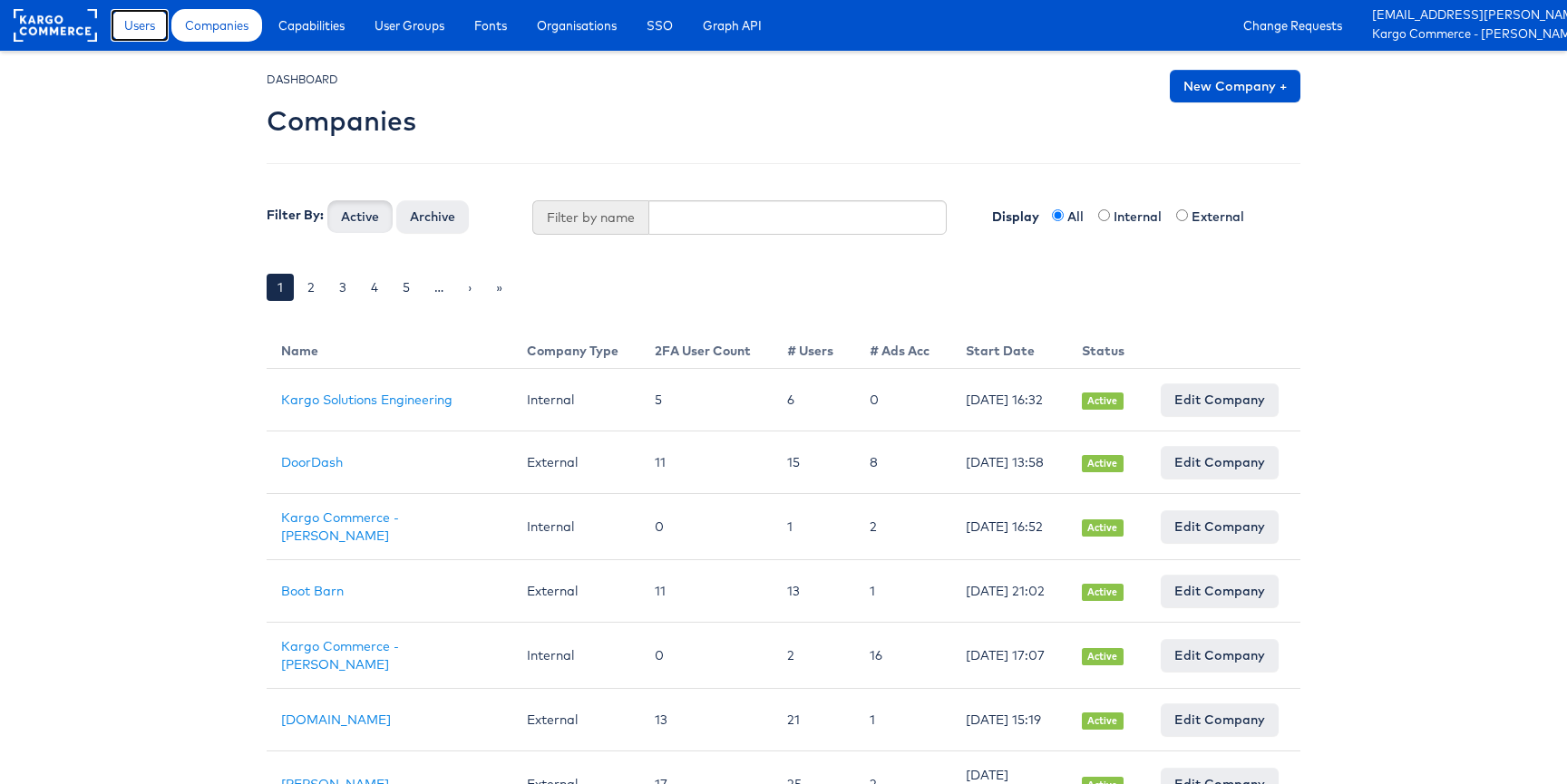
click at [147, 12] on link "Users" at bounding box center [139, 25] width 58 height 33
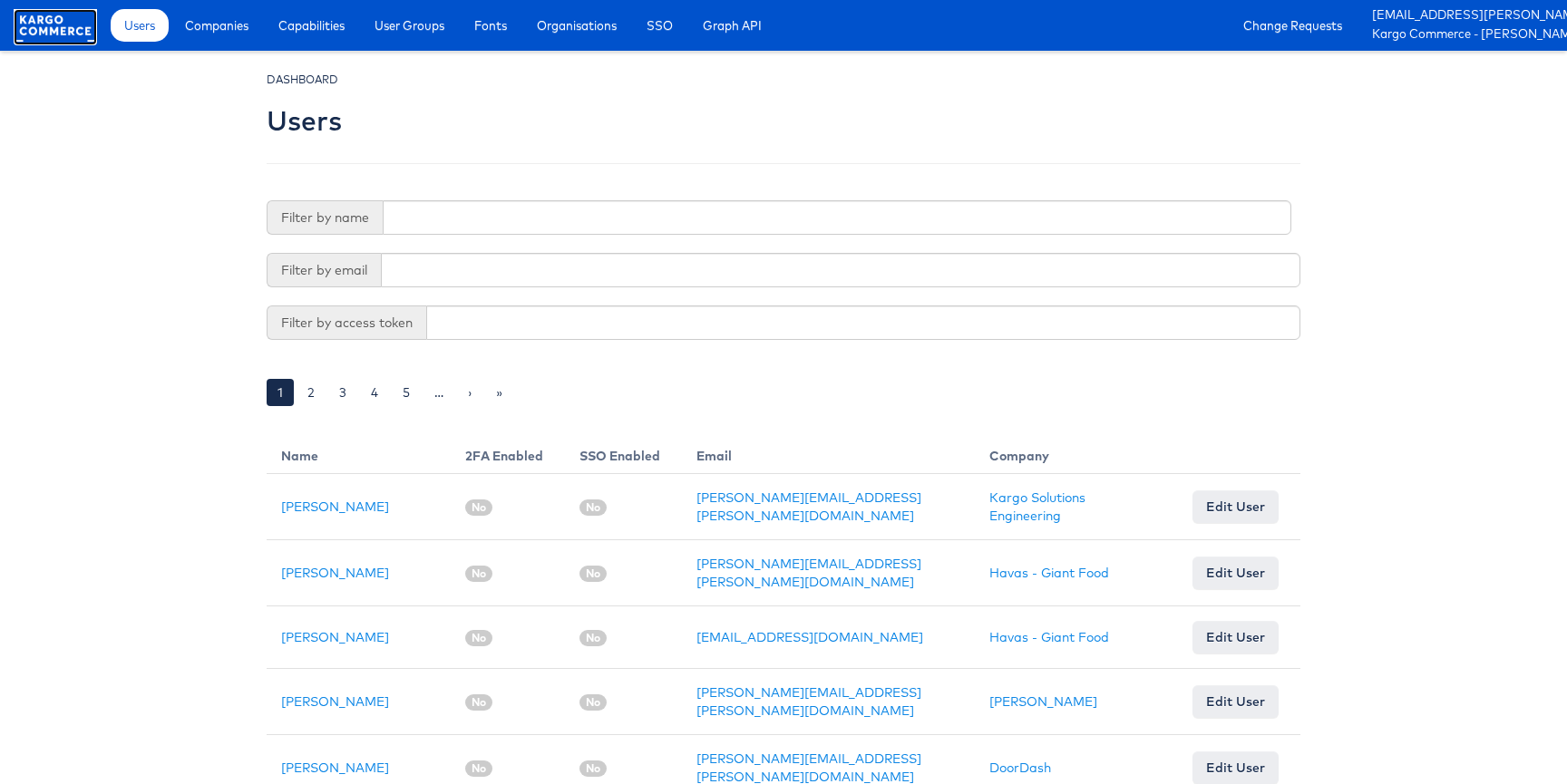
click at [72, 27] on rect at bounding box center [55, 25] width 83 height 33
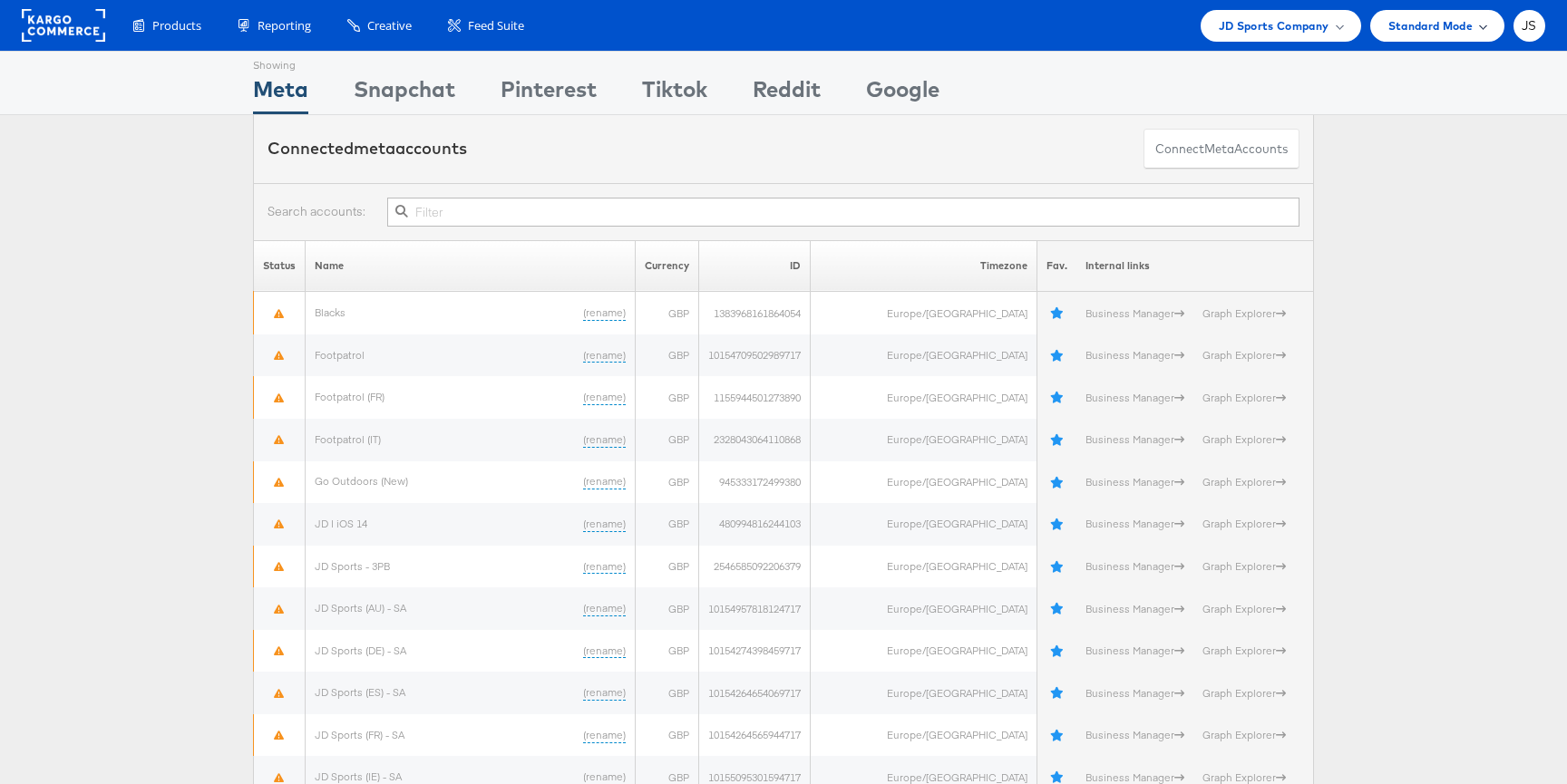
click at [1456, 18] on span "Standard Mode" at bounding box center [1429, 26] width 84 height 19
click at [1329, 24] on div "JD Sports Company" at bounding box center [1280, 26] width 124 height 19
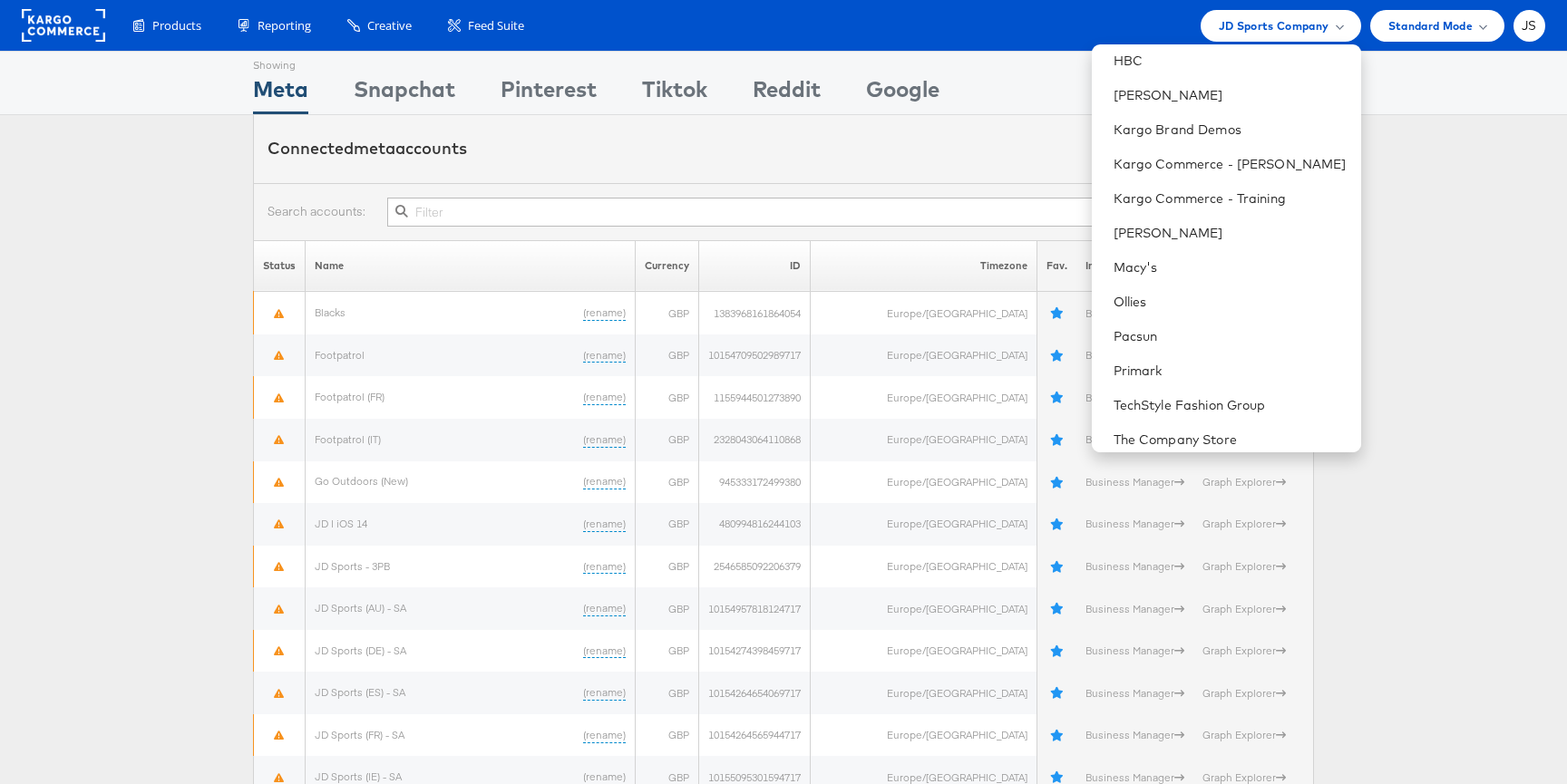
scroll to position [496, 0]
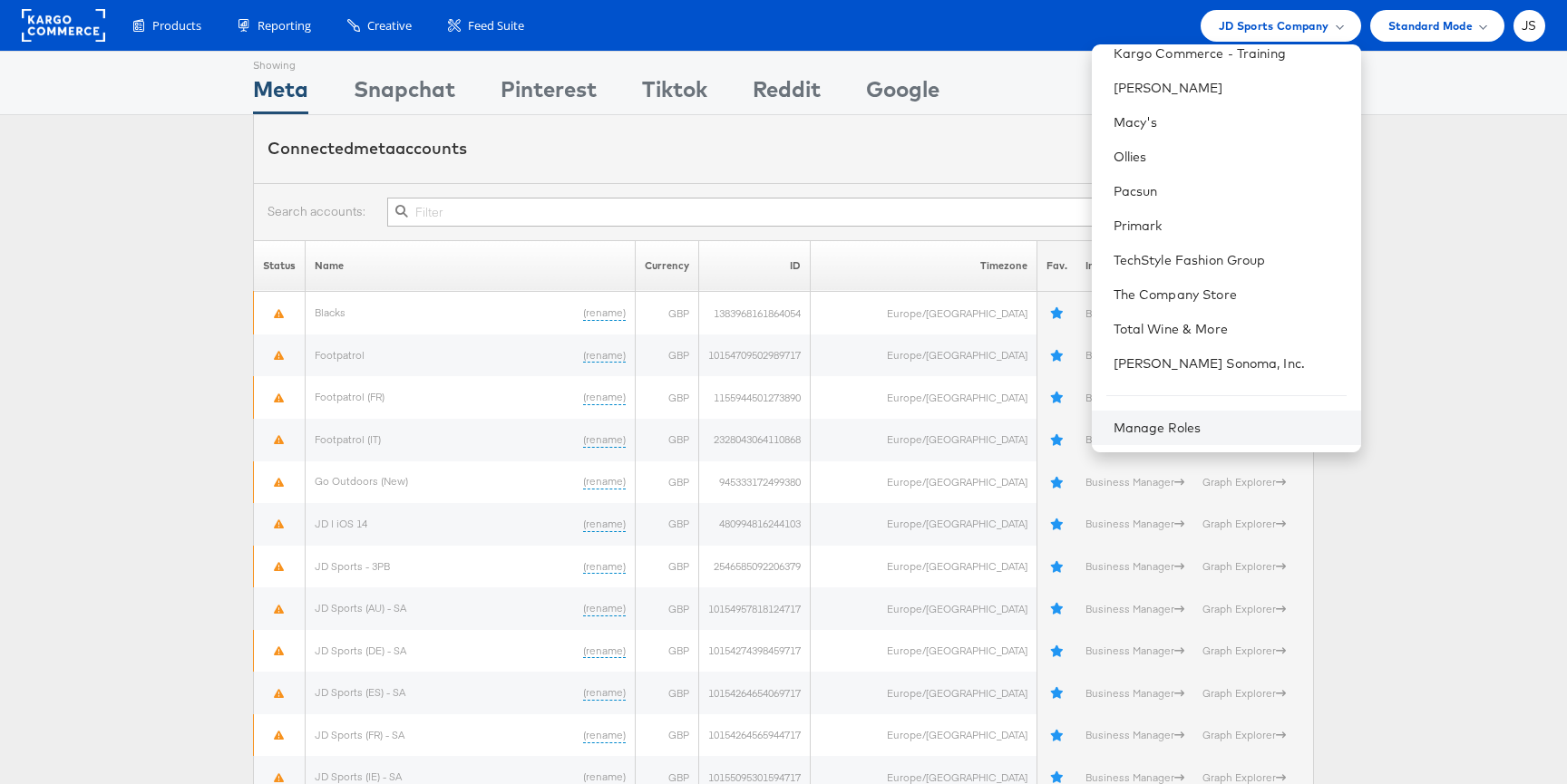
click at [1212, 418] on div "Manage Roles" at bounding box center [1226, 428] width 269 height 35
click at [1196, 430] on link "Manage Roles" at bounding box center [1157, 427] width 88 height 16
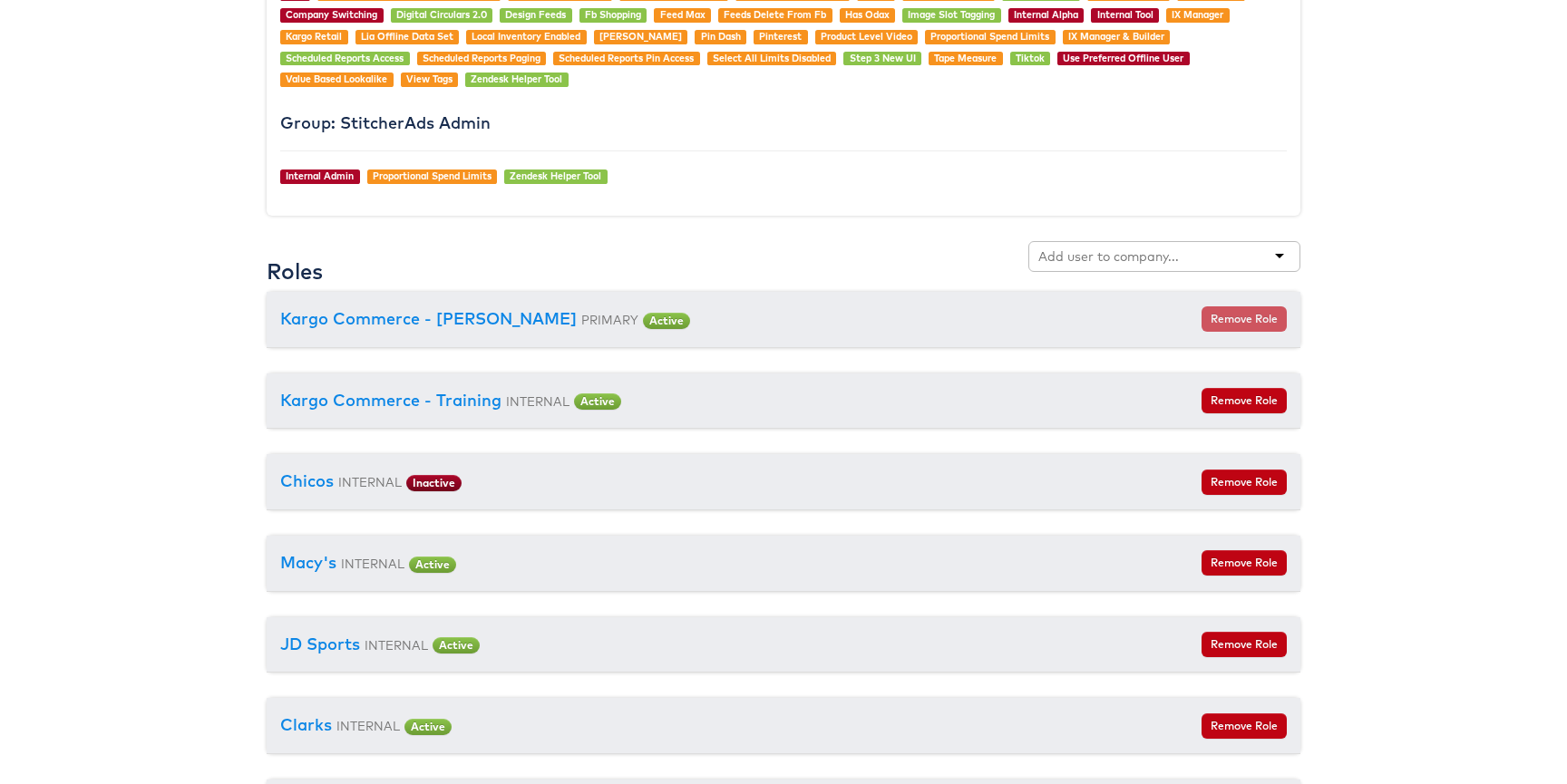
scroll to position [1875, 0]
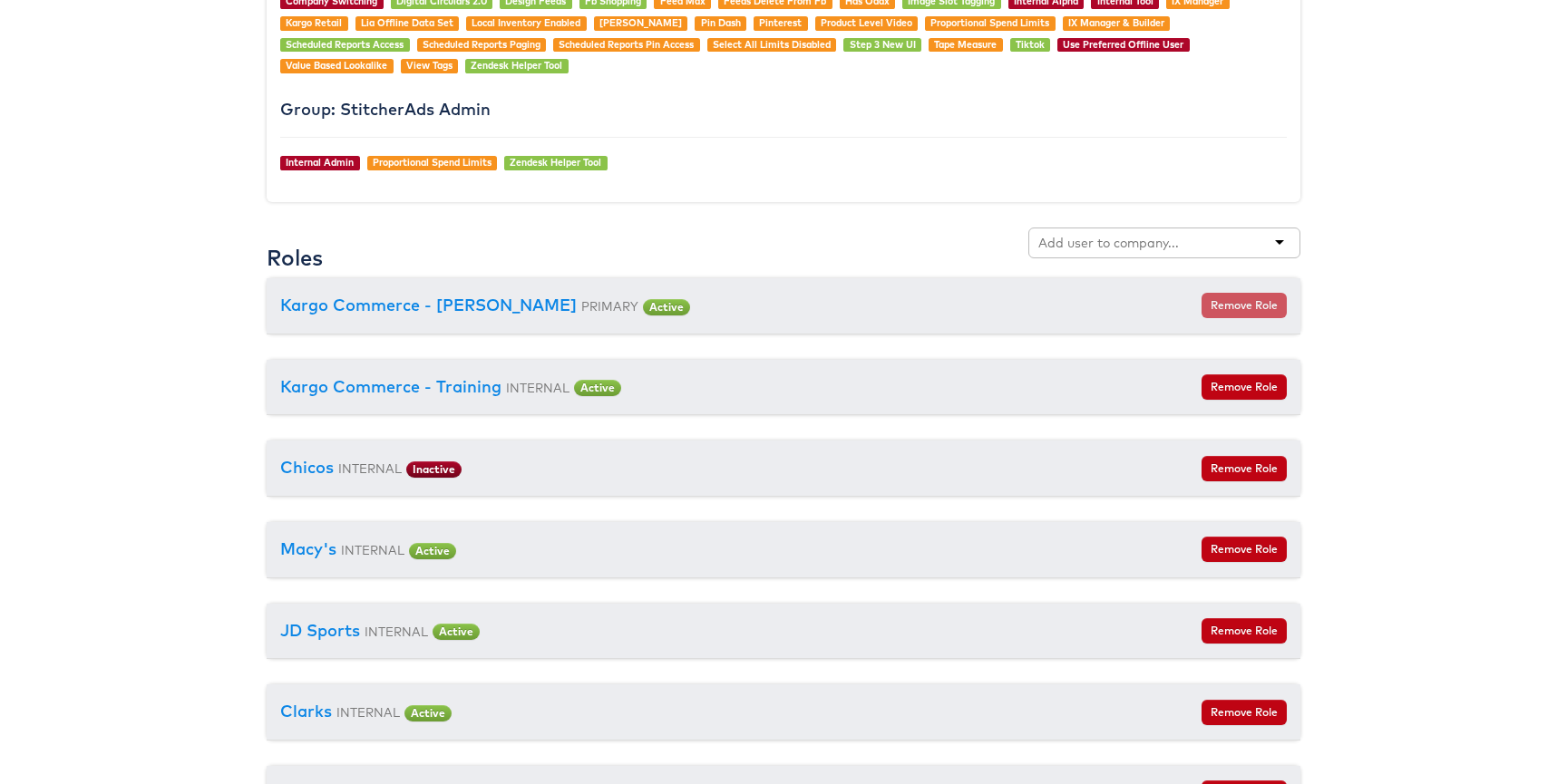
click at [1065, 254] on div at bounding box center [1164, 243] width 272 height 31
type input "Urban ou"
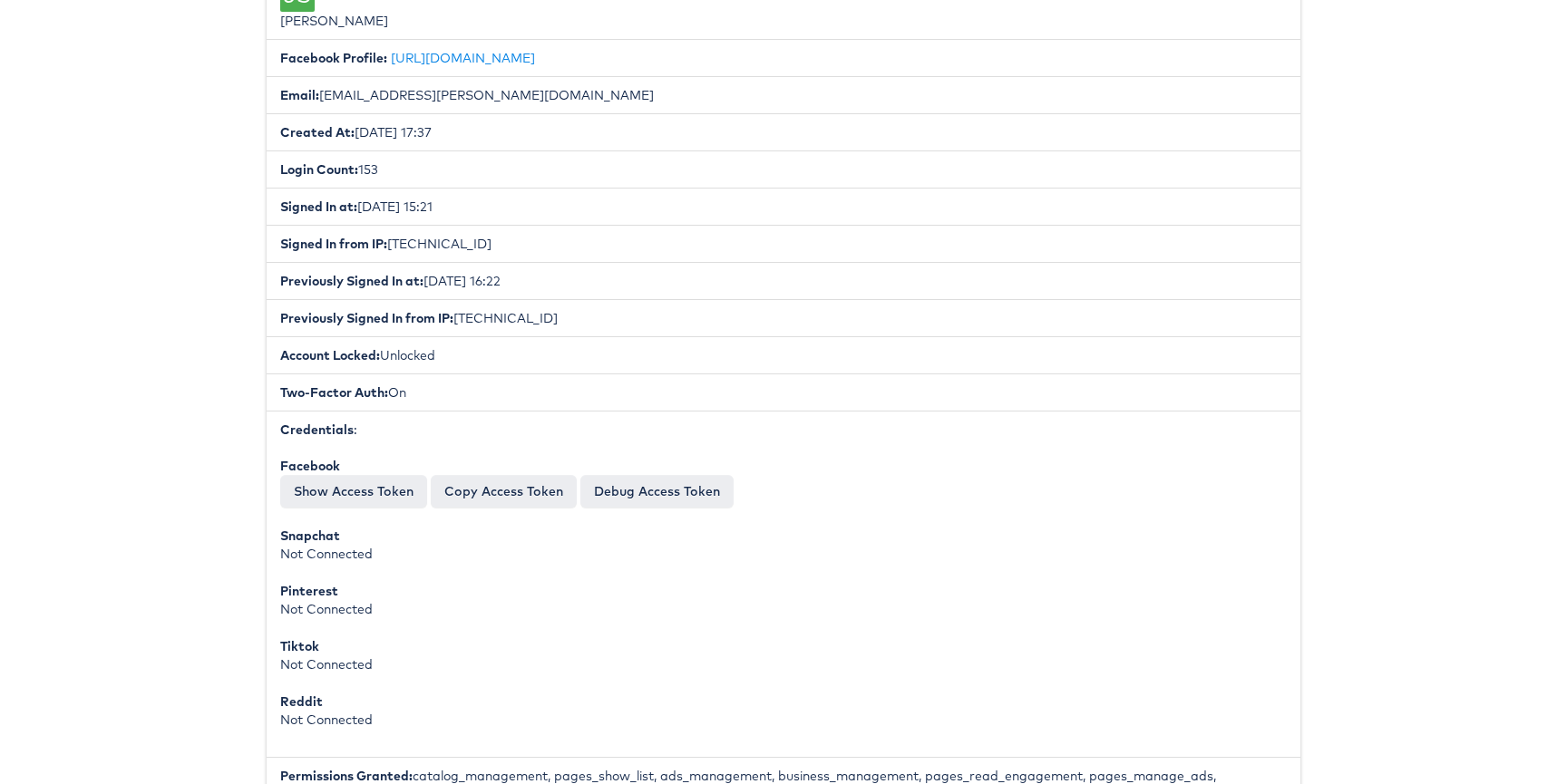
scroll to position [0, 0]
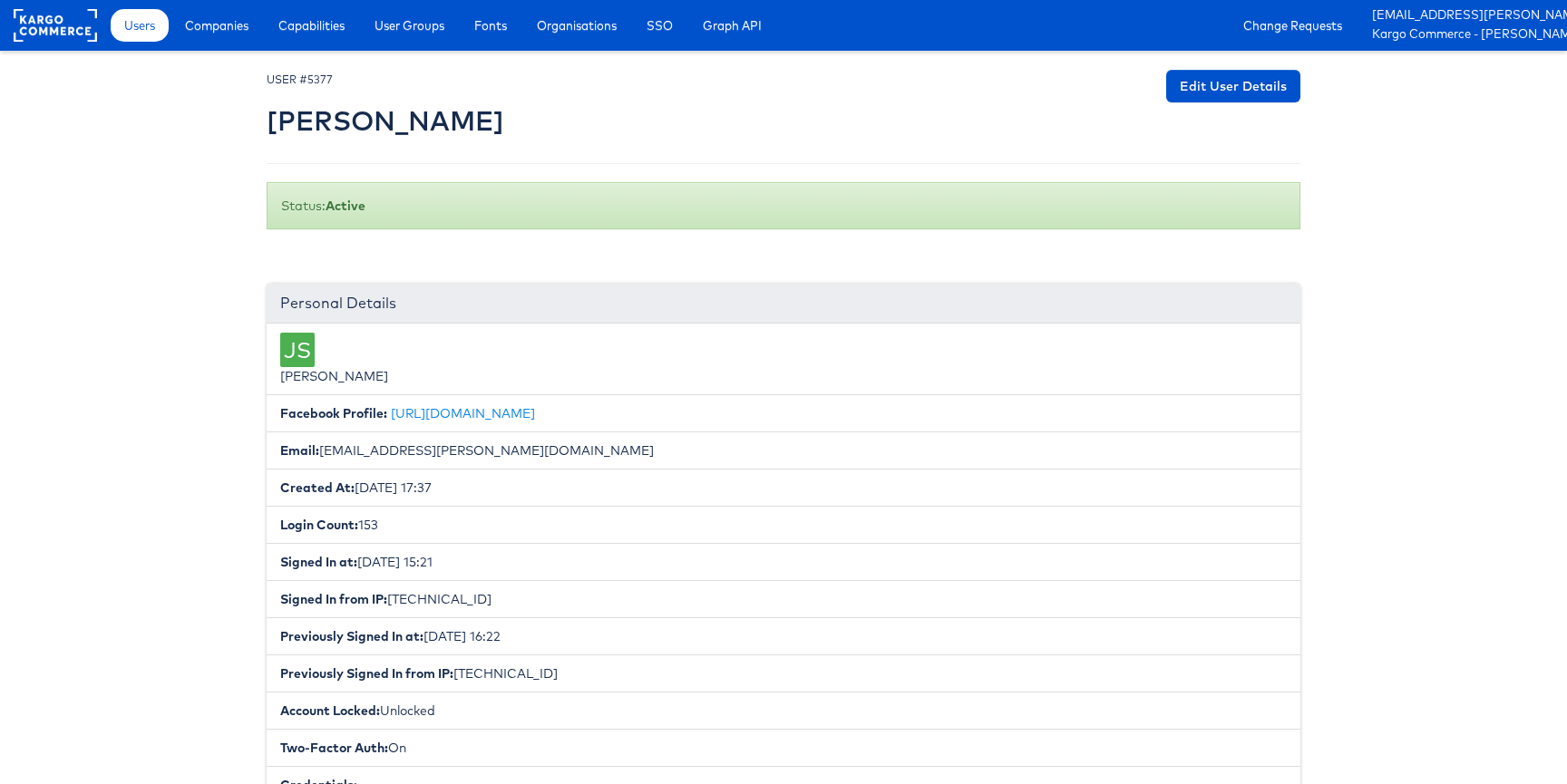
click at [81, 45] on div at bounding box center [55, 27] width 83 height 37
click at [69, 24] on rect at bounding box center [55, 25] width 83 height 33
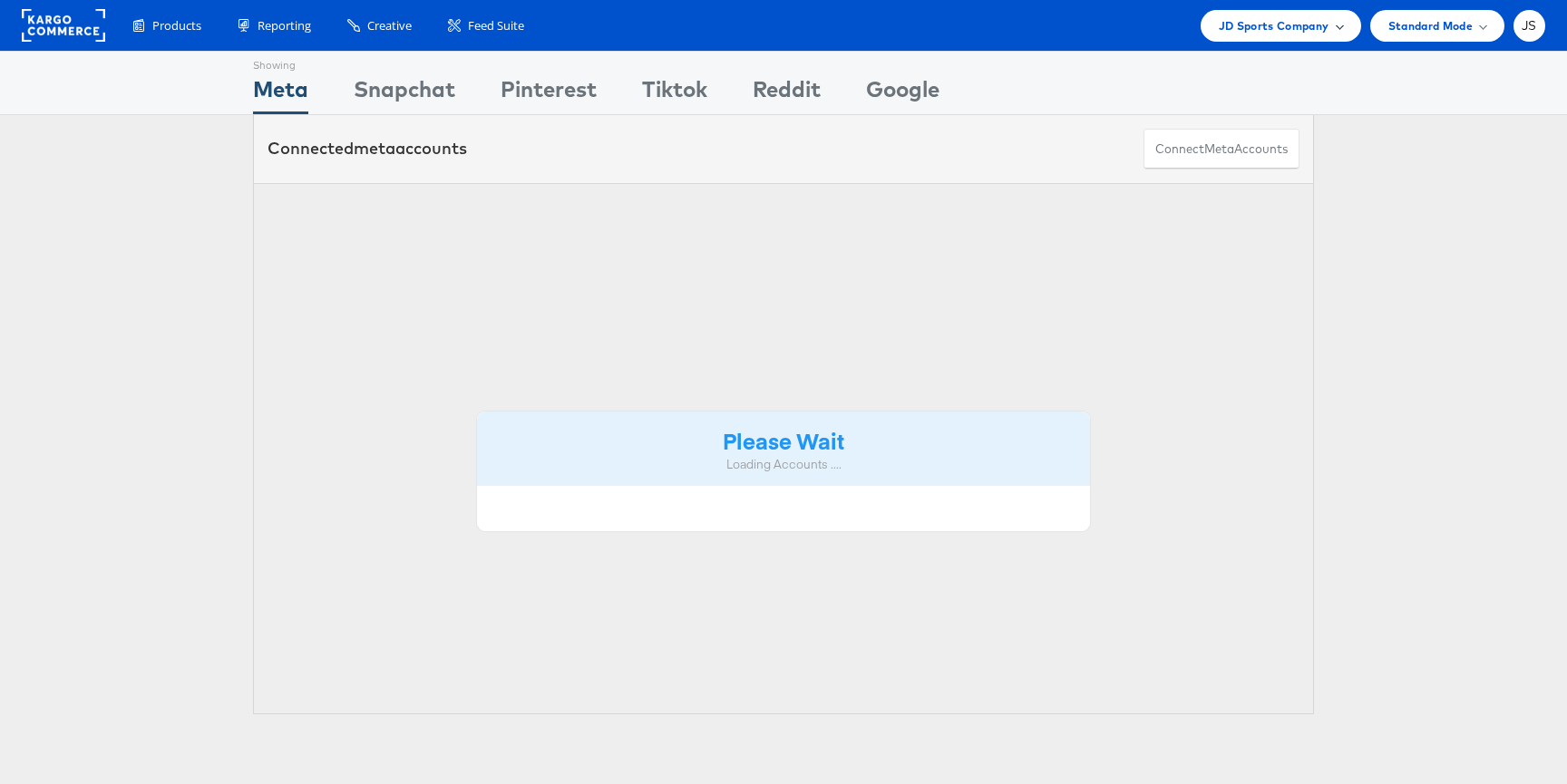
click at [1270, 22] on span "JD Sports Company" at bounding box center [1274, 26] width 110 height 19
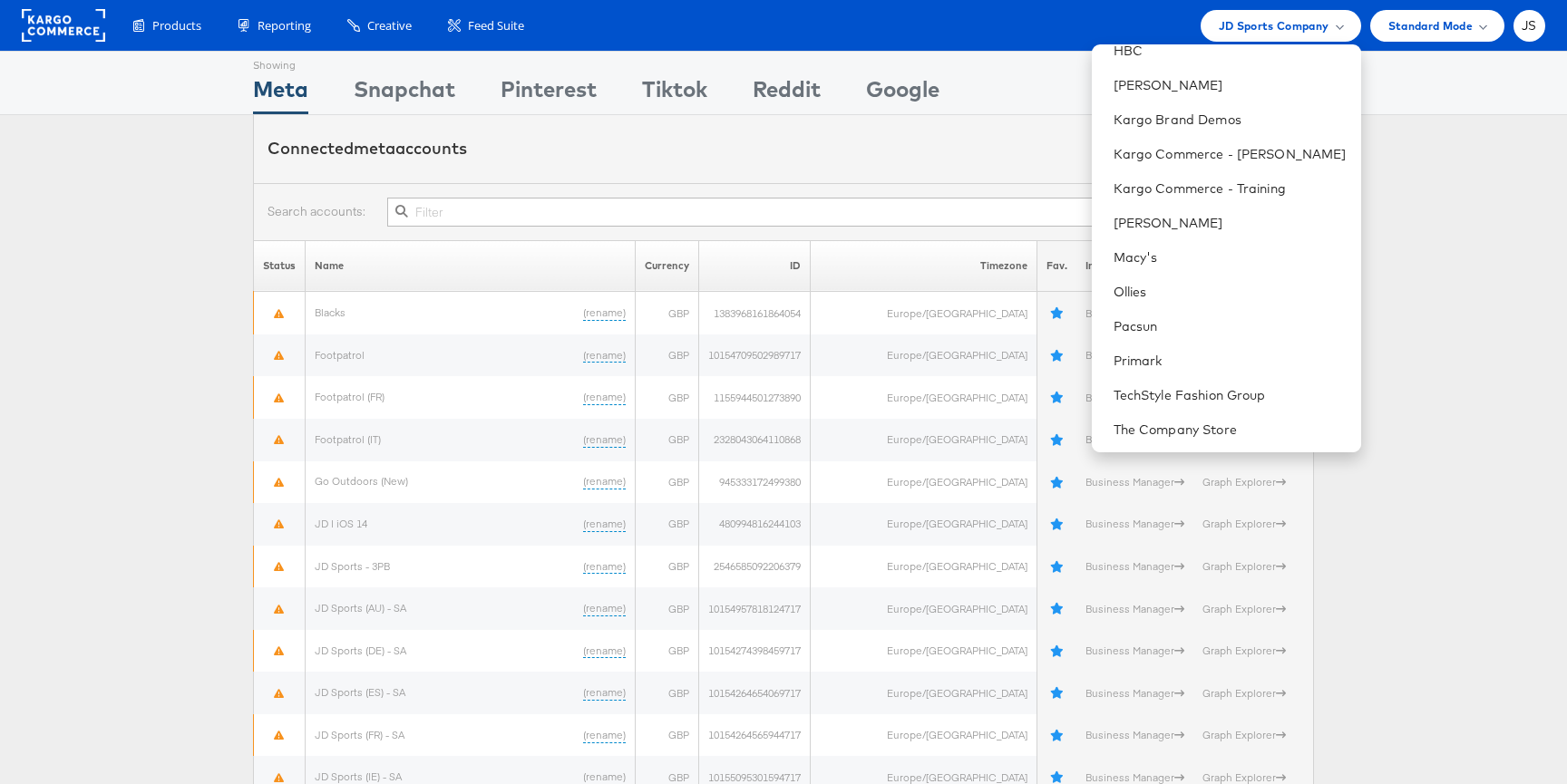
scroll to position [530, 0]
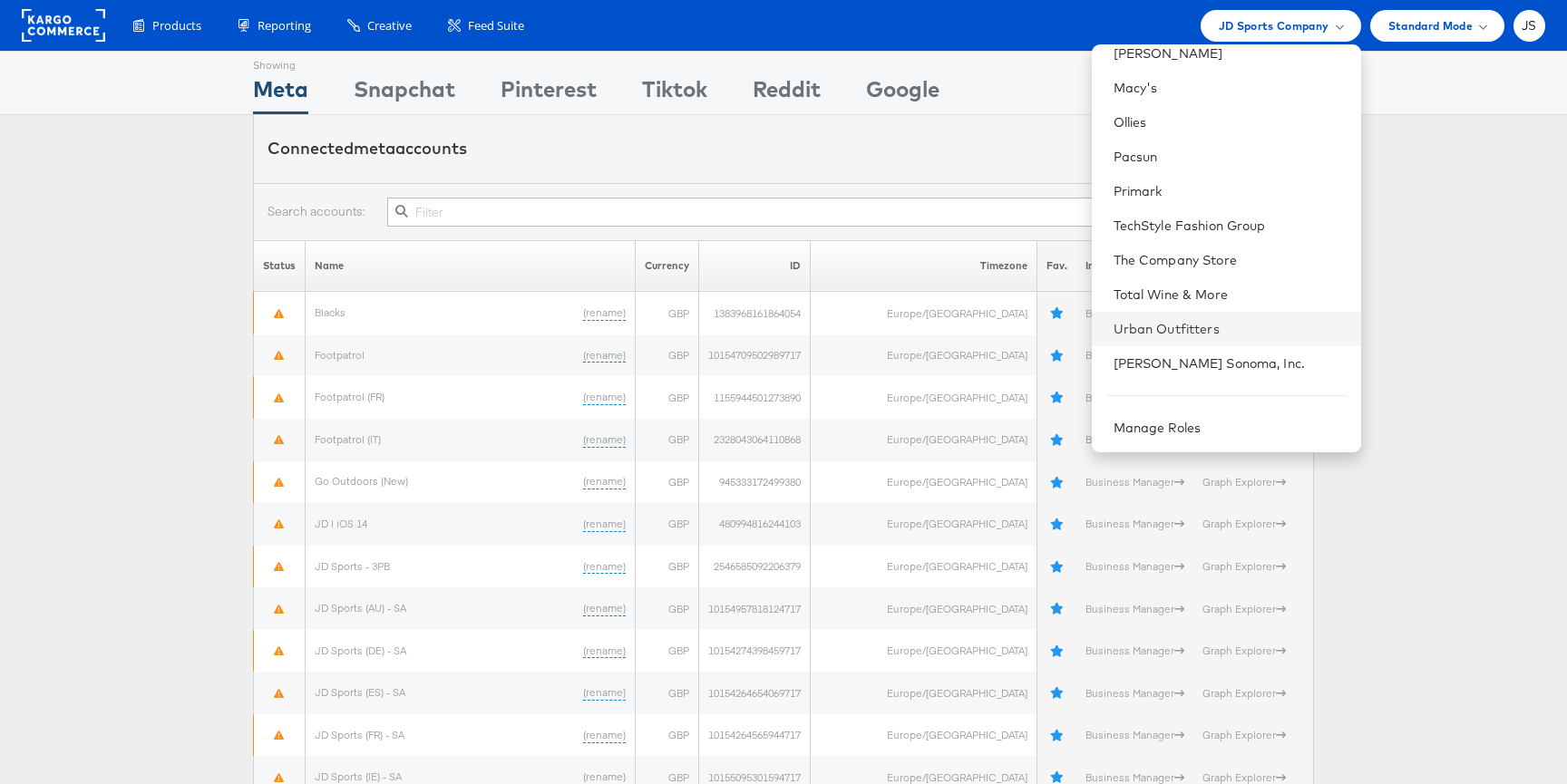
click at [1214, 317] on li "Urban Outfitters" at bounding box center [1226, 329] width 269 height 35
click at [1214, 319] on link "Urban Outfitters" at bounding box center [1230, 328] width 233 height 18
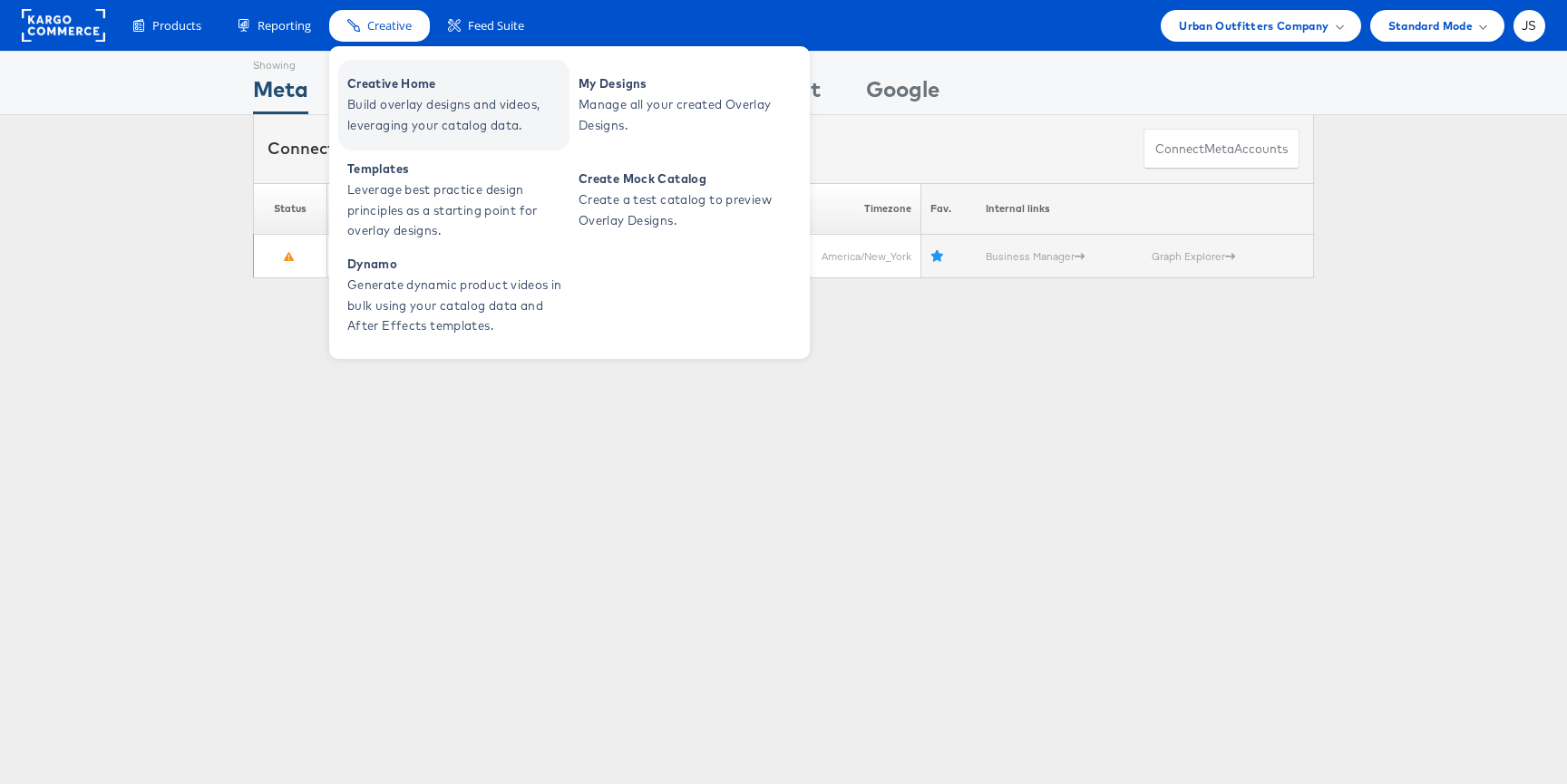
click at [396, 127] on span "Build overlay designs and videos, leveraging your catalog data." at bounding box center [456, 114] width 218 height 42
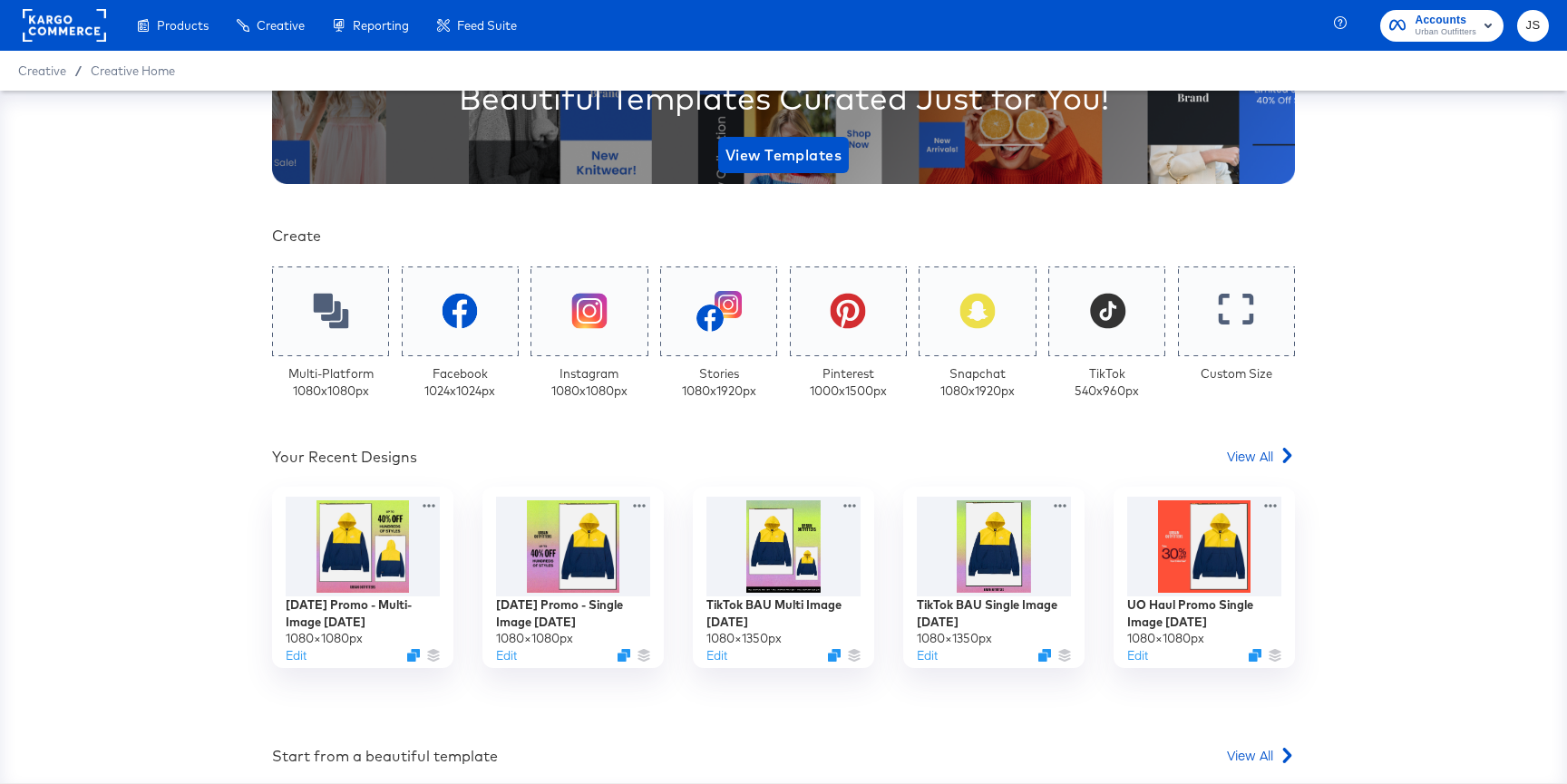
scroll to position [379, 0]
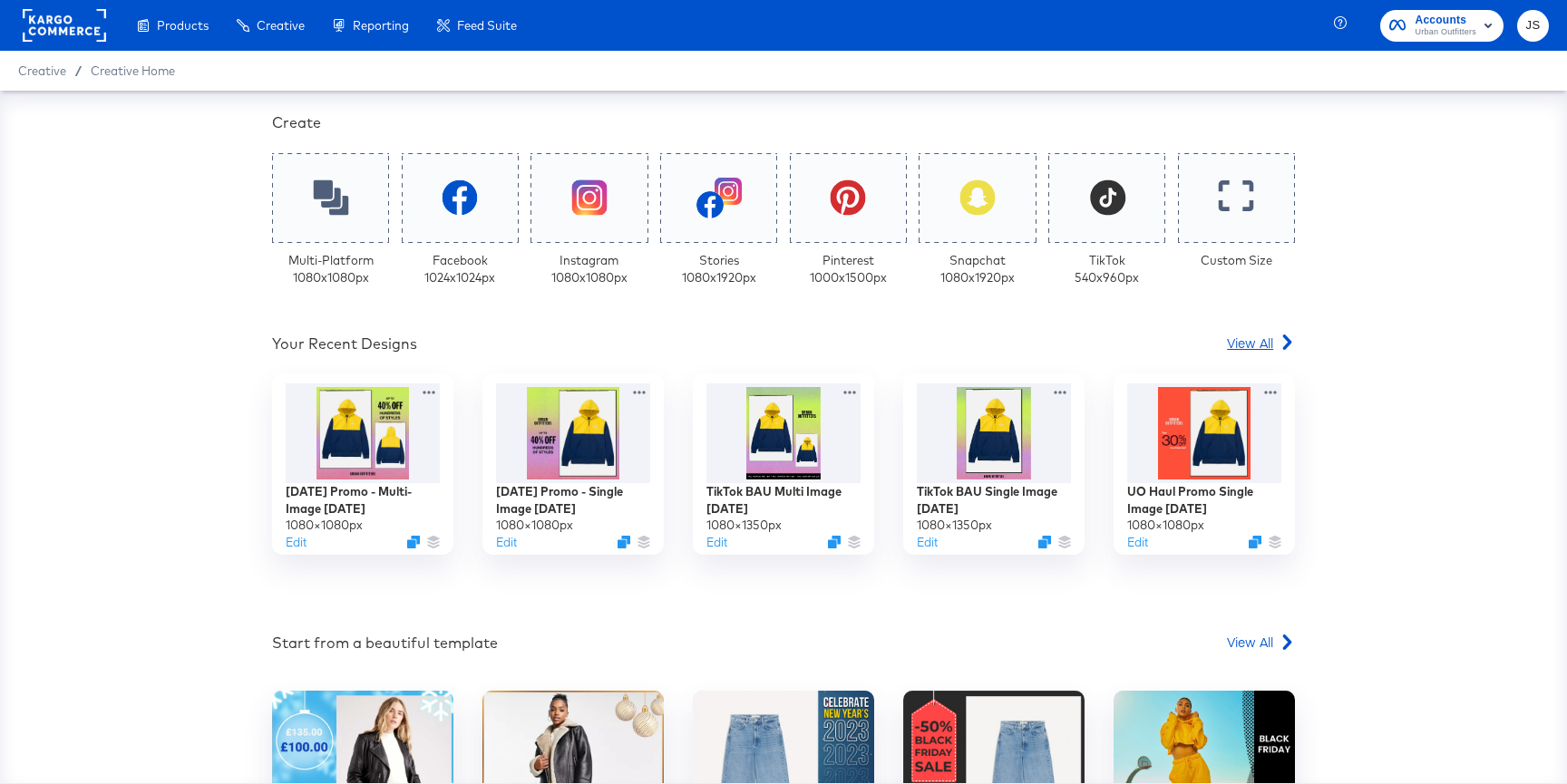
click at [1257, 347] on span "View All" at bounding box center [1250, 342] width 46 height 18
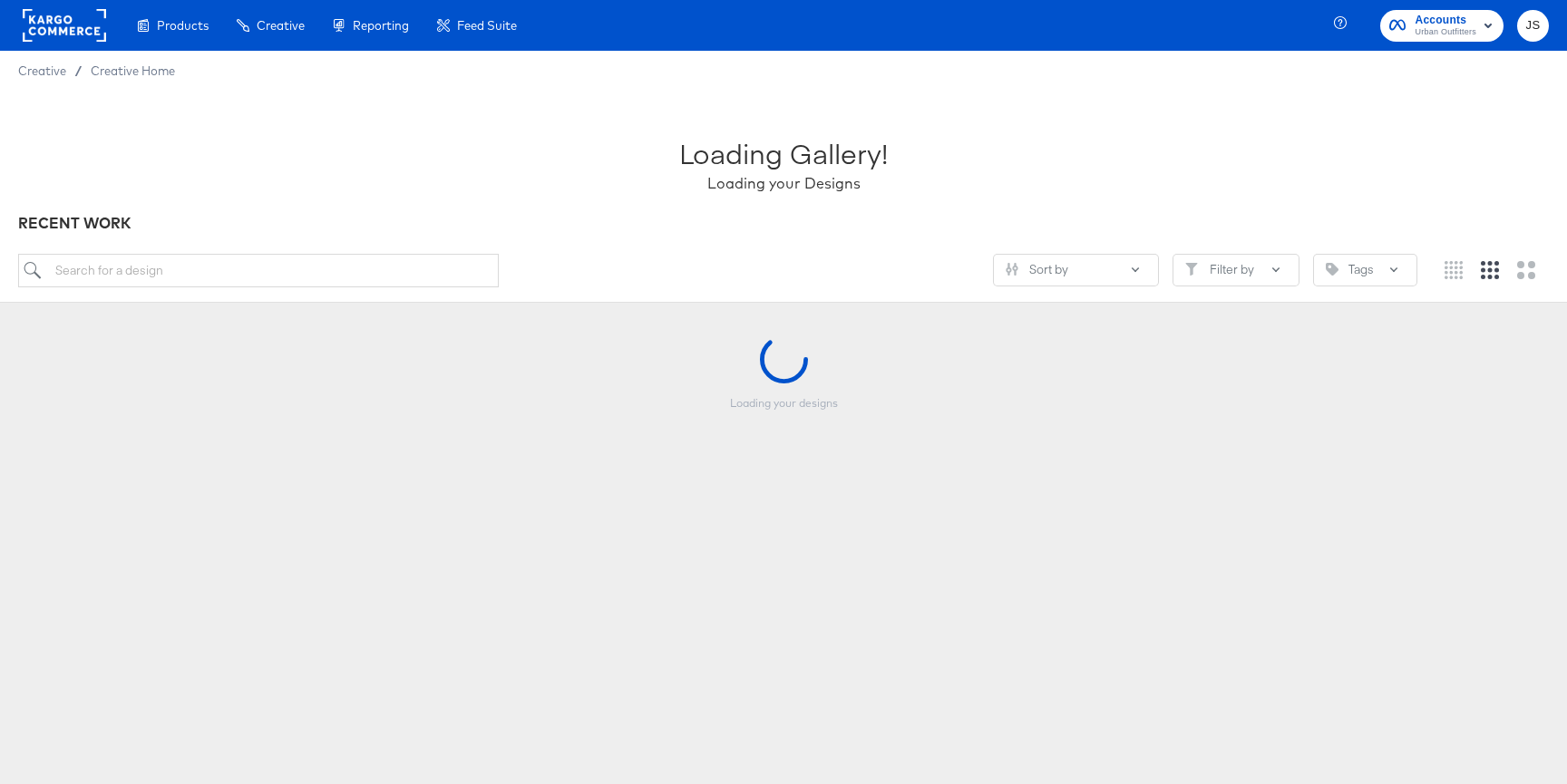
scroll to position [45, 0]
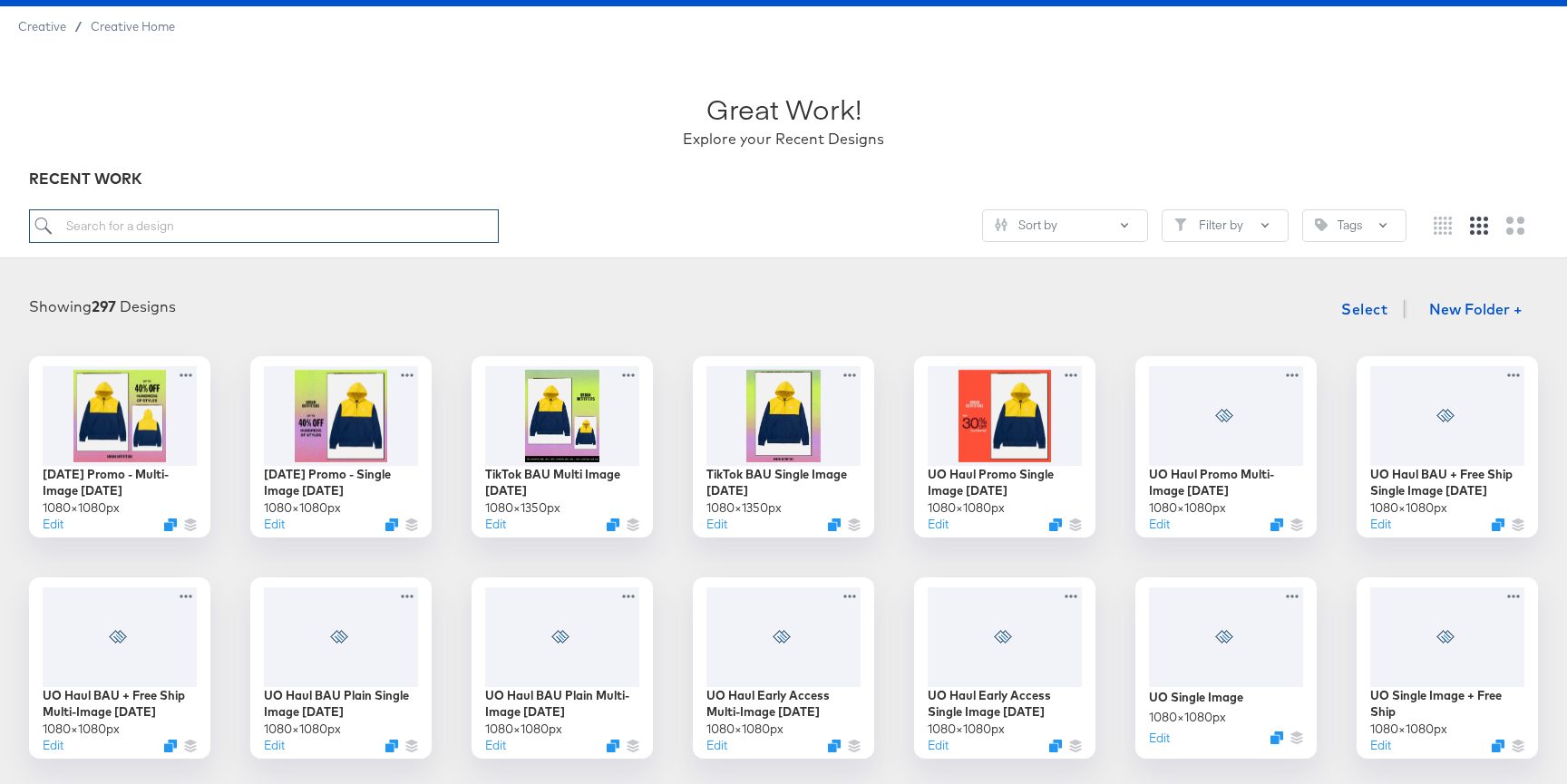
click at [393, 239] on input "search" at bounding box center [263, 226] width 470 height 34
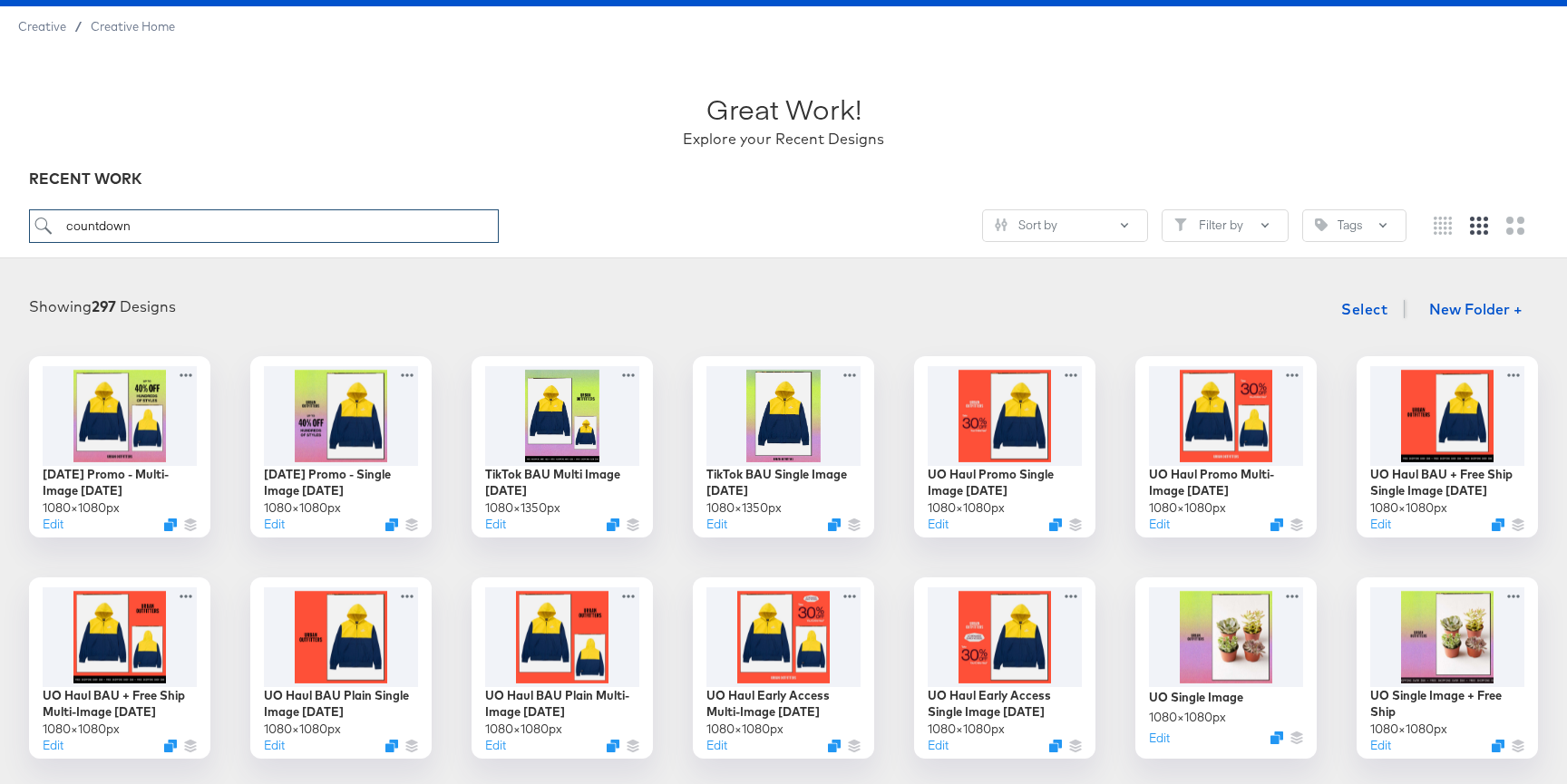
type input "countdown"
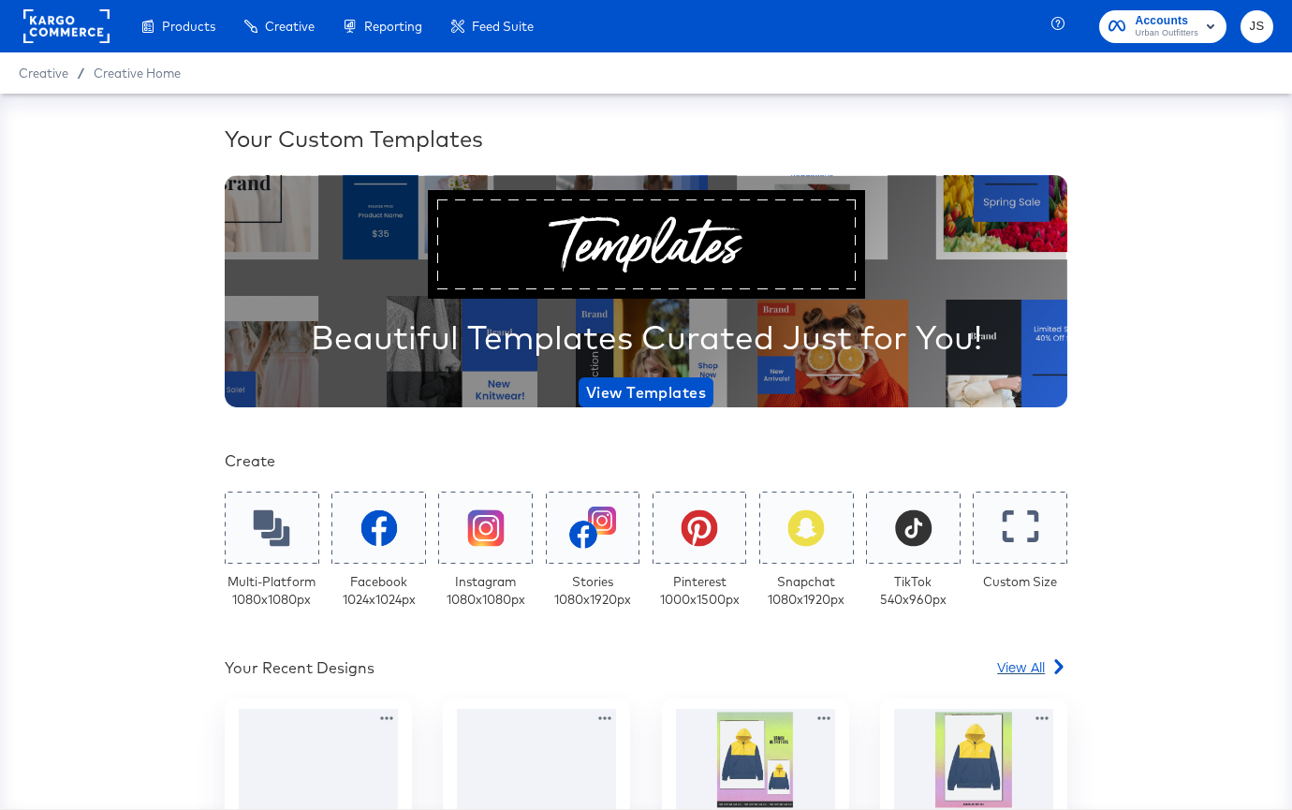
click at [1025, 658] on span "View All" at bounding box center [1021, 666] width 48 height 19
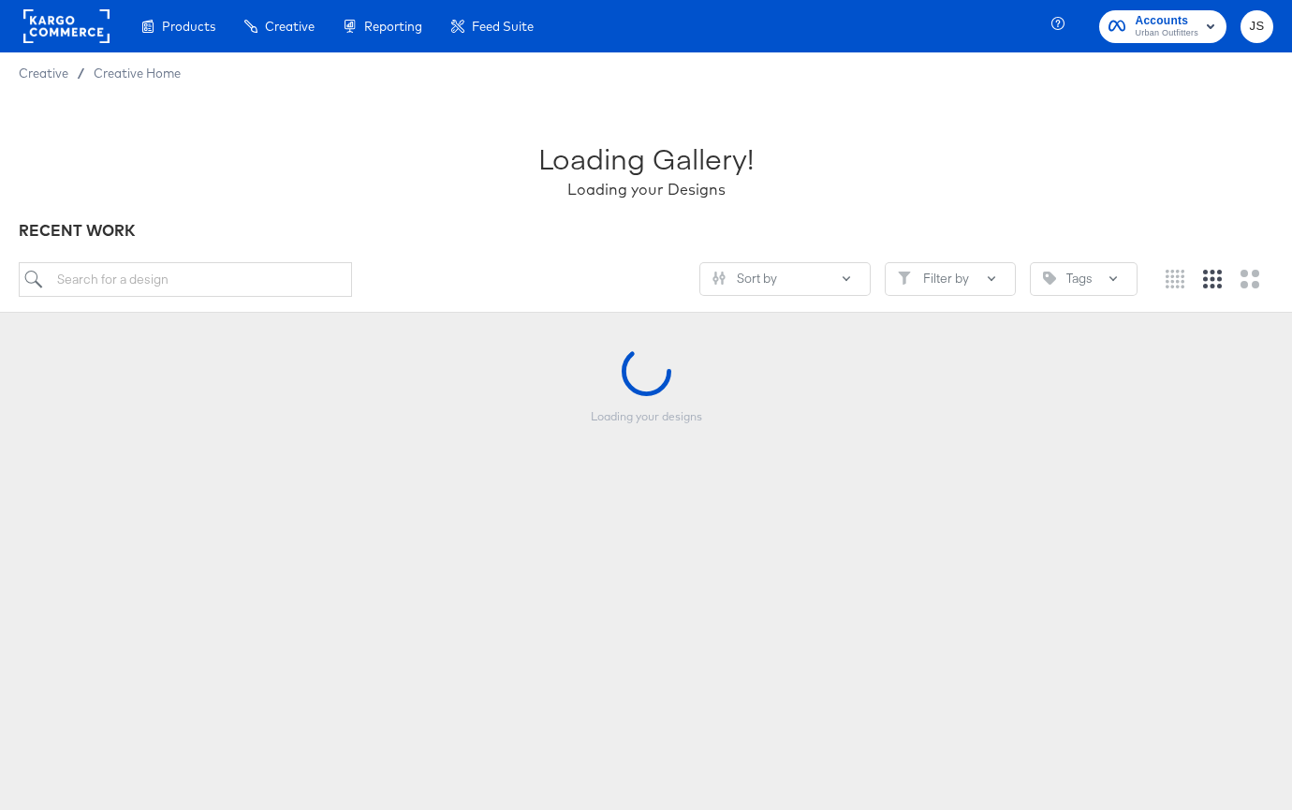
click at [244, 258] on div "Loading Gallery! Loading your Designs RECENT WORK Sort by Filter by Tags" at bounding box center [646, 203] width 1292 height 219
click at [244, 283] on input "search" at bounding box center [185, 279] width 333 height 35
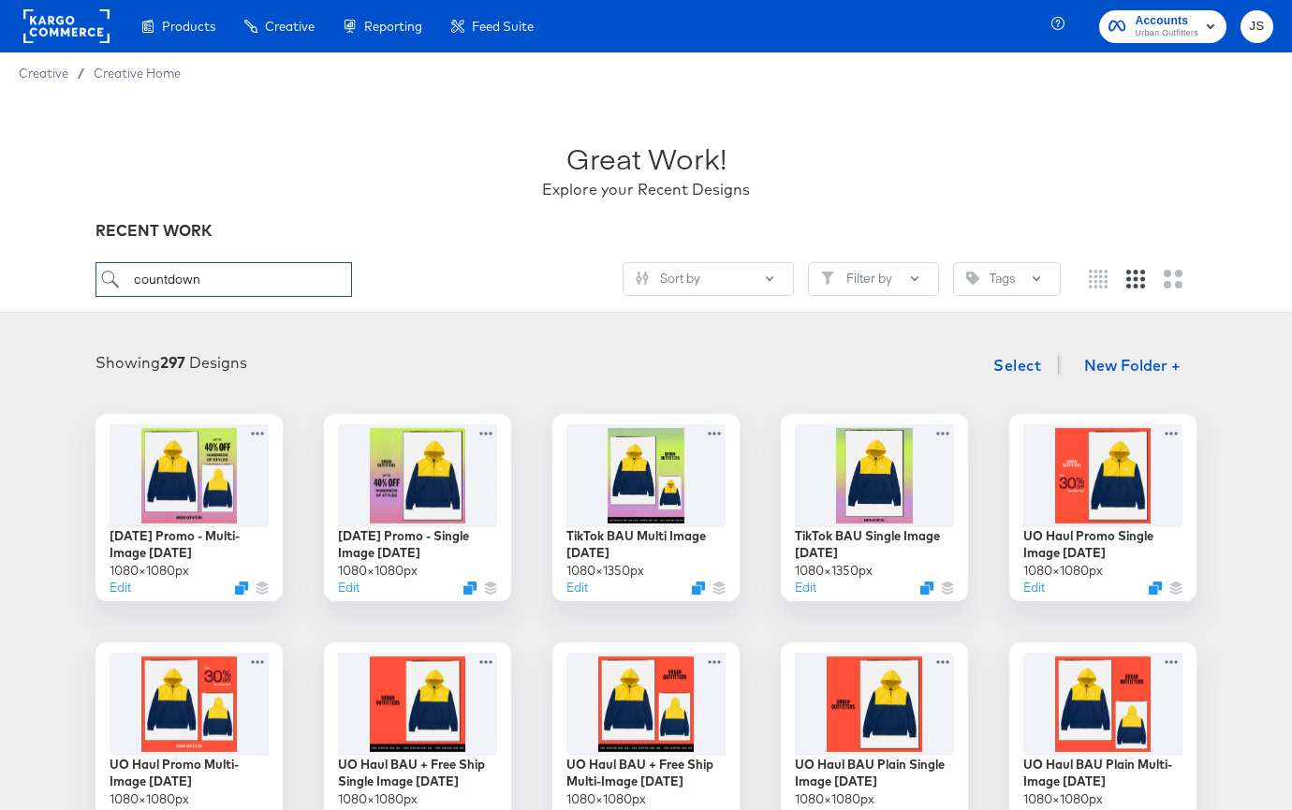
type input "countdown"
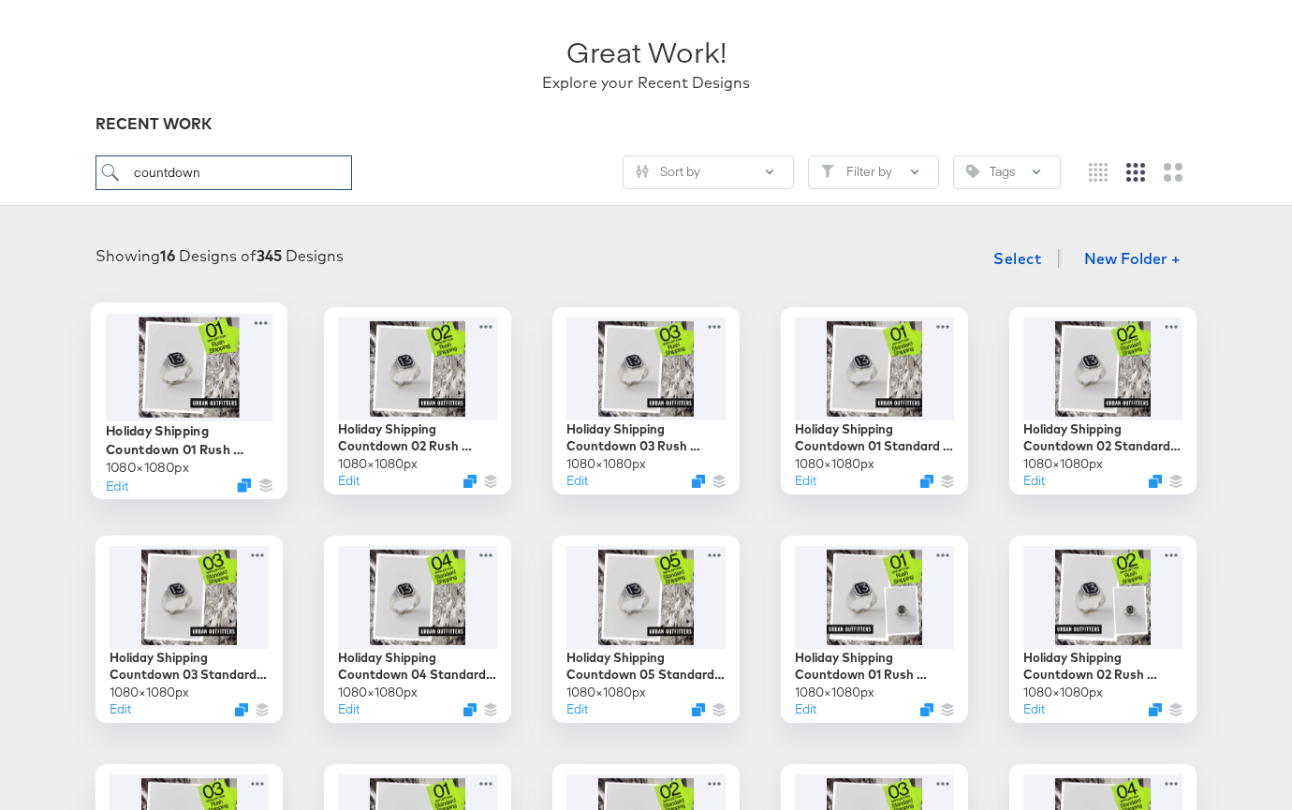
scroll to position [108, 0]
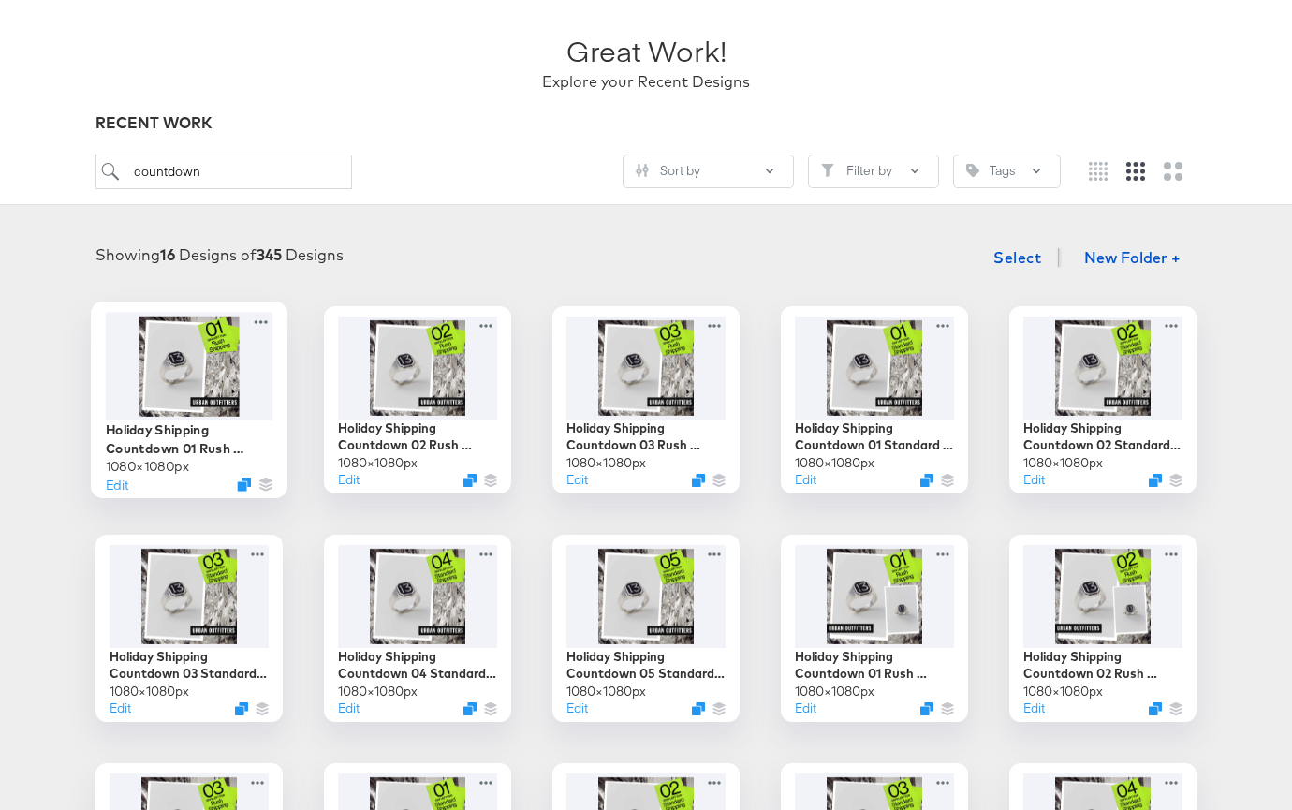
click at [211, 390] on div at bounding box center [190, 366] width 168 height 108
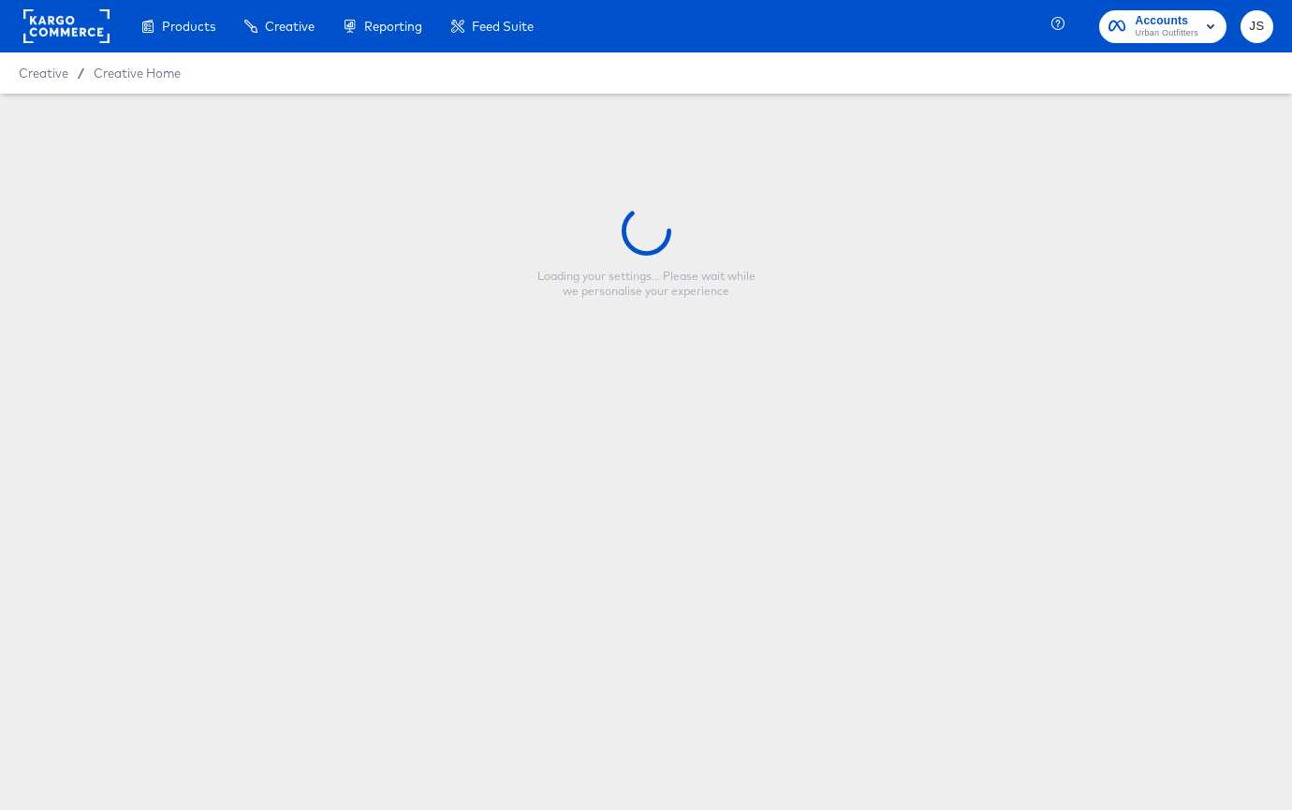
type input "Holiday Shipping Countdown 01 Rush Shipping - SINGLE"
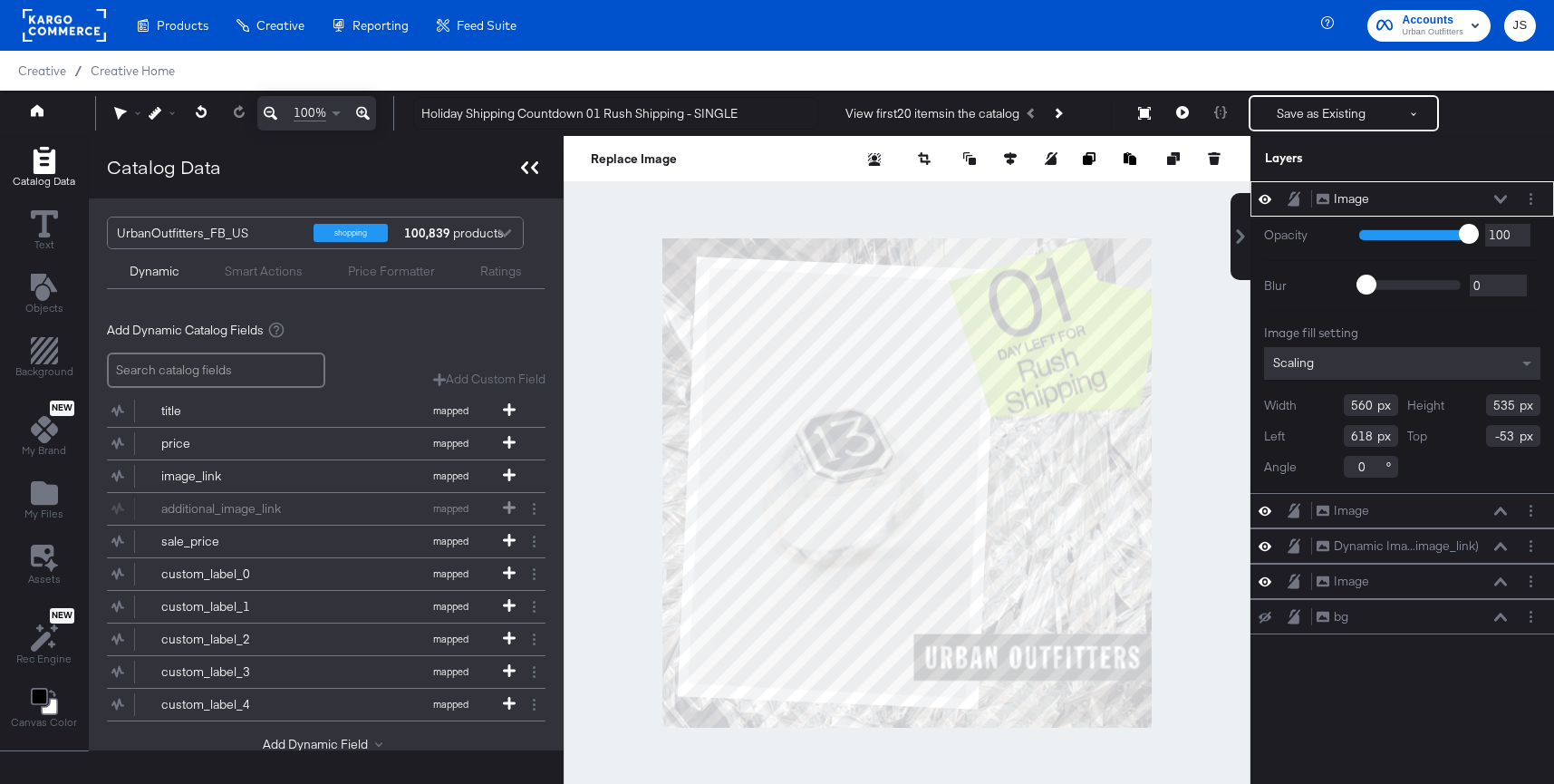
click at [534, 153] on div "Catalog Data" at bounding box center [326, 166] width 475 height 63
click at [530, 155] on div at bounding box center [530, 166] width 32 height 26
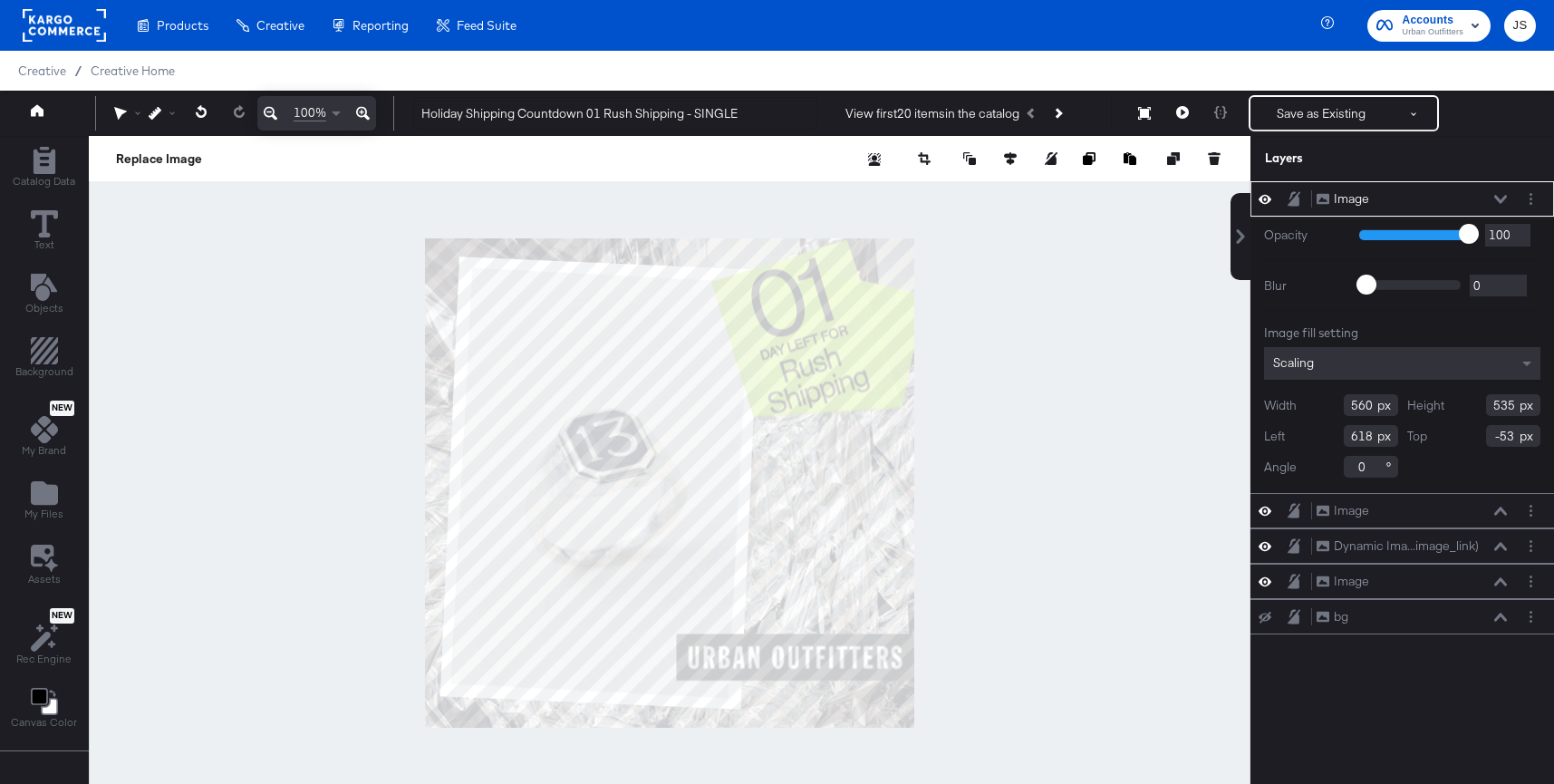
click at [1250, 205] on div "Image Image" at bounding box center [1412, 199] width 192 height 19
click at [1250, 190] on div "Image Image" at bounding box center [1402, 199] width 289 height 19
click at [1250, 193] on div "Image Image" at bounding box center [1417, 199] width 202 height 19
click at [1250, 193] on div "Image Image" at bounding box center [1412, 199] width 192 height 19
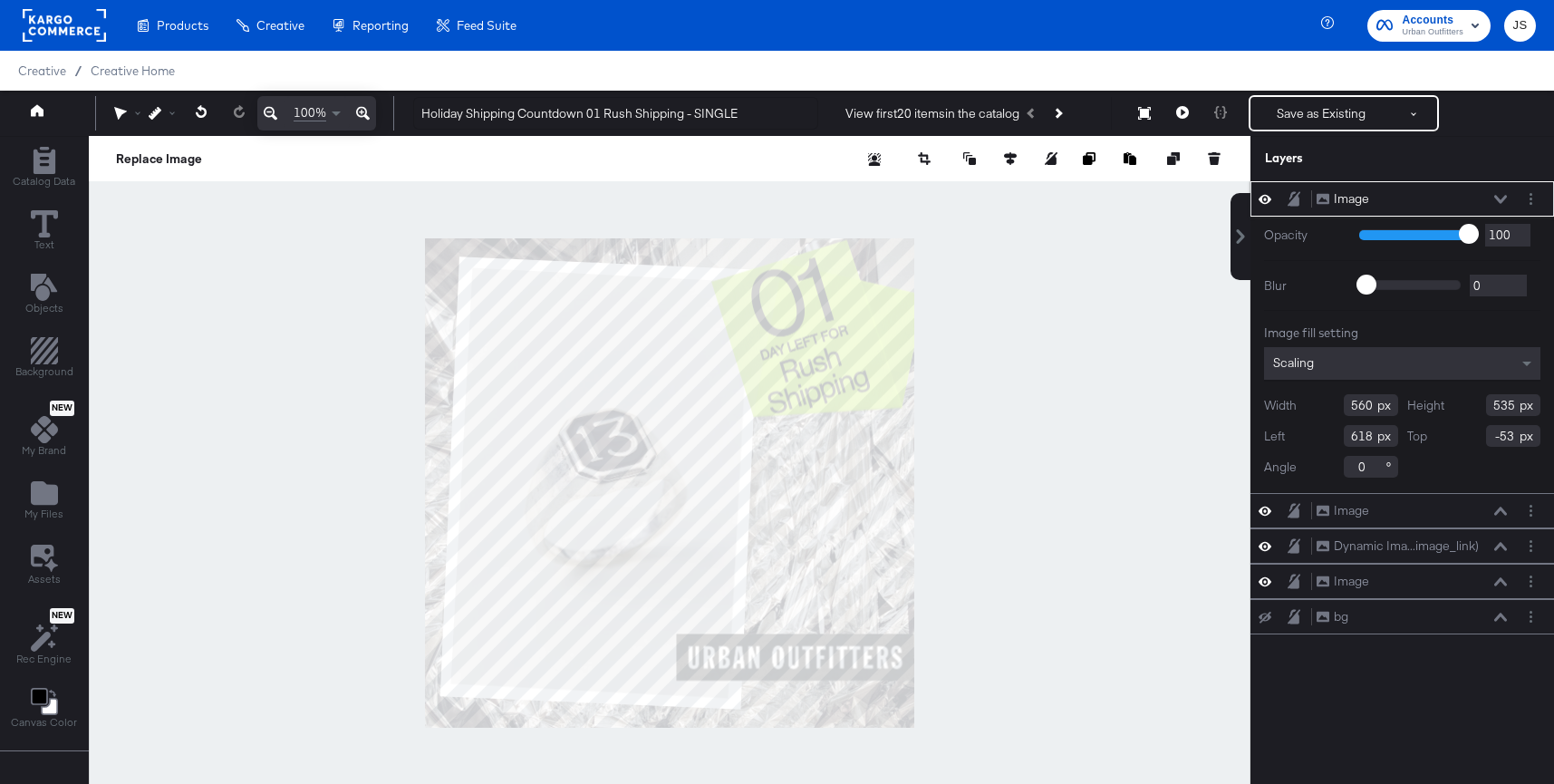
click at [1250, 197] on icon at bounding box center [1501, 198] width 13 height 8
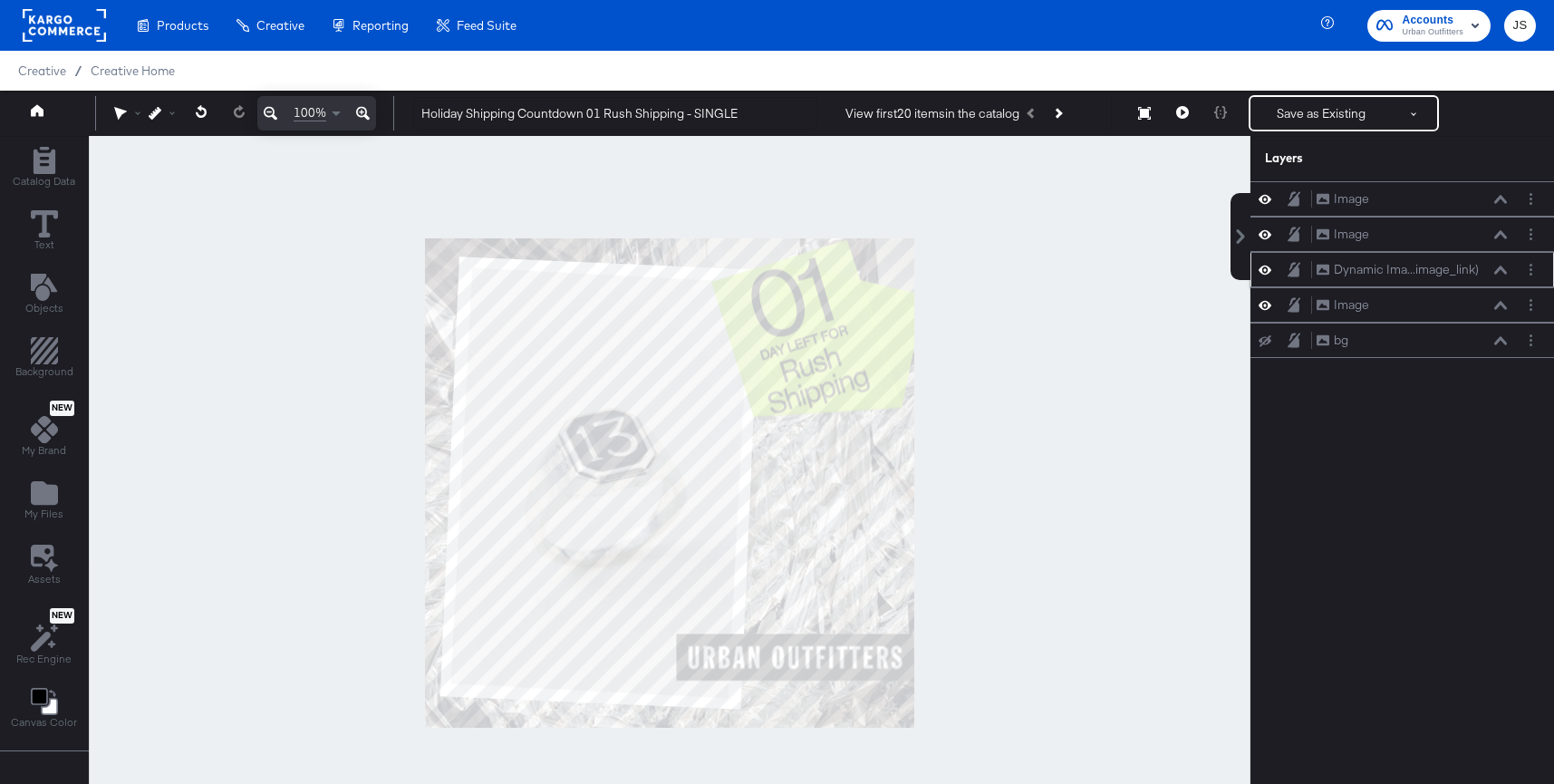
click at [1250, 268] on icon at bounding box center [1265, 269] width 13 height 9
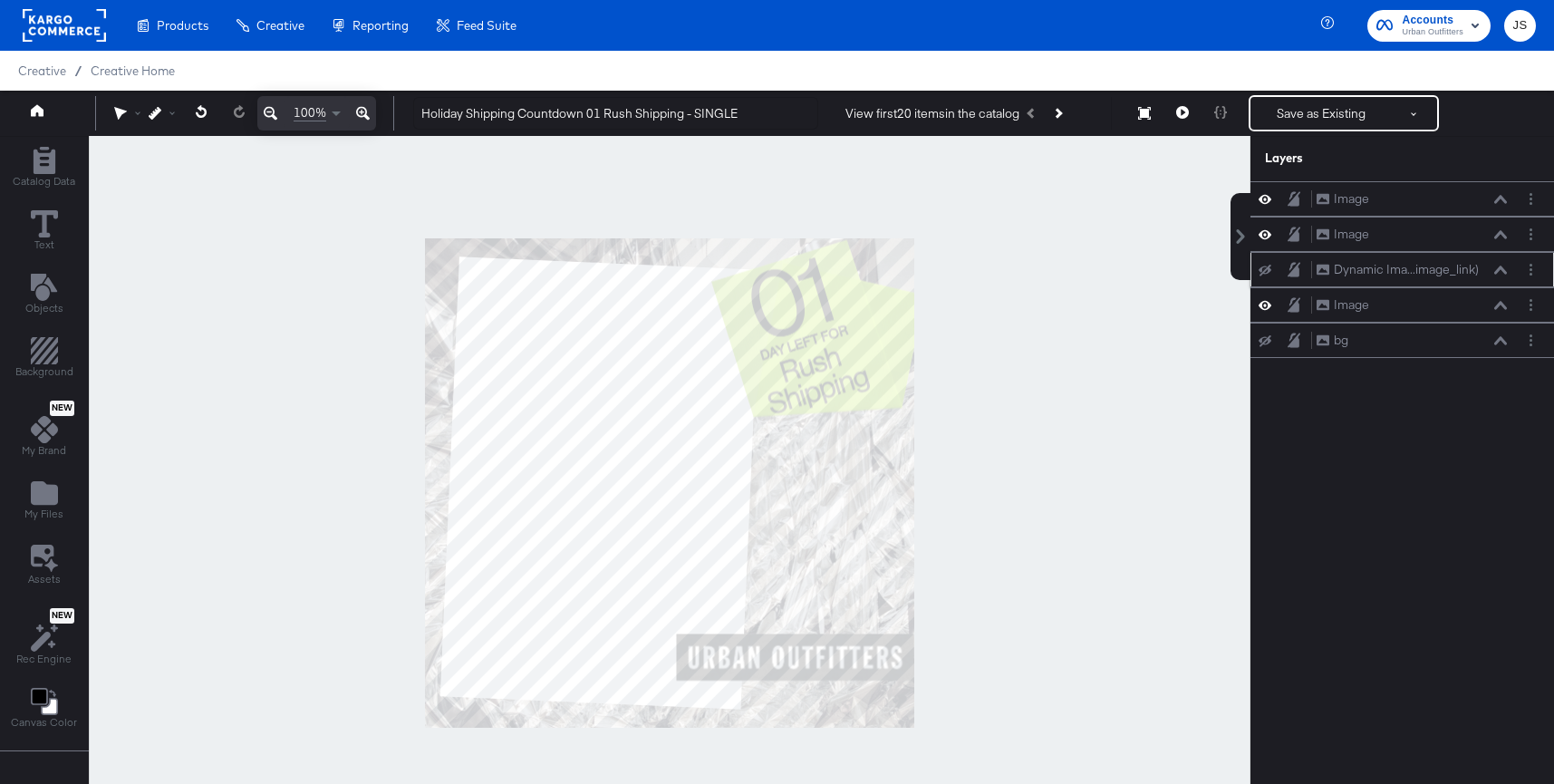
click at [1250, 268] on icon at bounding box center [1265, 269] width 13 height 12
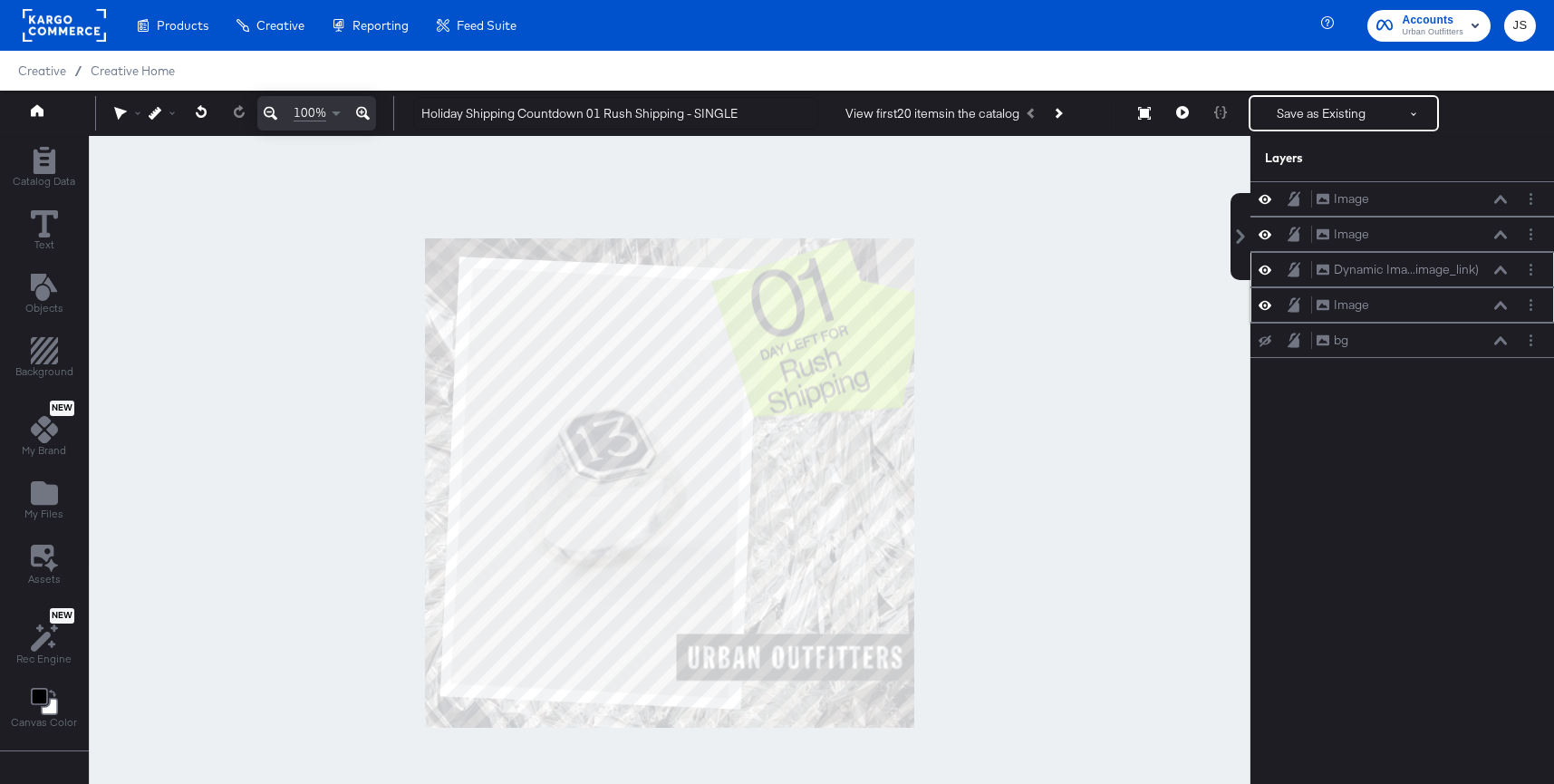
click at [1250, 305] on icon at bounding box center [1265, 305] width 13 height 15
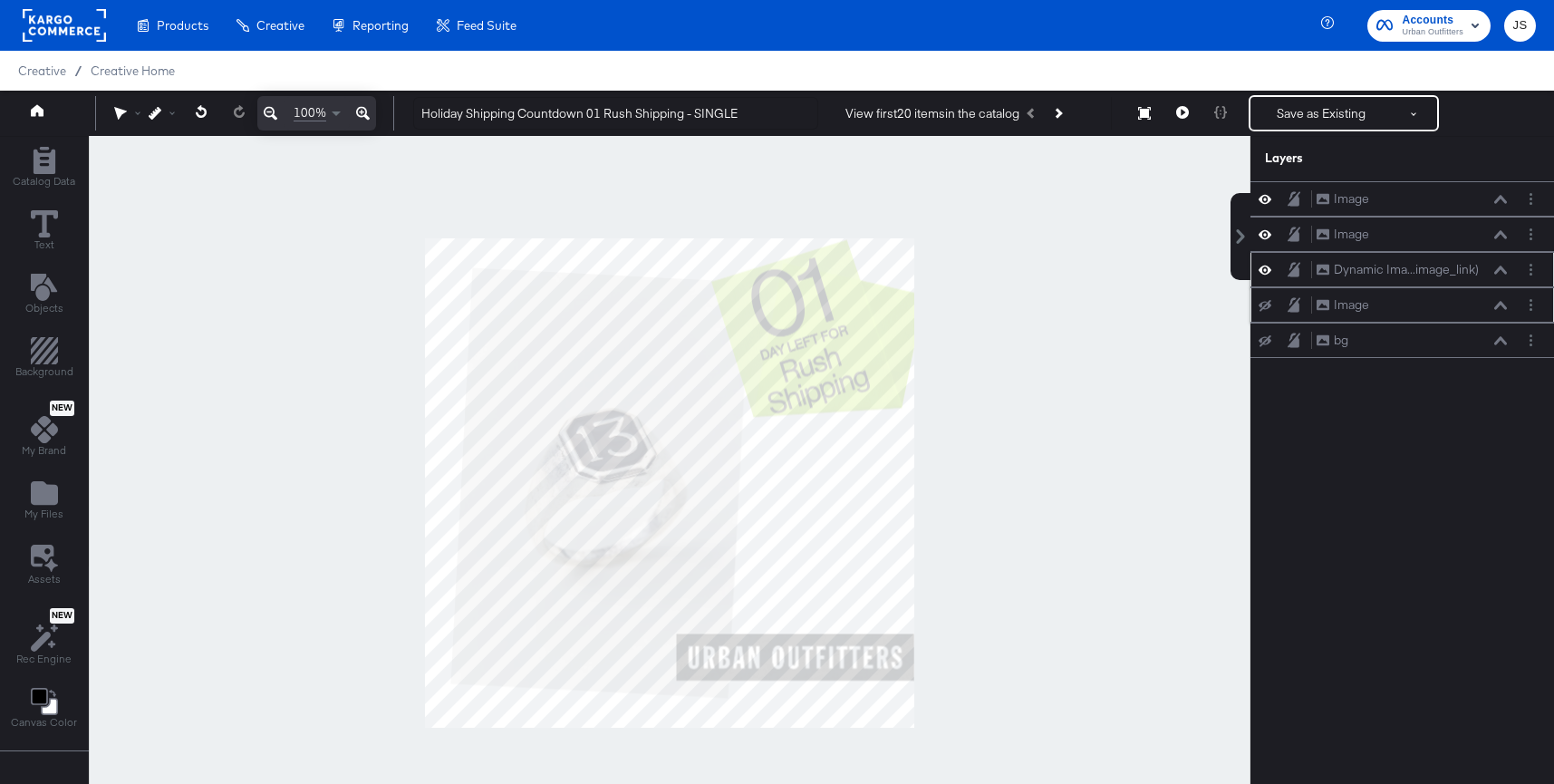
click at [1250, 305] on icon at bounding box center [1265, 306] width 13 height 12
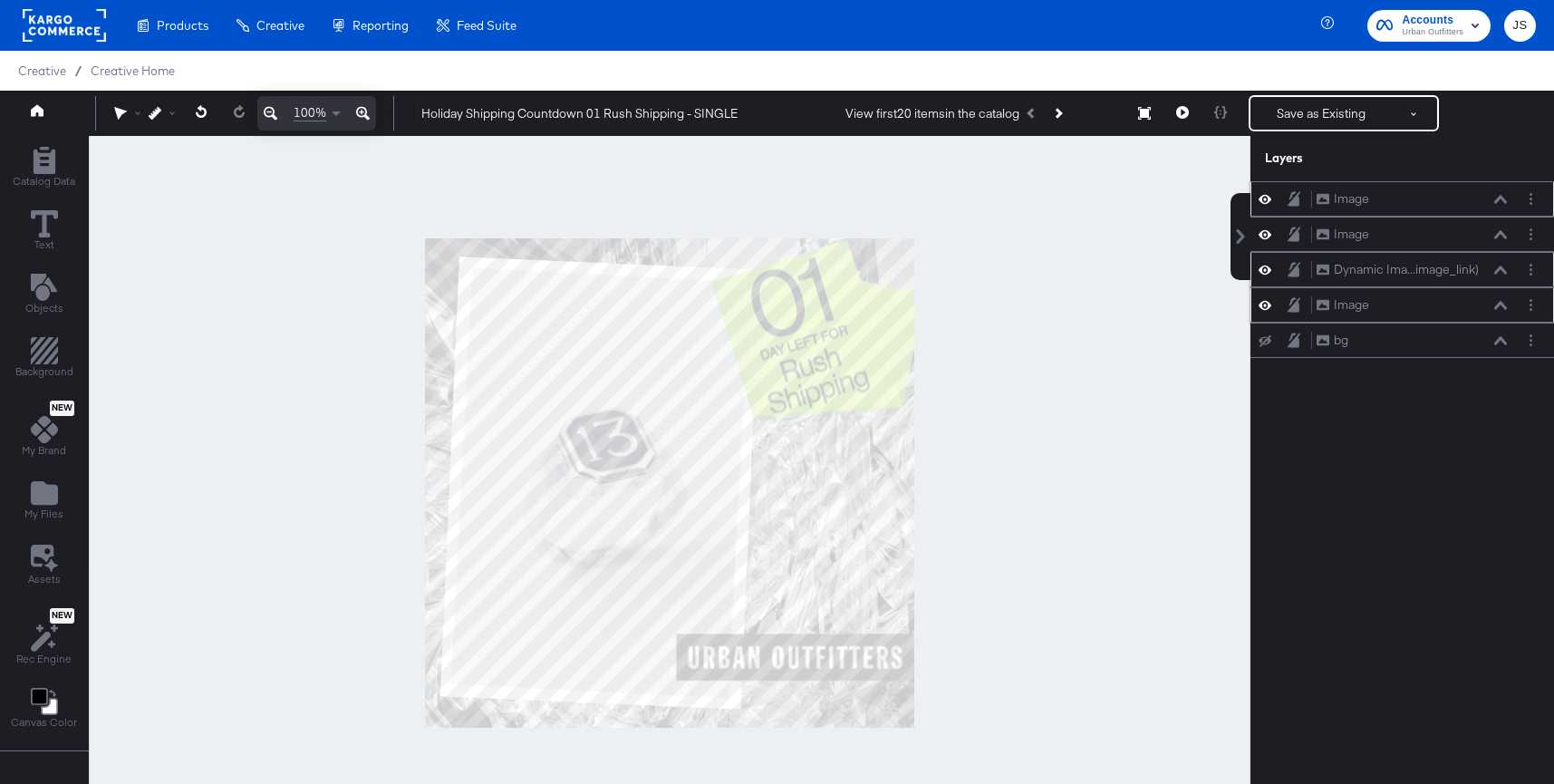
click at [1250, 193] on icon at bounding box center [1265, 199] width 13 height 15
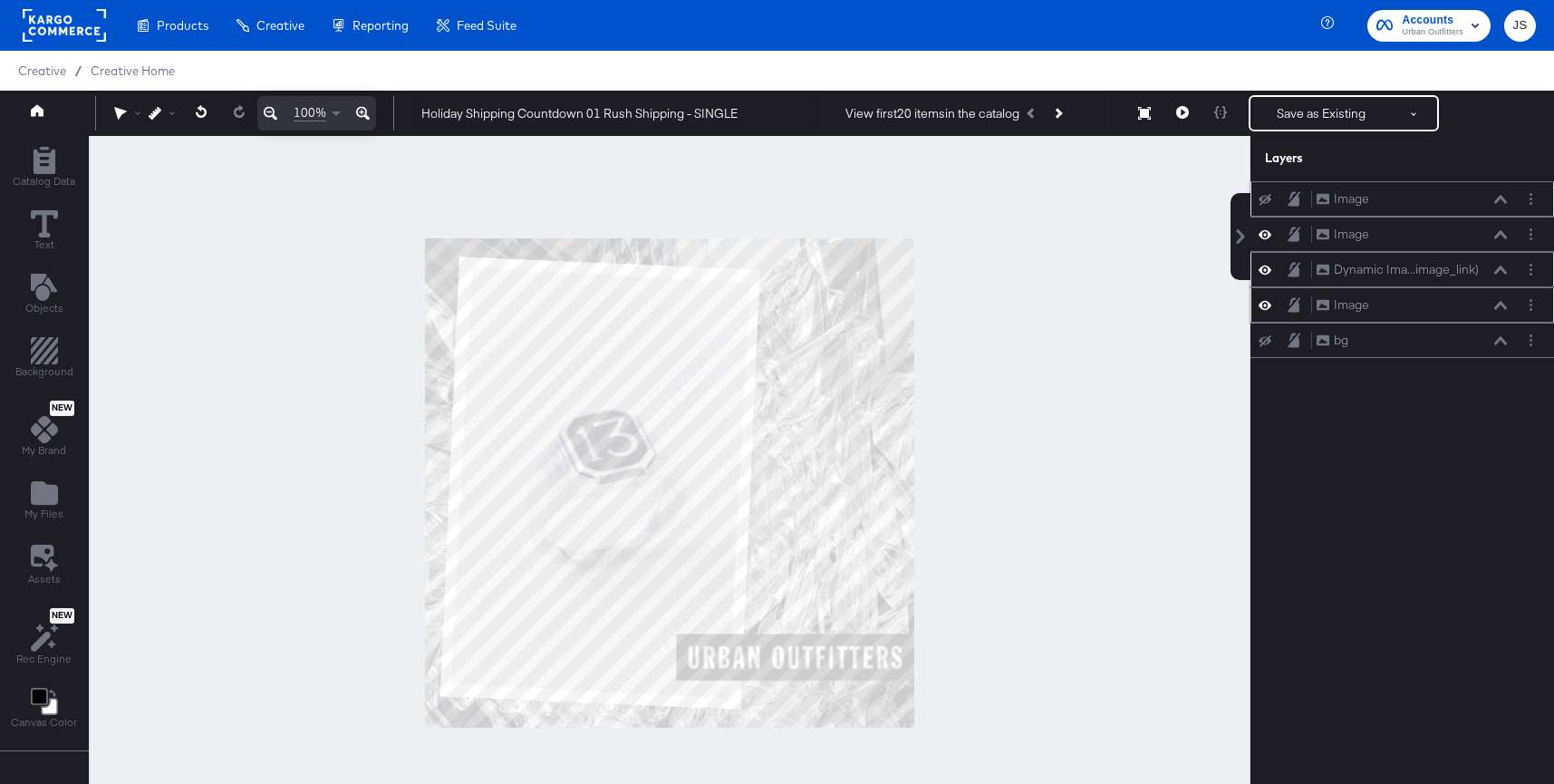
click at [1250, 194] on icon at bounding box center [1265, 199] width 13 height 12
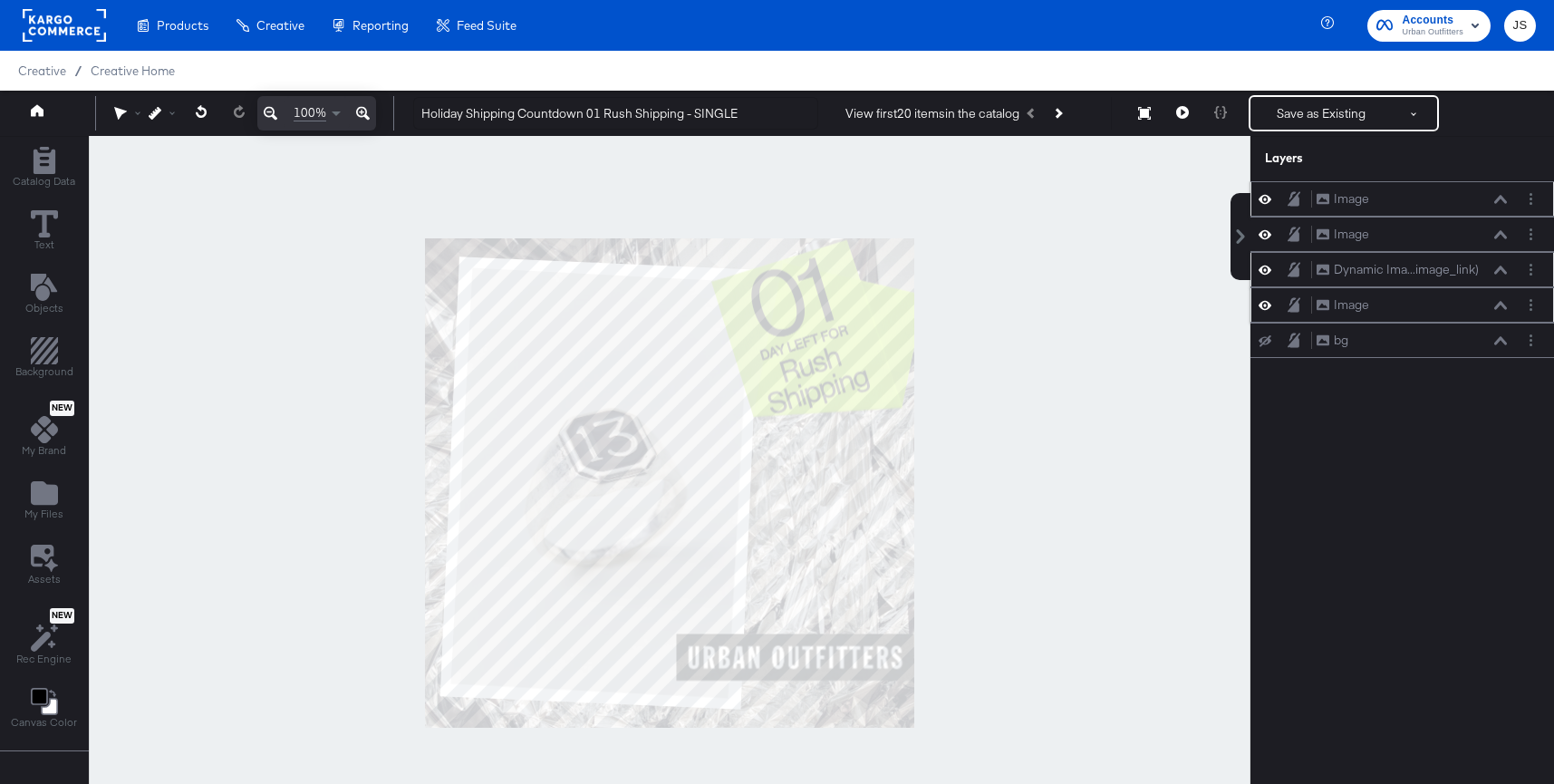
click at [1250, 196] on div "Image Image" at bounding box center [1417, 199] width 202 height 19
click at [1250, 191] on div "Image Image" at bounding box center [1412, 199] width 192 height 19
click at [1250, 199] on icon at bounding box center [1501, 198] width 13 height 9
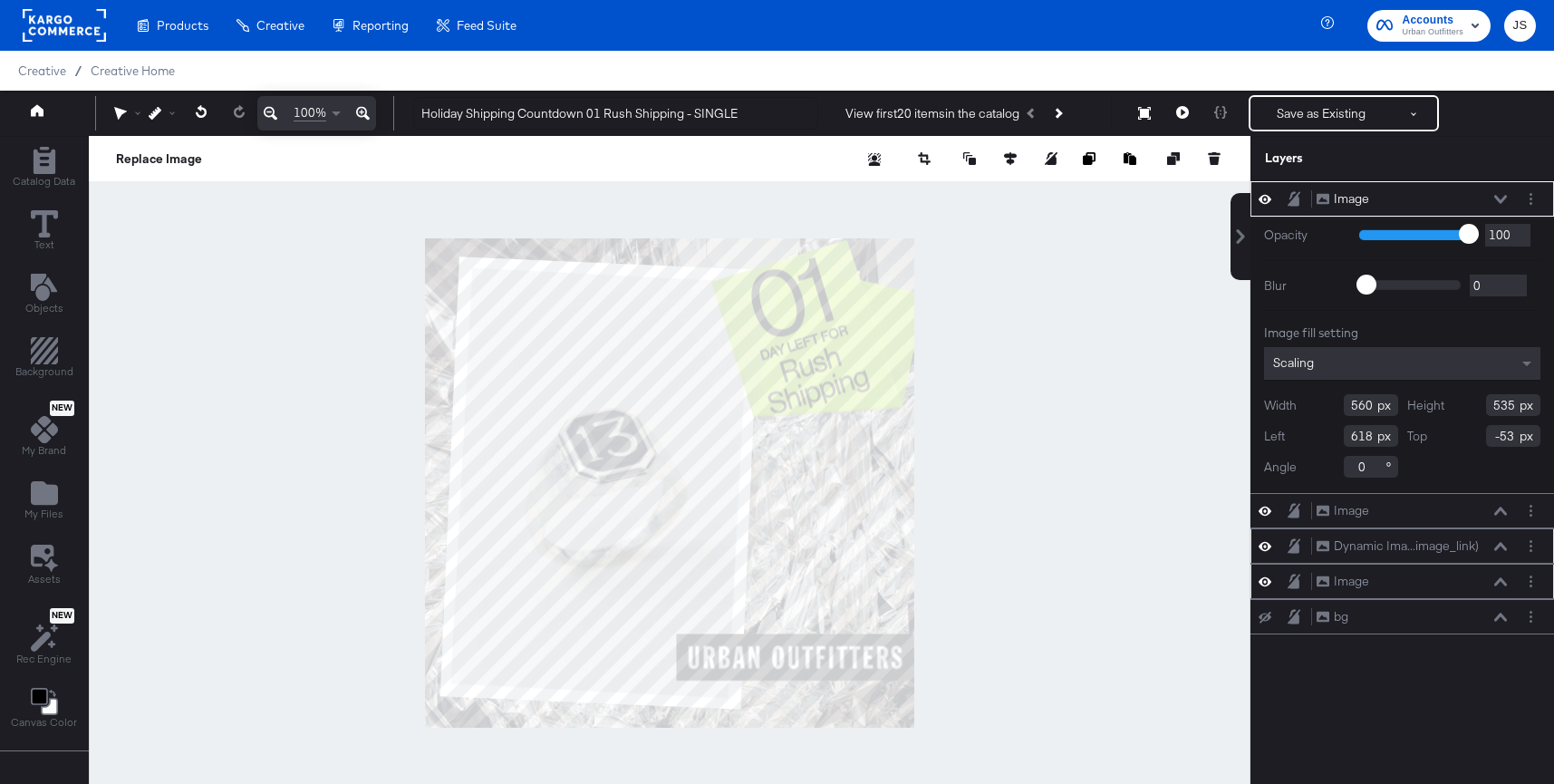
click at [1162, 345] on div at bounding box center [670, 482] width 1162 height 694
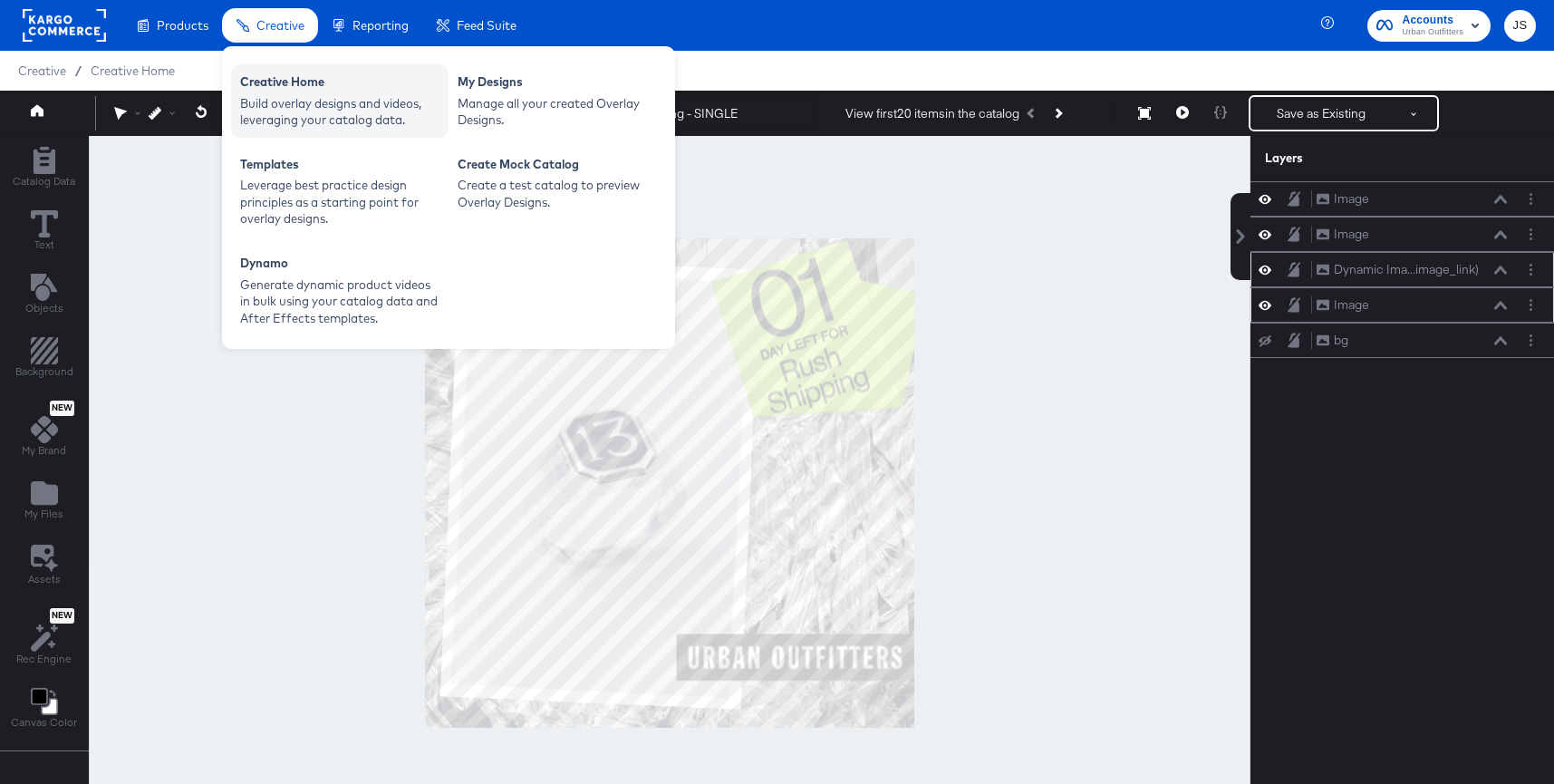
click at [300, 92] on div "Creative Home" at bounding box center [340, 84] width 199 height 21
